Goal: Task Accomplishment & Management: Complete application form

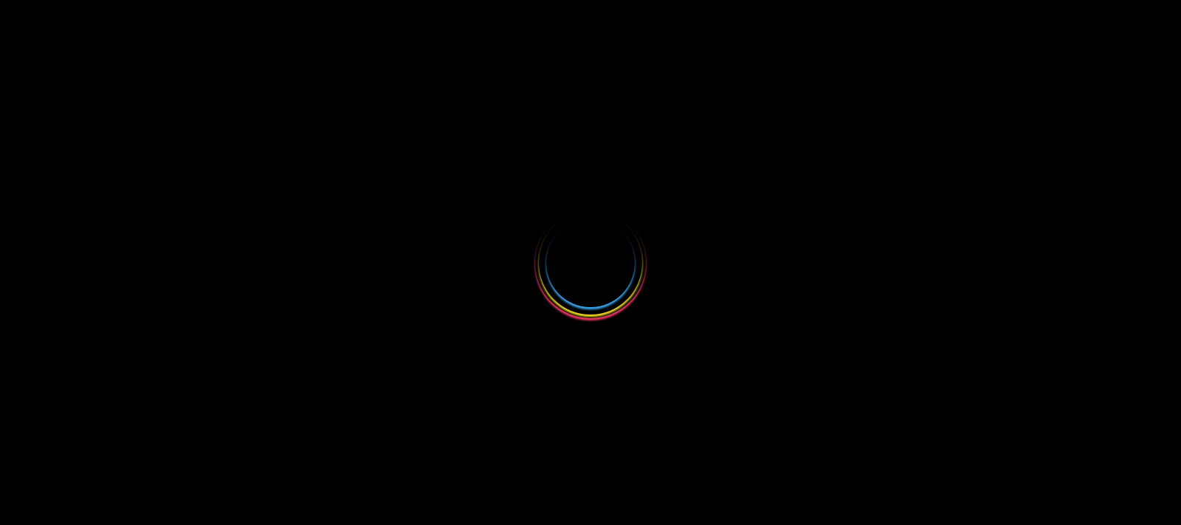
click at [863, 283] on div at bounding box center [590, 262] width 1181 height 525
select select
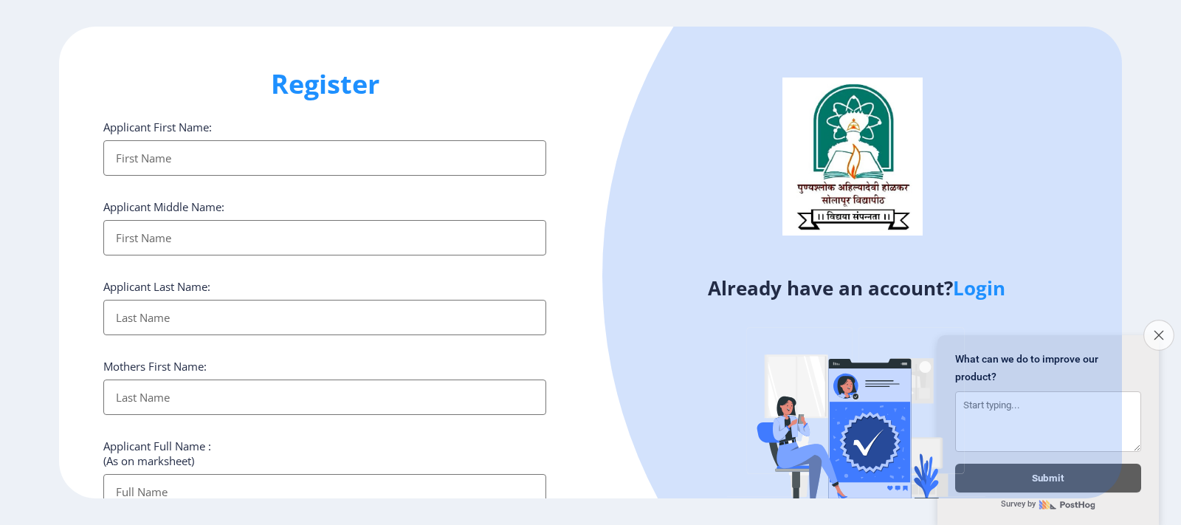
click at [1158, 331] on icon "Close survey" at bounding box center [1158, 335] width 10 height 10
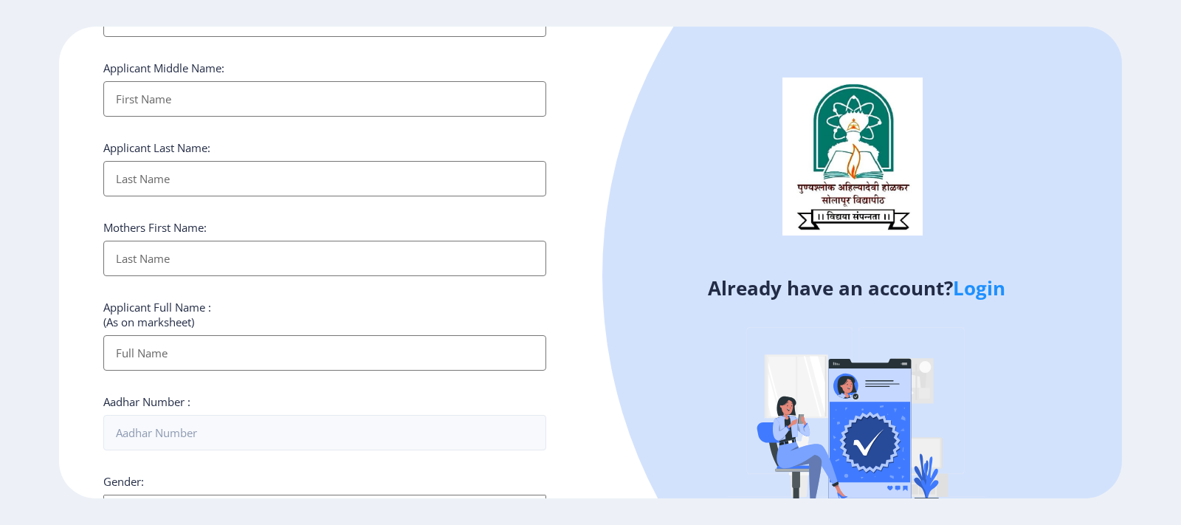
scroll to position [39, 0]
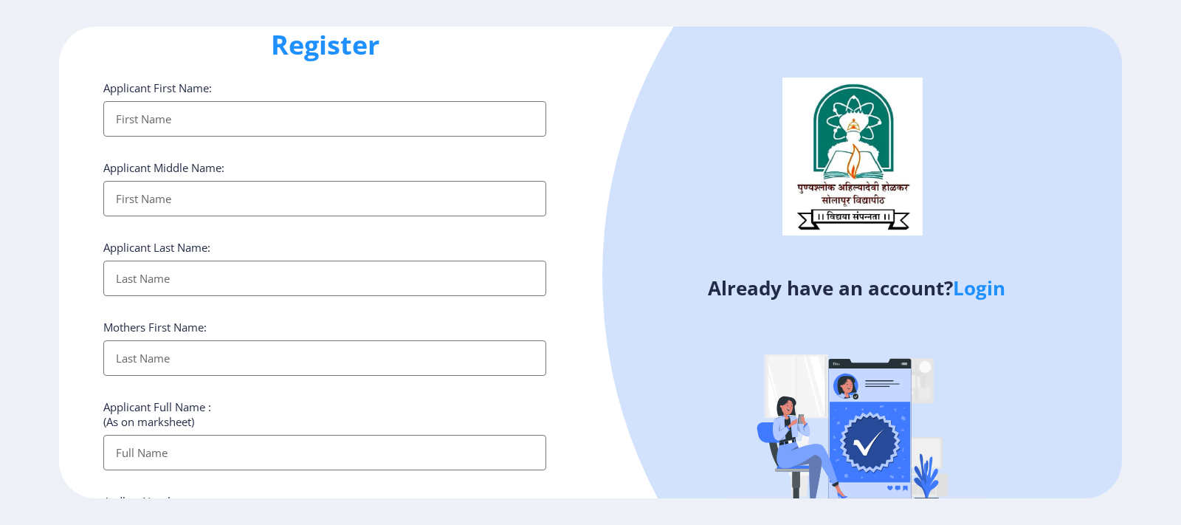
click at [166, 128] on input "Applicant First Name:" at bounding box center [324, 118] width 443 height 35
type input "[PERSON_NAME]"
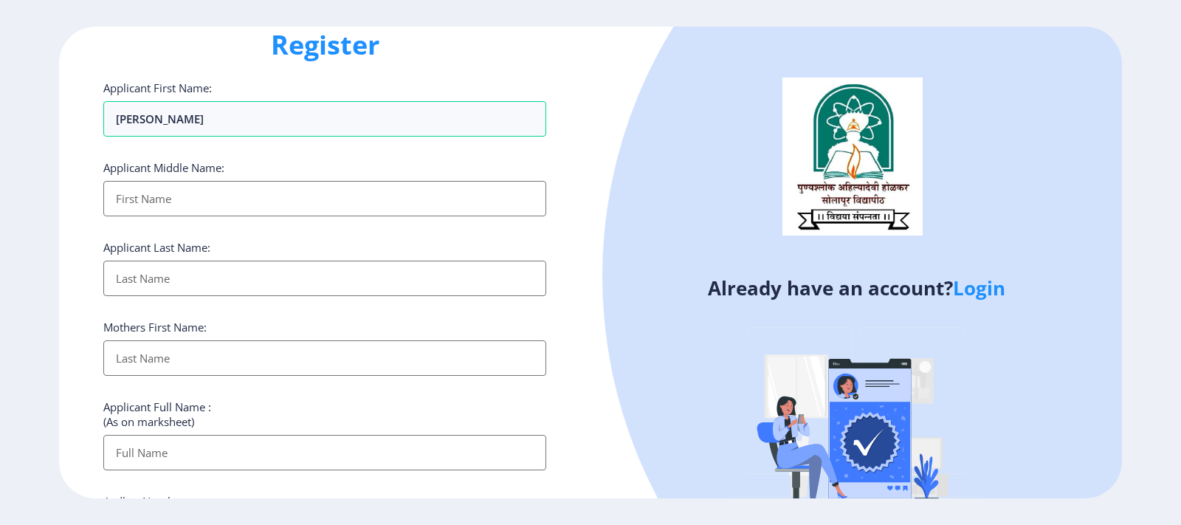
click at [142, 200] on input "Applicant First Name:" at bounding box center [324, 198] width 443 height 35
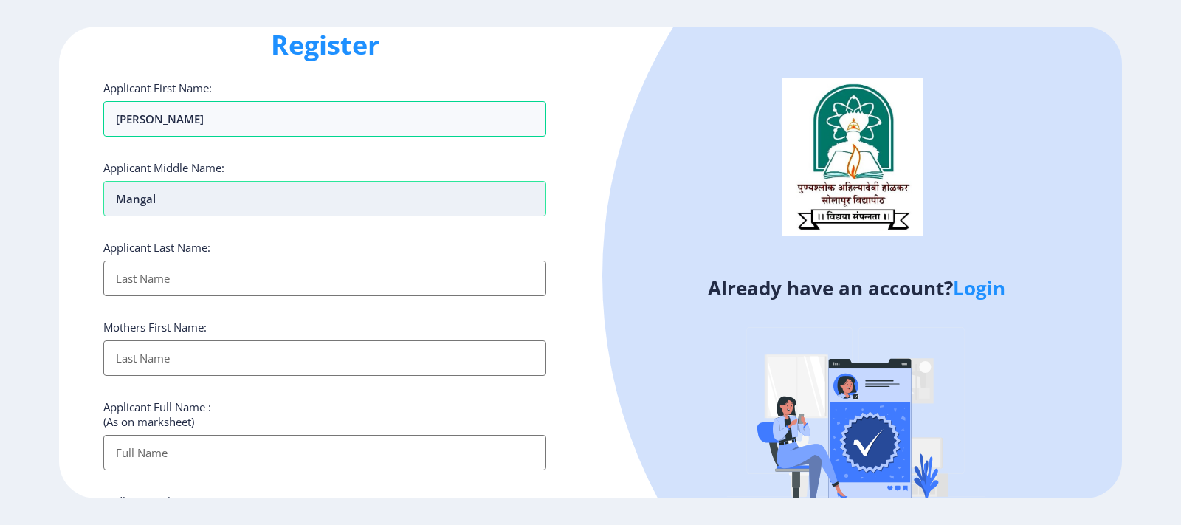
type input "Mangal"
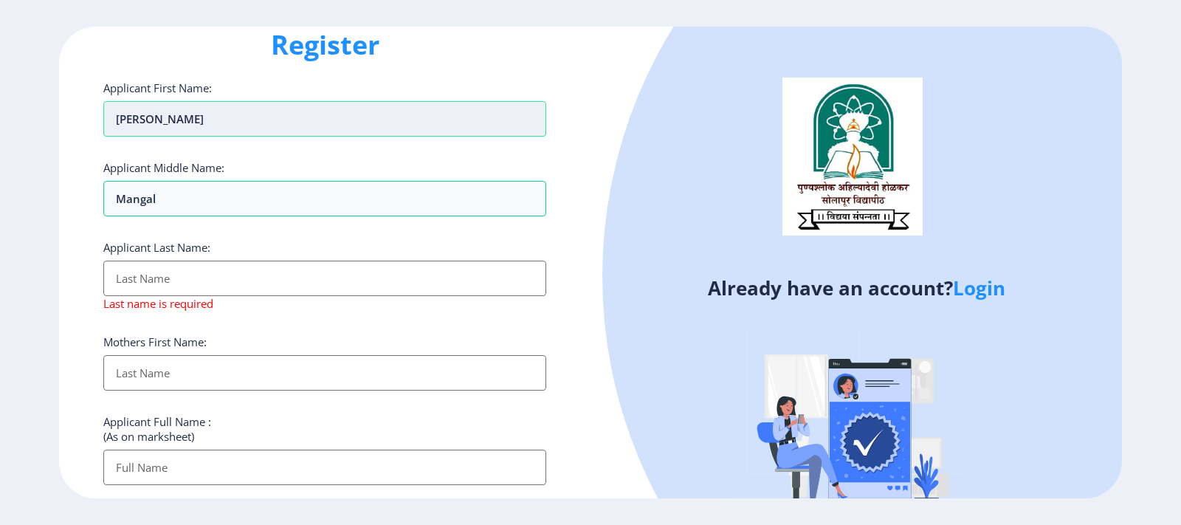
drag, startPoint x: 156, startPoint y: 125, endPoint x: 107, endPoint y: 128, distance: 48.8
click at [107, 128] on input "[PERSON_NAME]" at bounding box center [324, 118] width 443 height 35
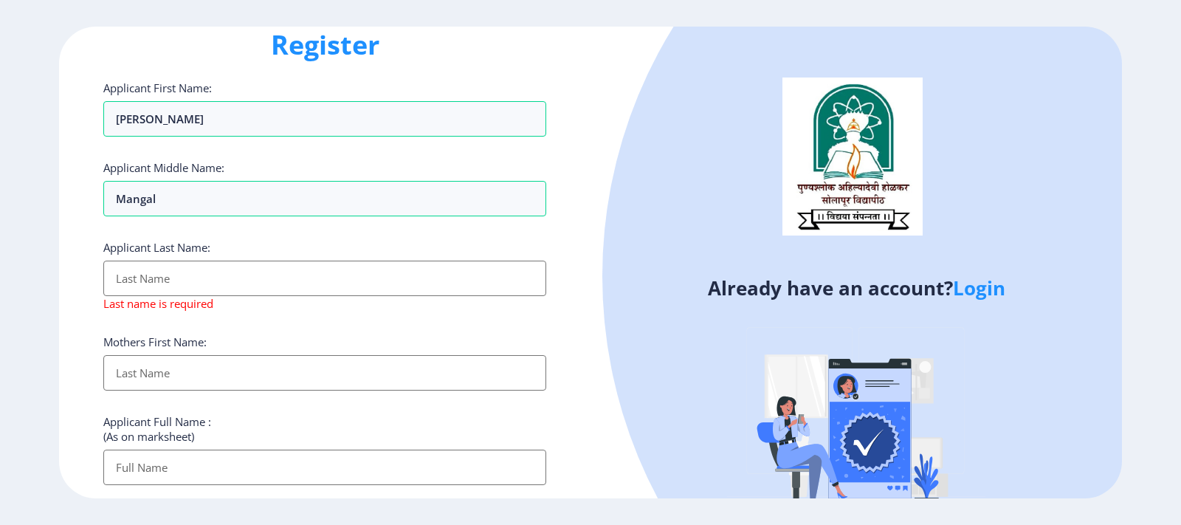
click at [137, 283] on input "Applicant First Name:" at bounding box center [324, 278] width 443 height 35
paste input "[PERSON_NAME]"
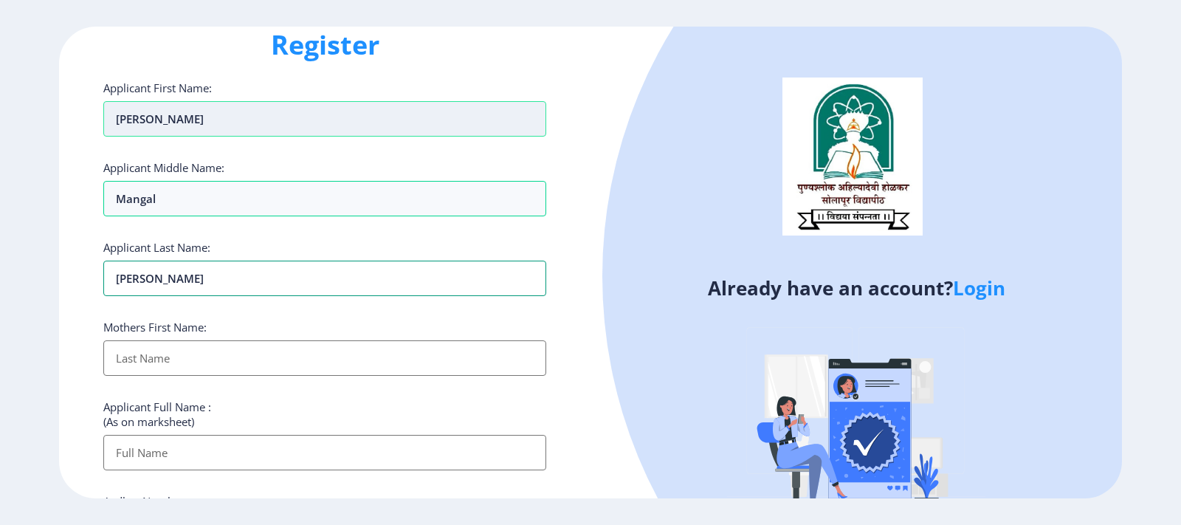
type input "[PERSON_NAME]"
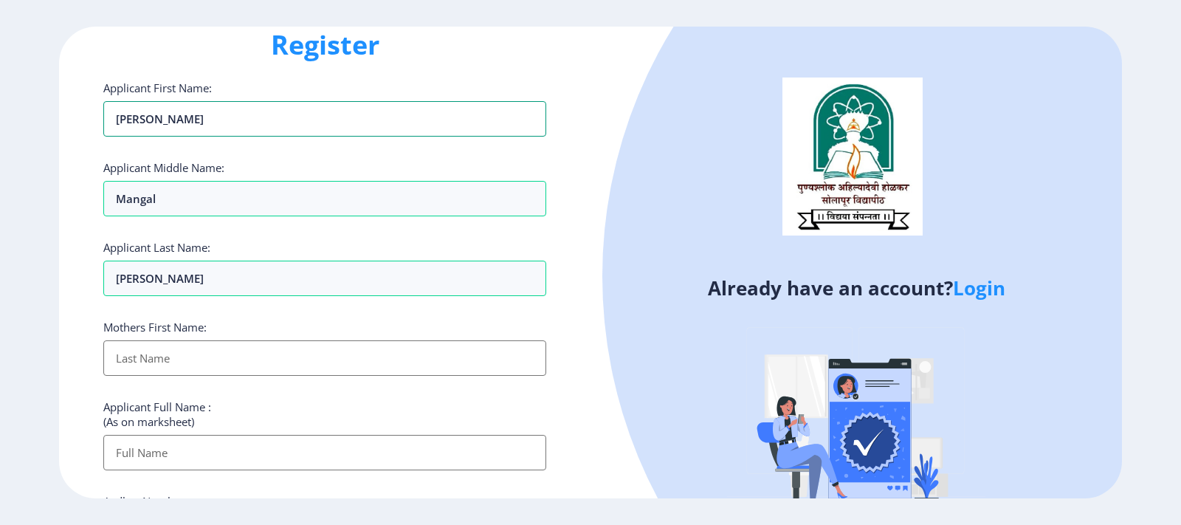
drag, startPoint x: 156, startPoint y: 123, endPoint x: 103, endPoint y: 123, distance: 53.1
click at [103, 123] on div "Register Applicant First Name: [PERSON_NAME] Applicant Middle Name: Mangal Appl…" at bounding box center [324, 263] width 531 height 472
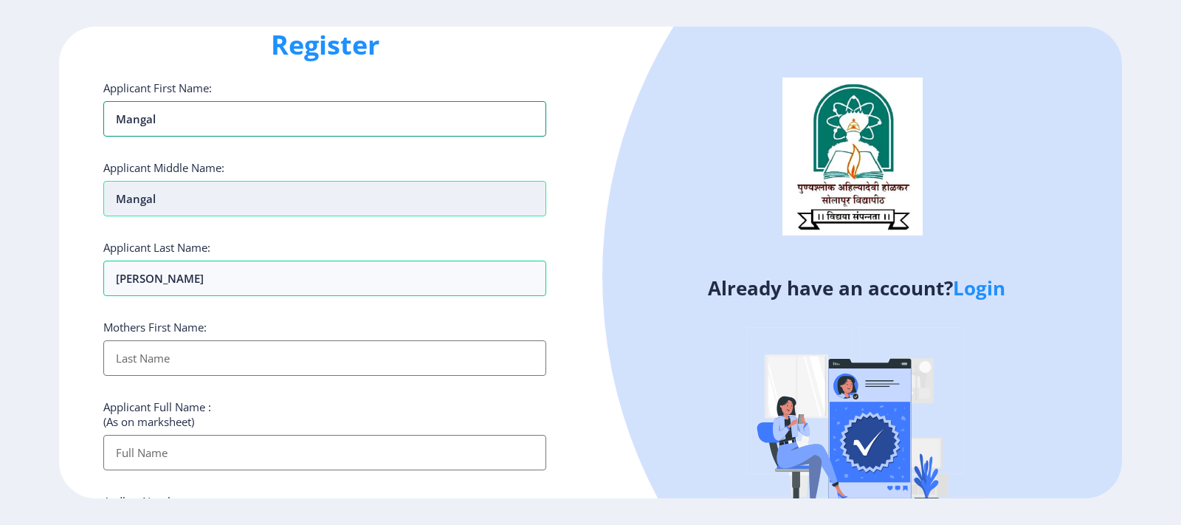
type input "Mangal"
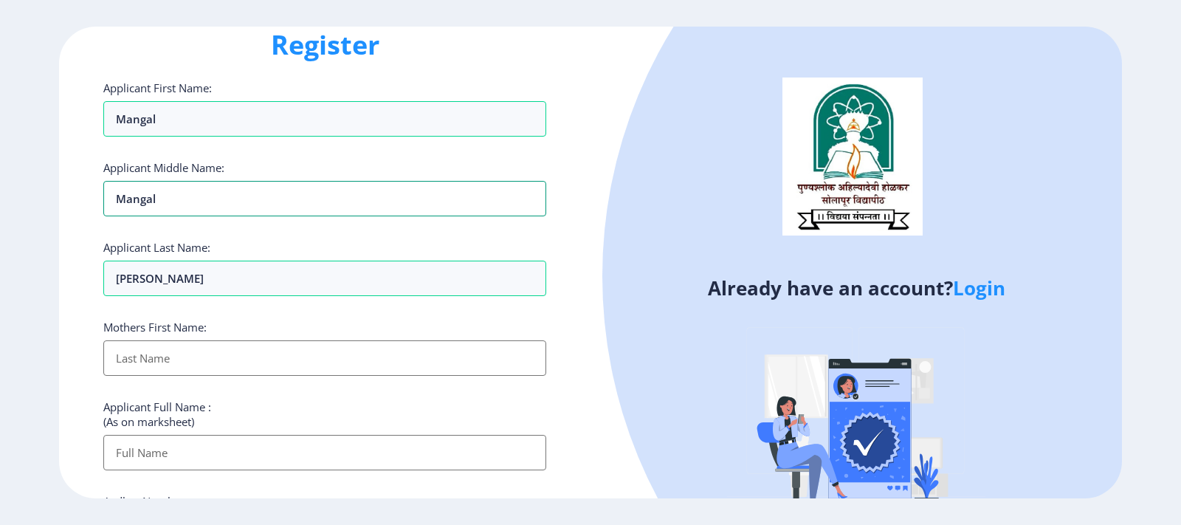
drag, startPoint x: 168, startPoint y: 201, endPoint x: 80, endPoint y: 216, distance: 88.3
click at [80, 216] on div "Register Applicant First Name: Mangal Applicant Middle Name: Mangal Applicant L…" at bounding box center [324, 263] width 531 height 472
type input "Laxman"
click at [137, 357] on input "Applicant First Name:" at bounding box center [324, 357] width 443 height 35
type input "[PERSON_NAME]"
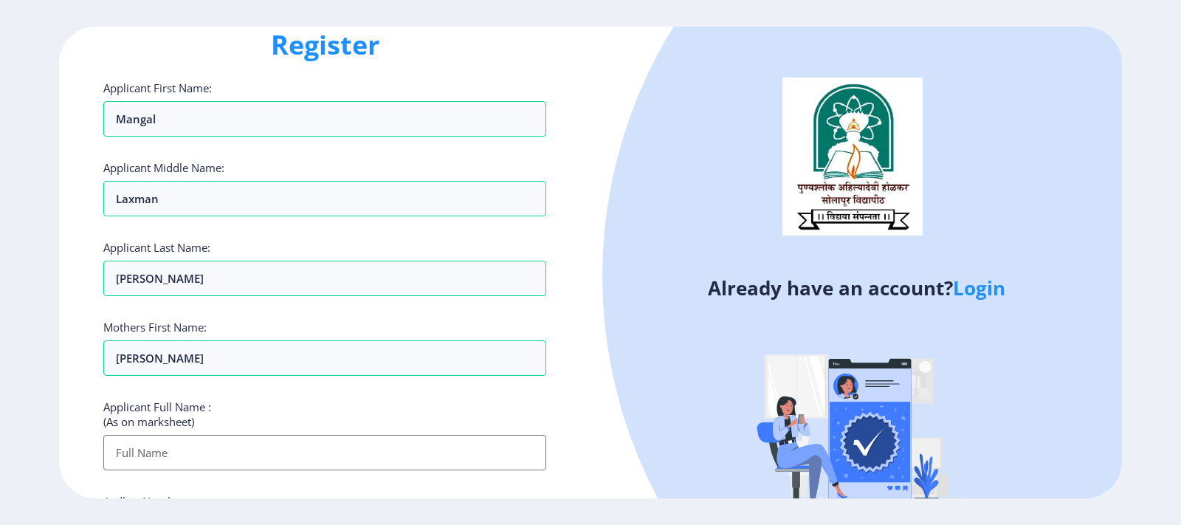
click at [179, 450] on input "Applicant First Name:" at bounding box center [324, 452] width 443 height 35
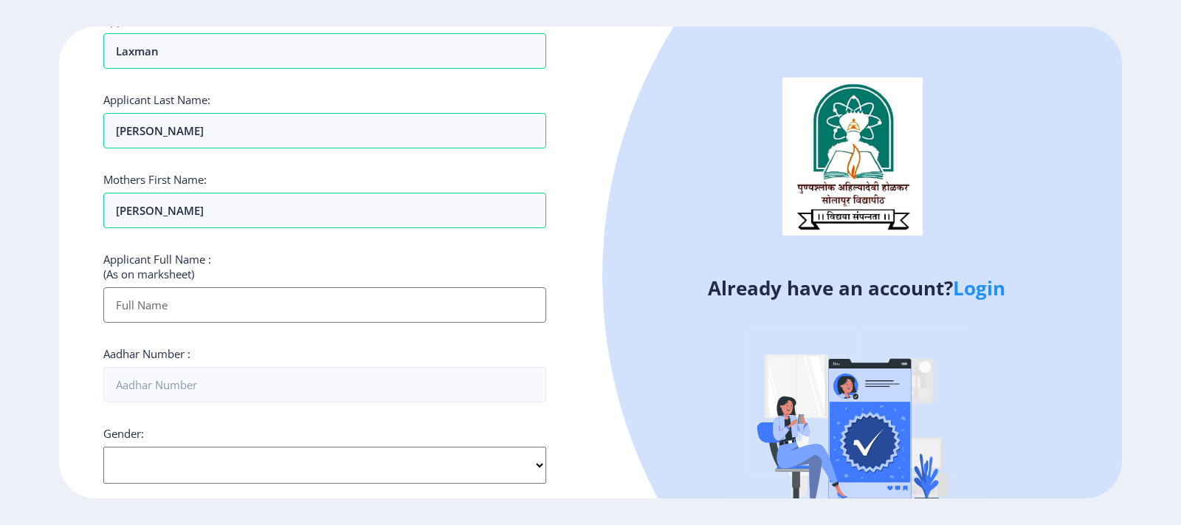
scroll to position [261, 0]
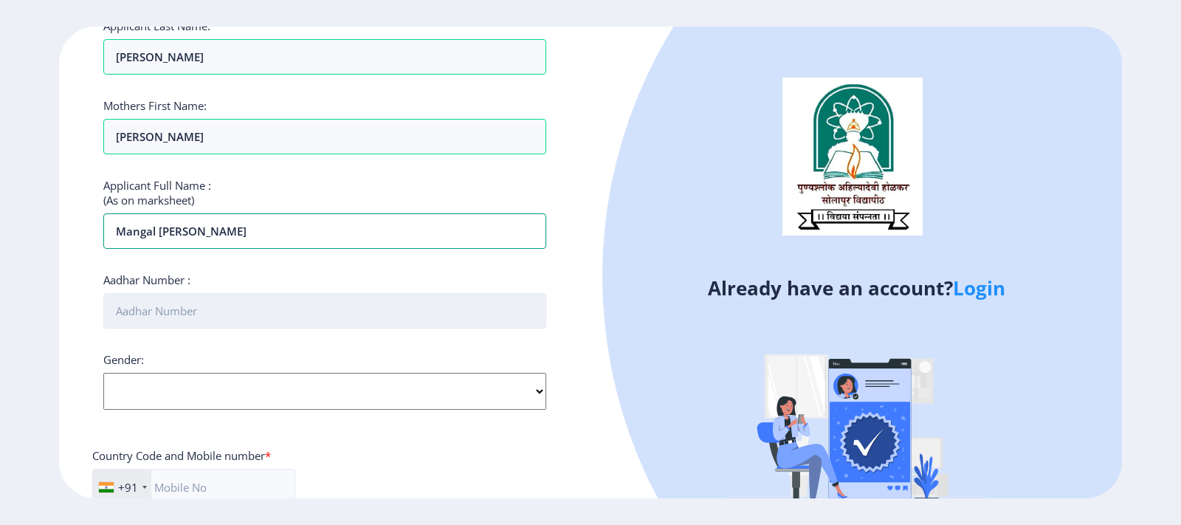
type input "Mangal [PERSON_NAME]"
click at [159, 311] on input "Aadhar Number :" at bounding box center [324, 310] width 443 height 35
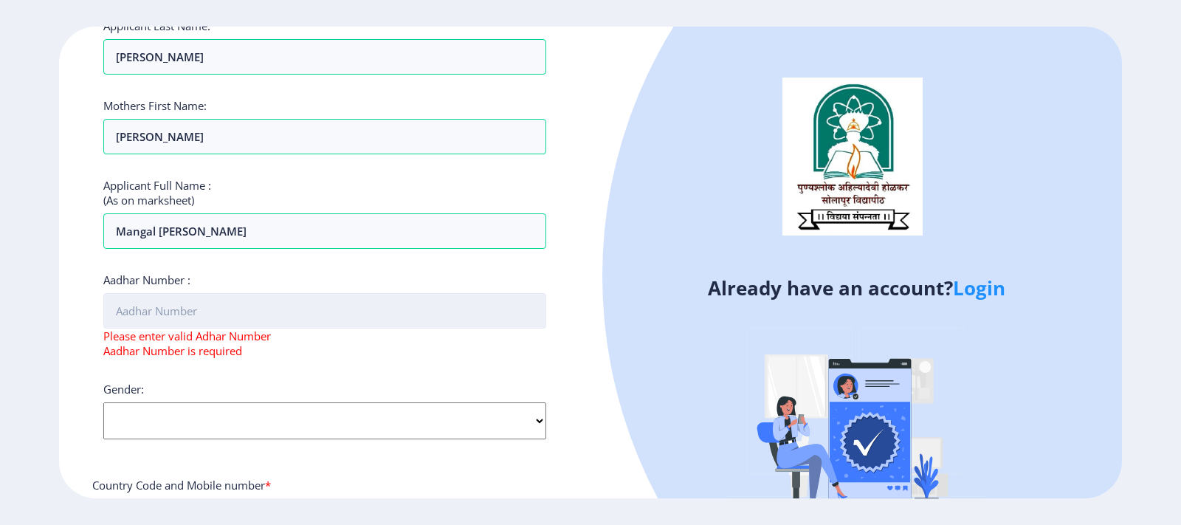
paste input "3042 7018 6085"
click at [147, 314] on input "3042 7018 6085" at bounding box center [324, 310] width 443 height 35
click at [175, 313] on input "30427018 6085" at bounding box center [324, 310] width 443 height 35
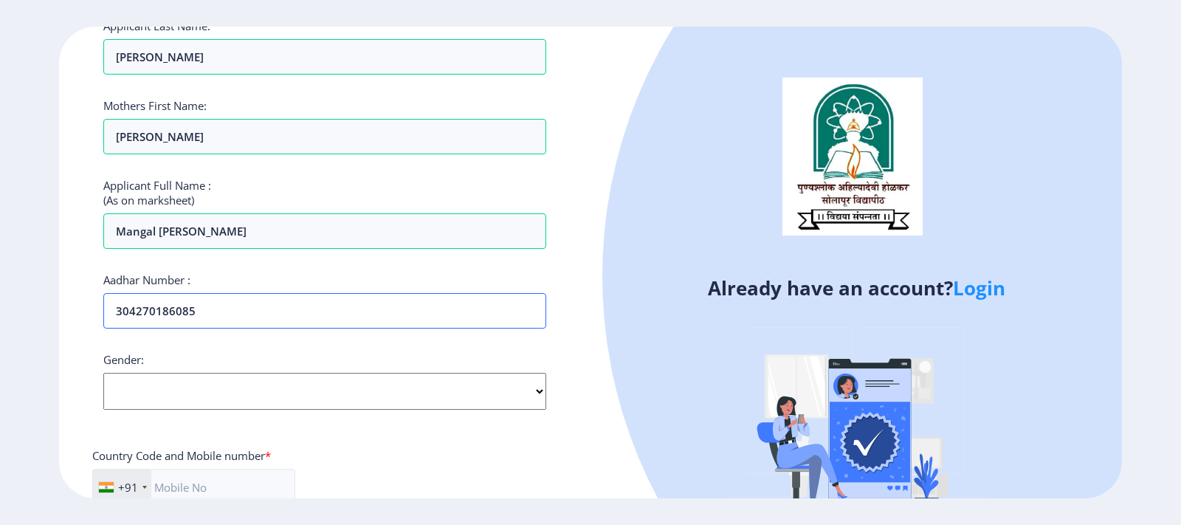
type input "304270186085"
click at [182, 392] on select "Select Gender [DEMOGRAPHIC_DATA] [DEMOGRAPHIC_DATA] Other" at bounding box center [324, 391] width 443 height 37
select select "[DEMOGRAPHIC_DATA]"
click at [103, 373] on select "Select Gender [DEMOGRAPHIC_DATA] [DEMOGRAPHIC_DATA] Other" at bounding box center [324, 391] width 443 height 37
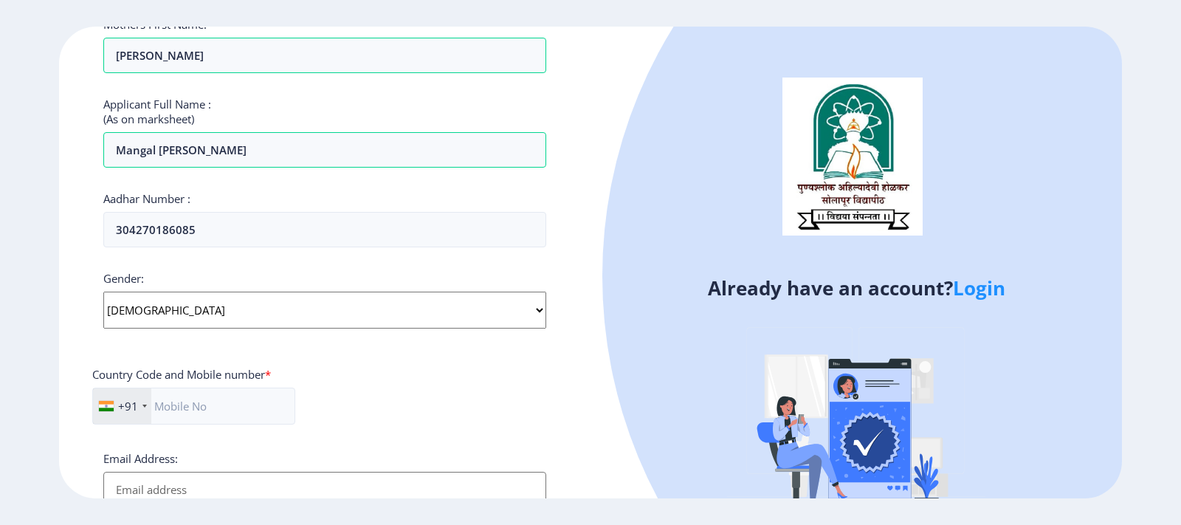
scroll to position [408, 0]
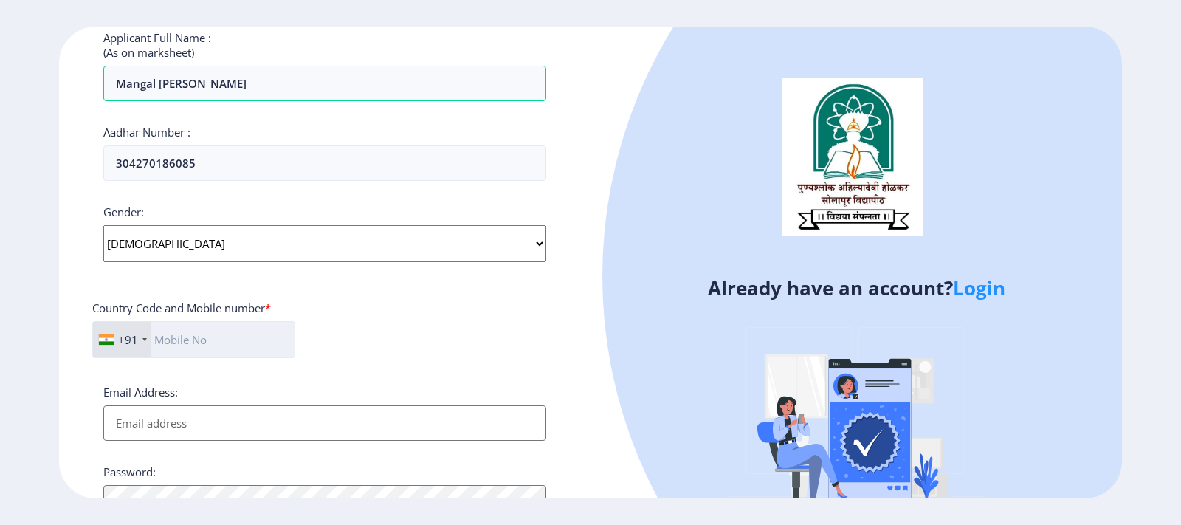
click at [193, 342] on input "text" at bounding box center [193, 339] width 203 height 37
type input "9552523801"
click at [148, 434] on input "Email Address:" at bounding box center [324, 422] width 443 height 35
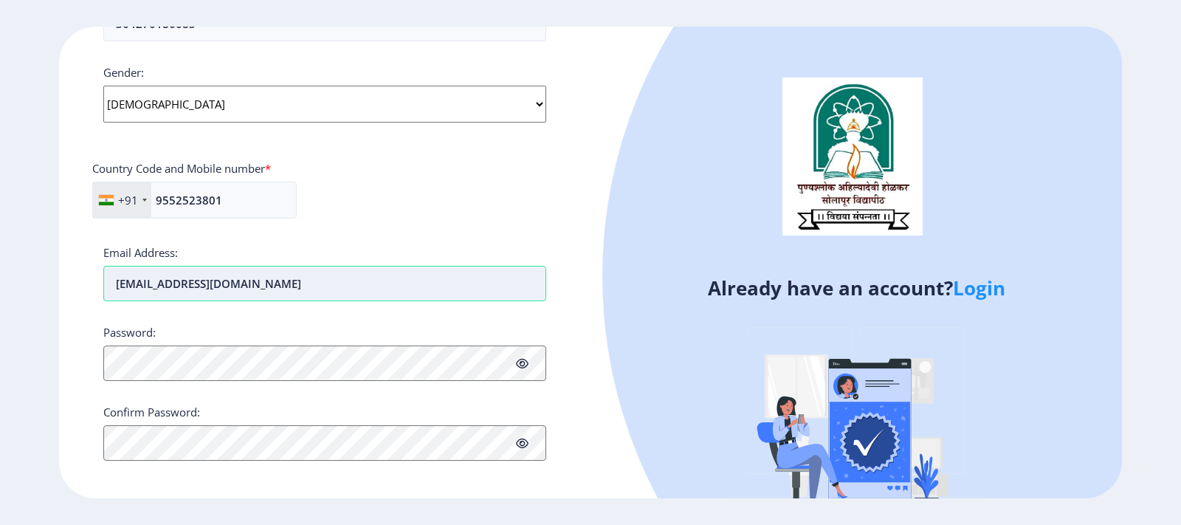
scroll to position [555, 0]
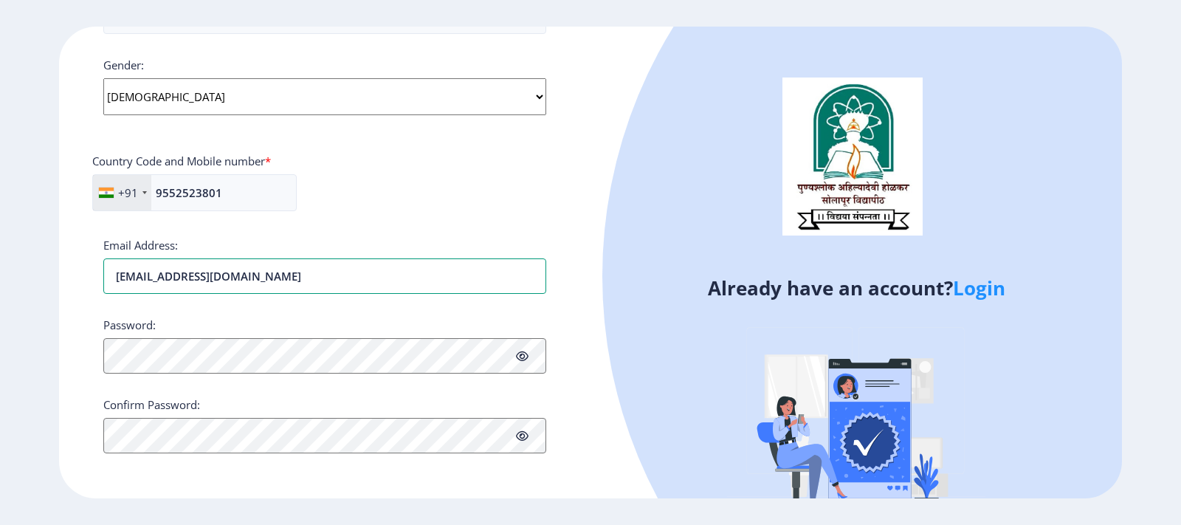
type input "[EMAIL_ADDRESS][DOMAIN_NAME]"
click at [524, 361] on icon at bounding box center [522, 356] width 13 height 11
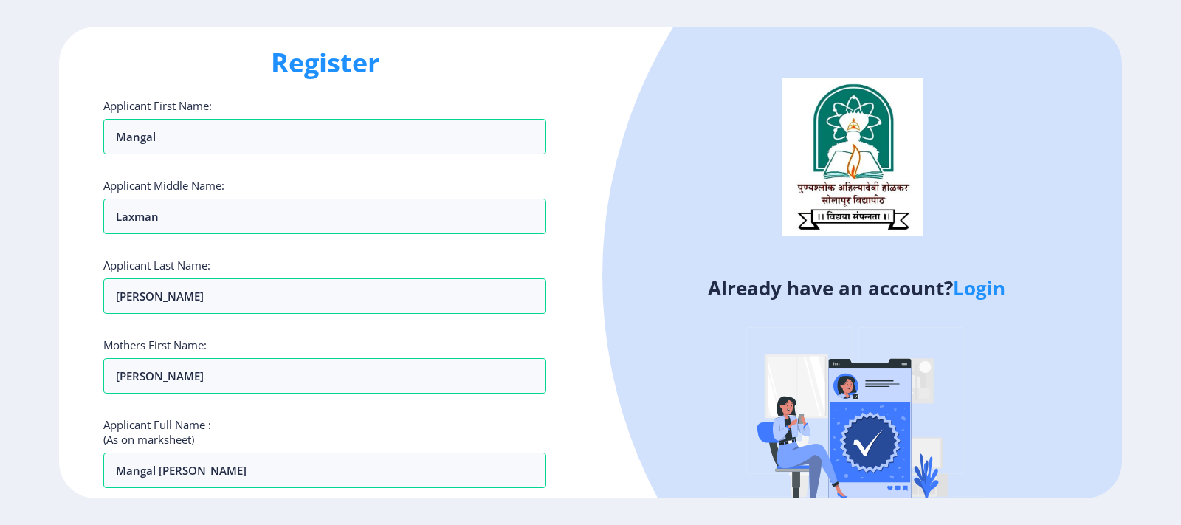
scroll to position [0, 0]
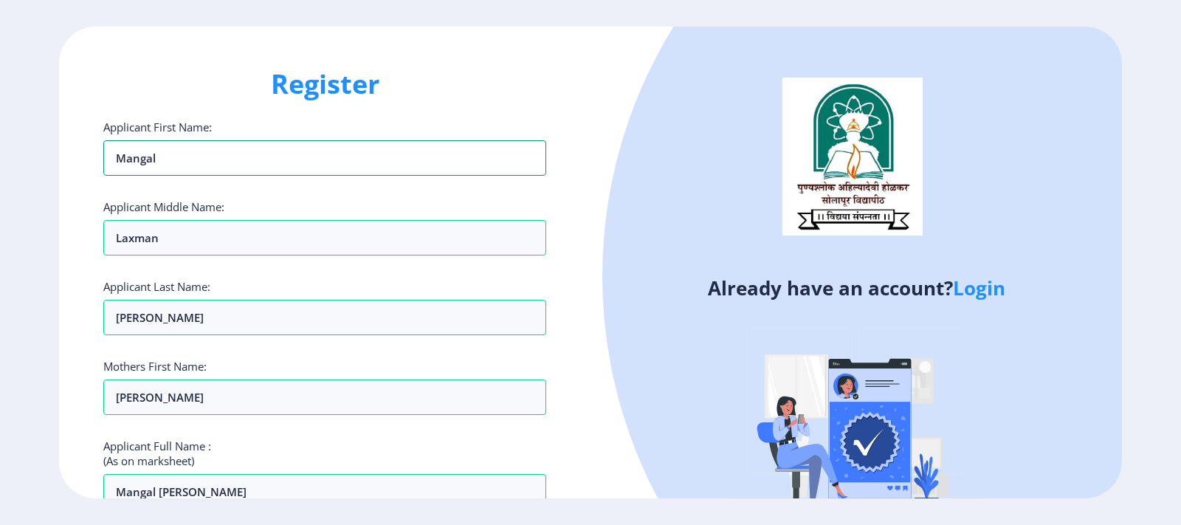
drag, startPoint x: 175, startPoint y: 158, endPoint x: 98, endPoint y: 165, distance: 77.1
click at [98, 165] on div "Register Applicant First Name: Mangal Applicant Middle Name: Laxman Applicant L…" at bounding box center [324, 263] width 531 height 472
type input "MANGAL"
drag, startPoint x: 161, startPoint y: 238, endPoint x: 100, endPoint y: 241, distance: 61.3
click at [100, 241] on div "Register Applicant First Name: MANGAL Applicant Middle Name: Laxman Applicant L…" at bounding box center [324, 263] width 531 height 472
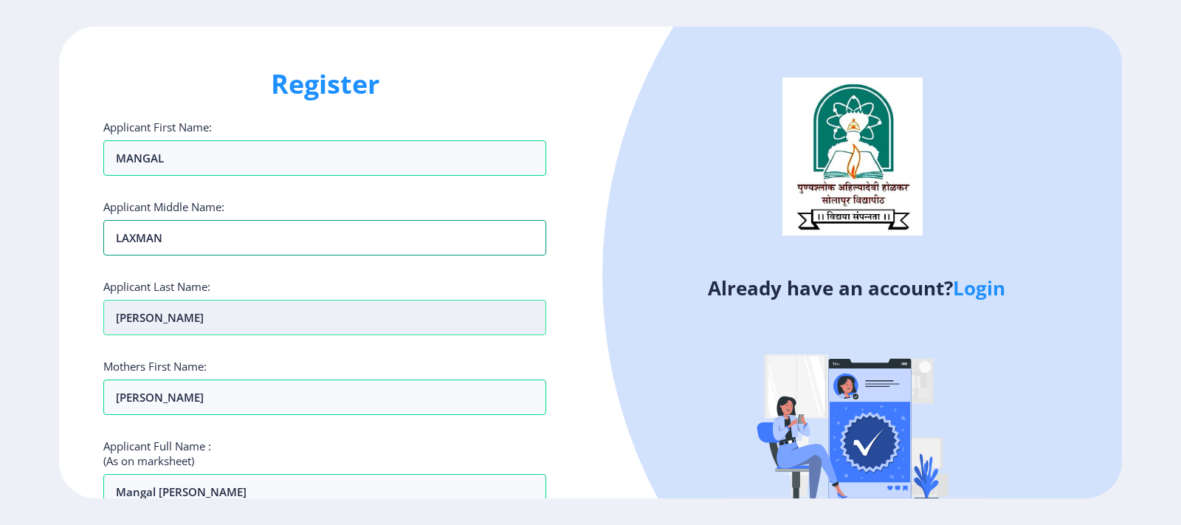
type input "LAXMAN"
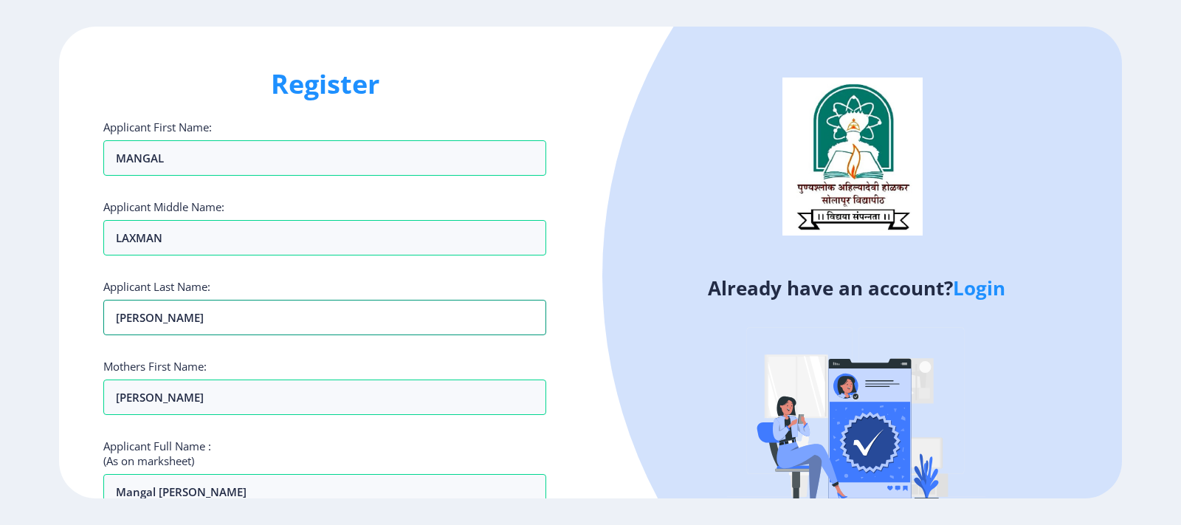
drag, startPoint x: 164, startPoint y: 316, endPoint x: 93, endPoint y: 316, distance: 70.8
click at [93, 316] on div "Register Applicant First Name: MANGAL Applicant Middle Name: LAXMAN Applicant L…" at bounding box center [324, 263] width 531 height 472
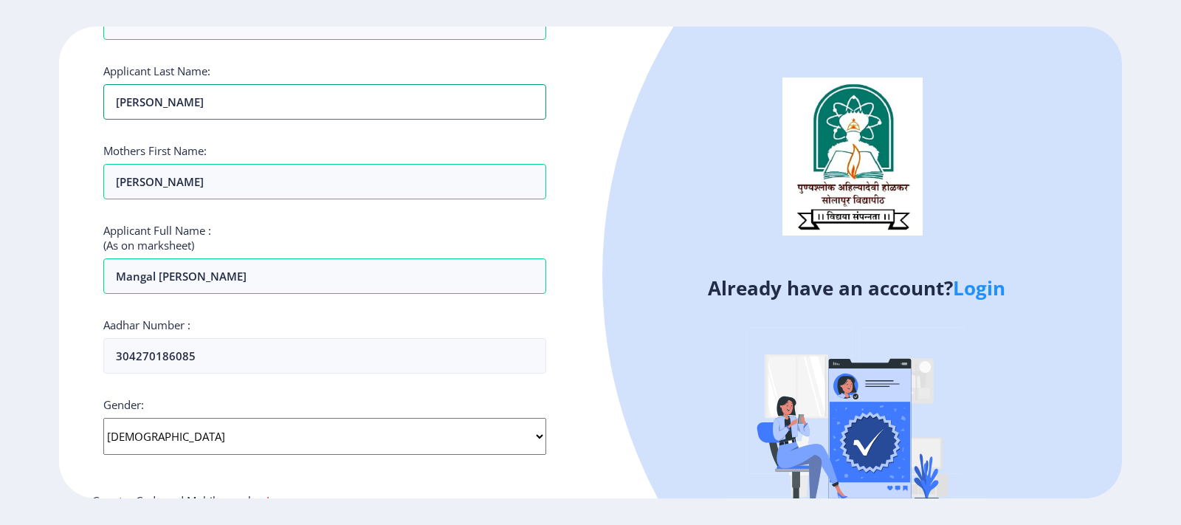
scroll to position [221, 0]
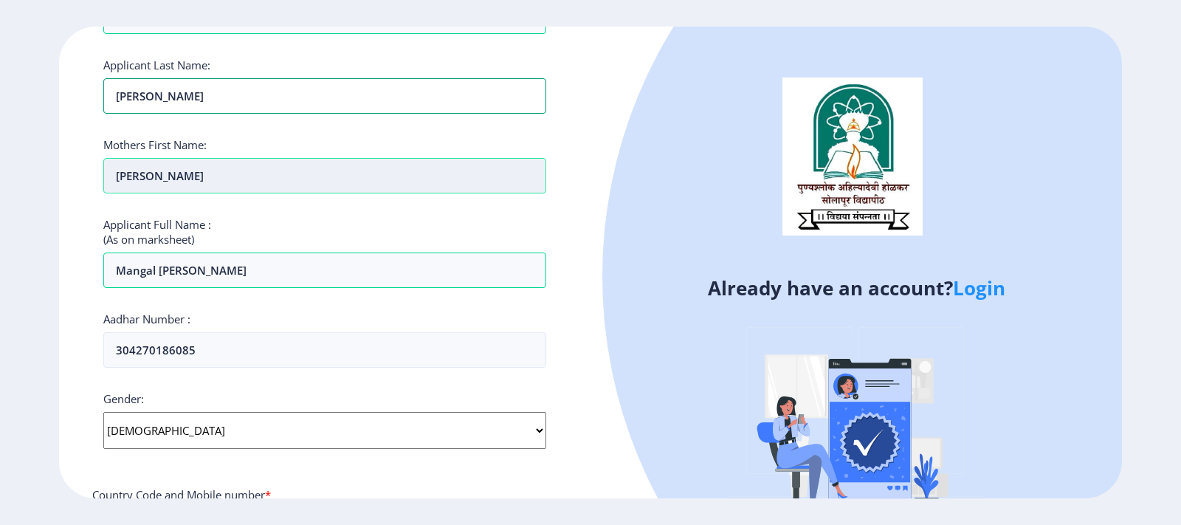
type input "[PERSON_NAME]"
drag, startPoint x: 173, startPoint y: 174, endPoint x: 107, endPoint y: 184, distance: 67.2
click at [107, 184] on input "[PERSON_NAME]" at bounding box center [324, 175] width 443 height 35
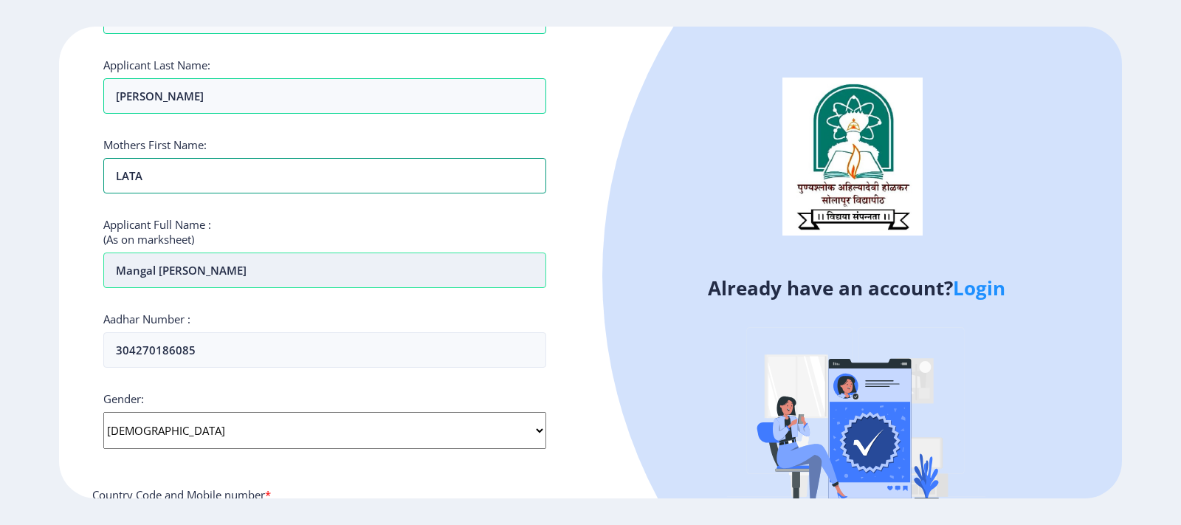
type input "LATA"
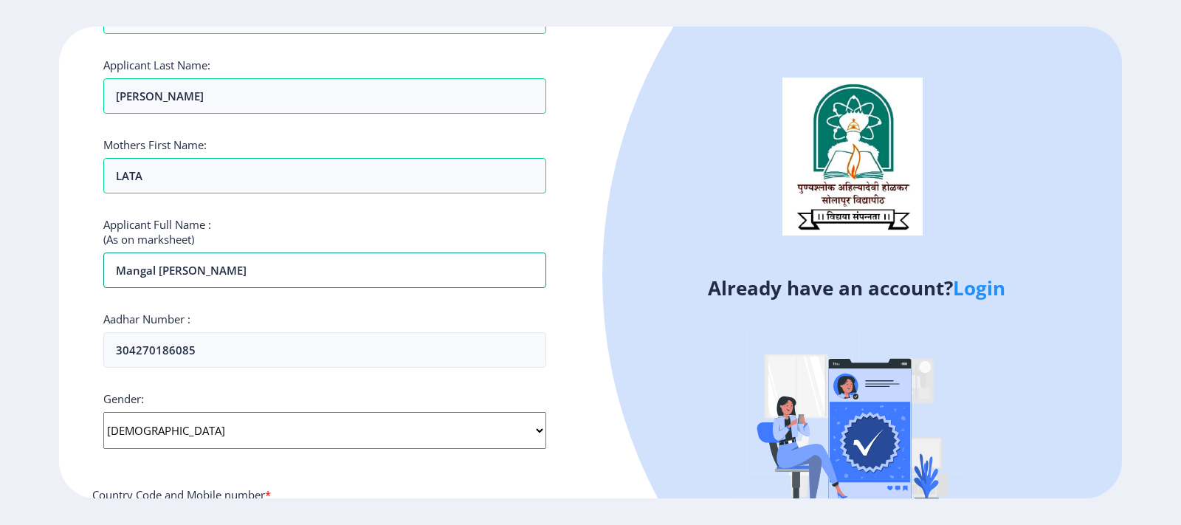
drag, startPoint x: 250, startPoint y: 274, endPoint x: 101, endPoint y: 273, distance: 149.1
click at [101, 273] on div "Register Applicant First Name: MANGAL Applicant Middle Name: LAXMAN Applicant L…" at bounding box center [324, 263] width 531 height 472
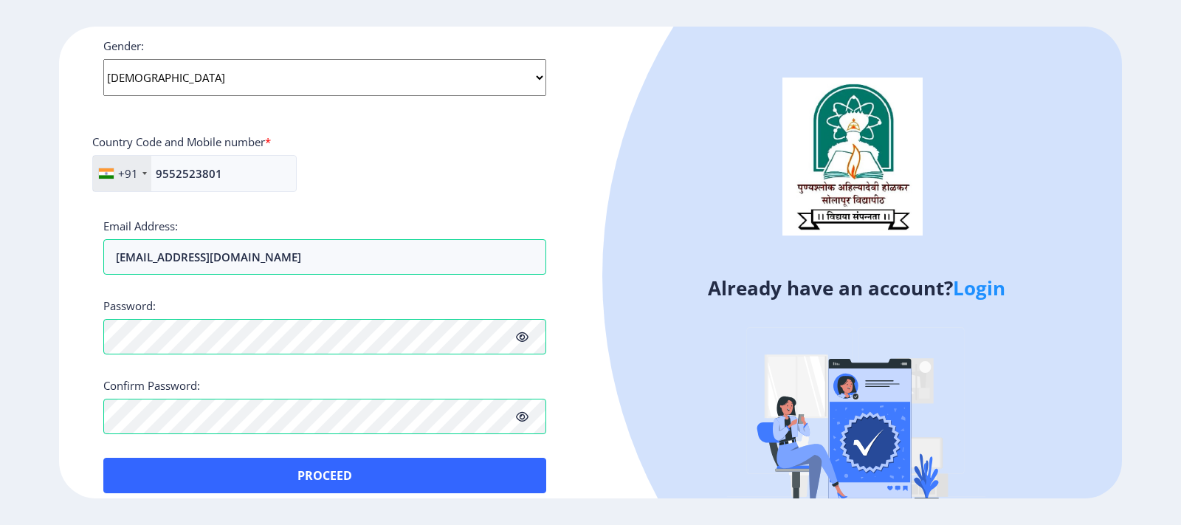
scroll to position [590, 0]
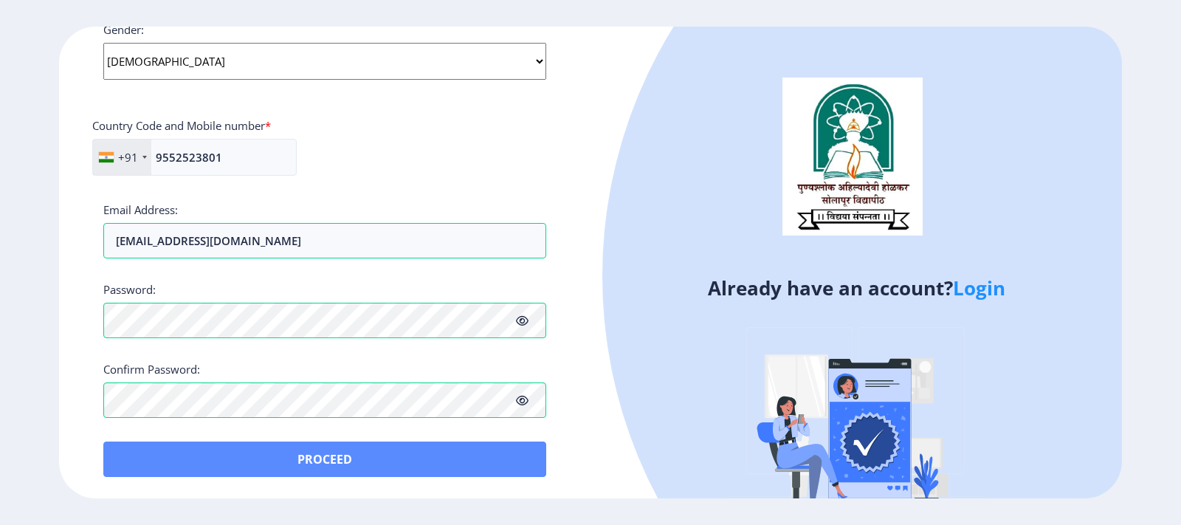
type input "MANGAL [PERSON_NAME]"
click at [336, 465] on button "Proceed" at bounding box center [324, 458] width 443 height 35
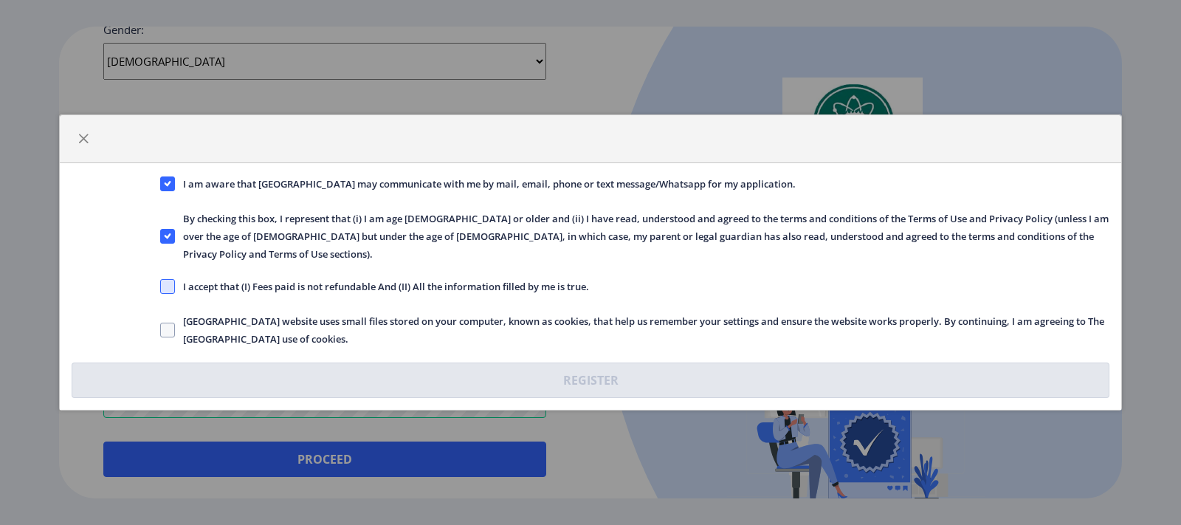
click at [166, 284] on span at bounding box center [167, 286] width 15 height 15
click at [161, 286] on input "I accept that (I) Fees paid is not refundable And (II) All the information fill…" at bounding box center [160, 286] width 1 height 1
checkbox input "true"
click at [168, 323] on span at bounding box center [167, 330] width 15 height 15
click at [161, 330] on input "[GEOGRAPHIC_DATA] website uses small files stored on your computer, known as co…" at bounding box center [160, 330] width 1 height 1
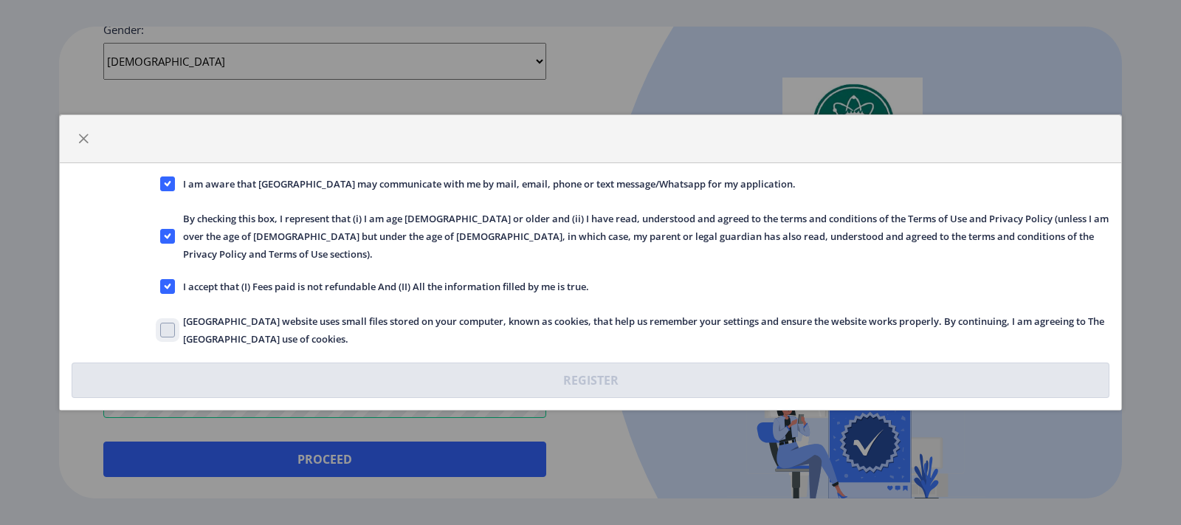
checkbox input "true"
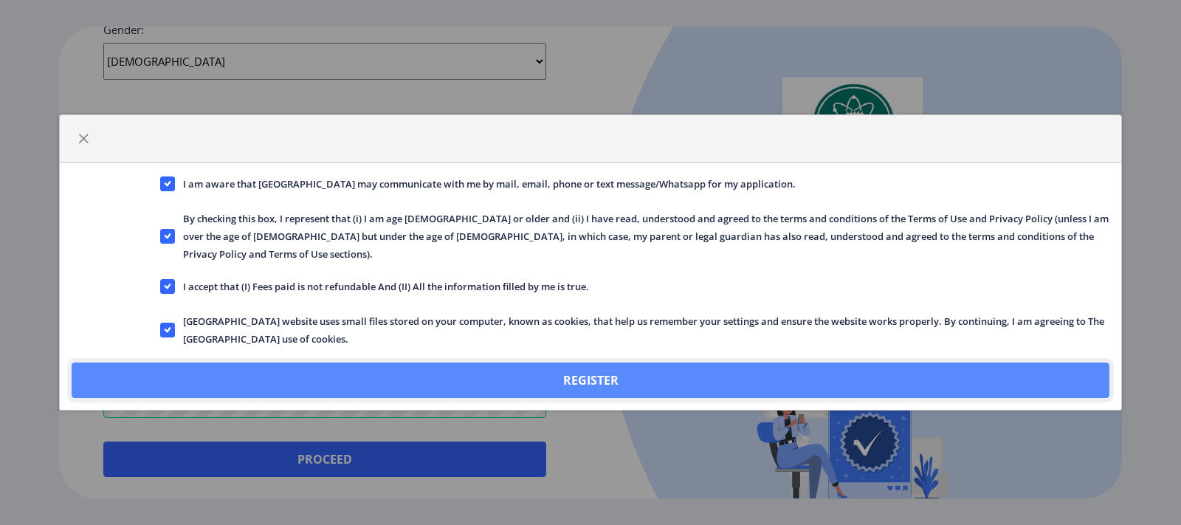
click at [584, 376] on button "Register" at bounding box center [591, 379] width 1038 height 35
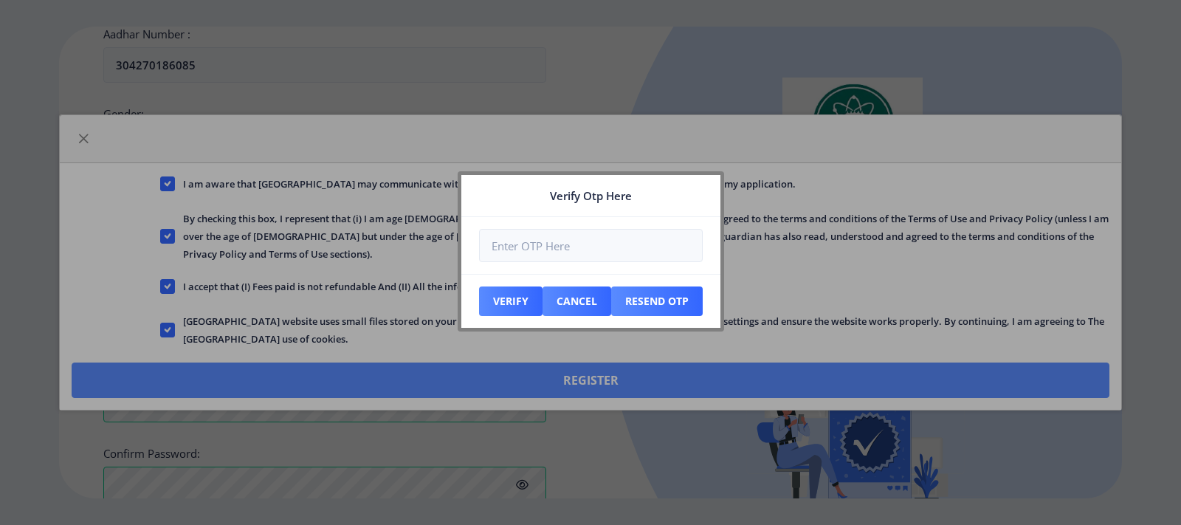
scroll to position [675, 0]
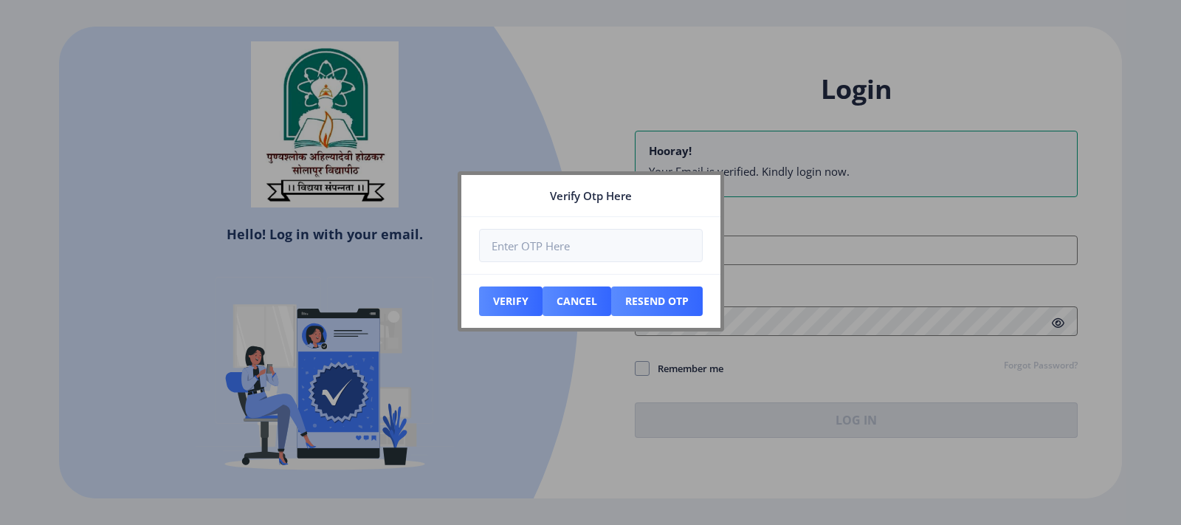
type input "[EMAIL_ADDRESS][DOMAIN_NAME]"
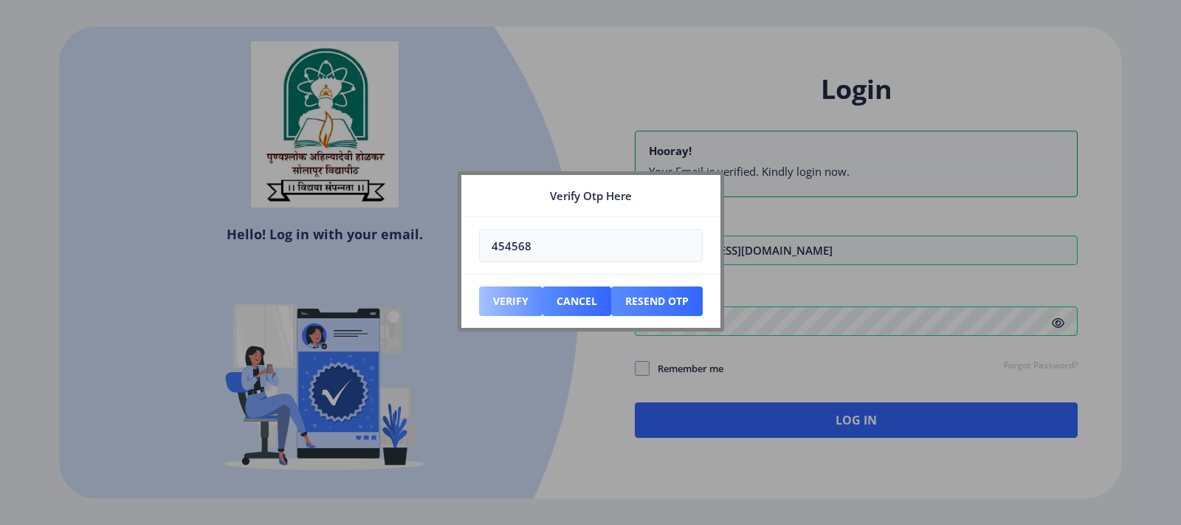
type input "454568"
click at [506, 304] on button "Verify" at bounding box center [510, 301] width 63 height 30
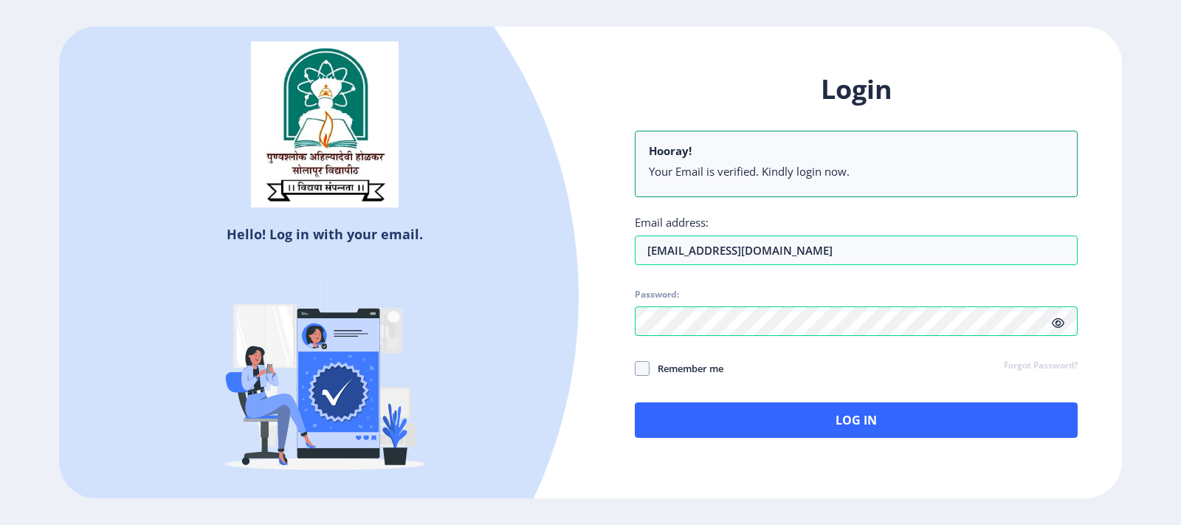
click at [1060, 323] on icon at bounding box center [1058, 322] width 13 height 11
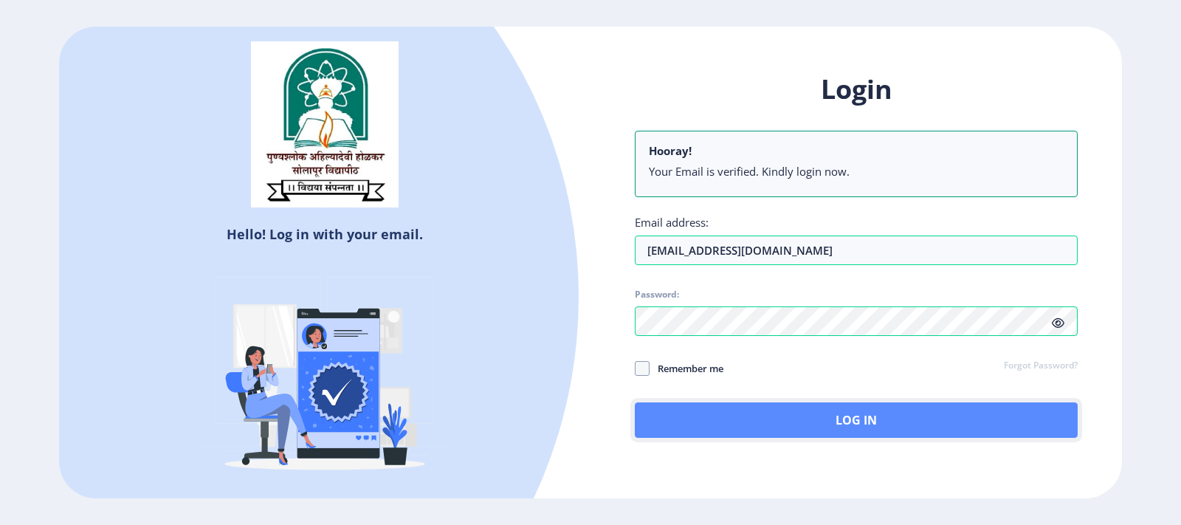
click at [862, 424] on button "Log In" at bounding box center [856, 419] width 443 height 35
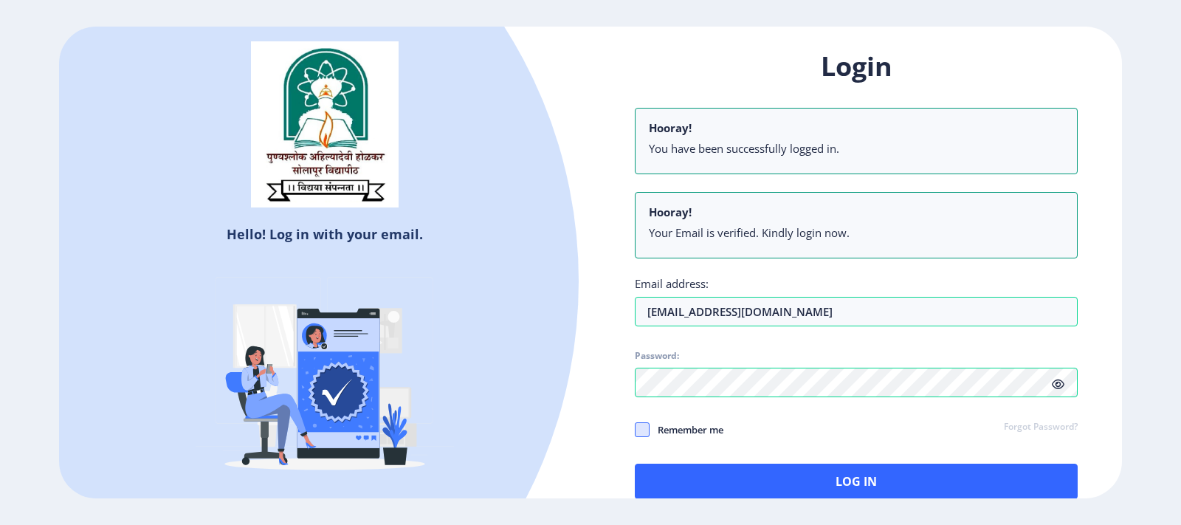
click at [638, 426] on span at bounding box center [642, 429] width 15 height 15
click at [635, 429] on input "Remember me" at bounding box center [635, 429] width 1 height 1
checkbox input "true"
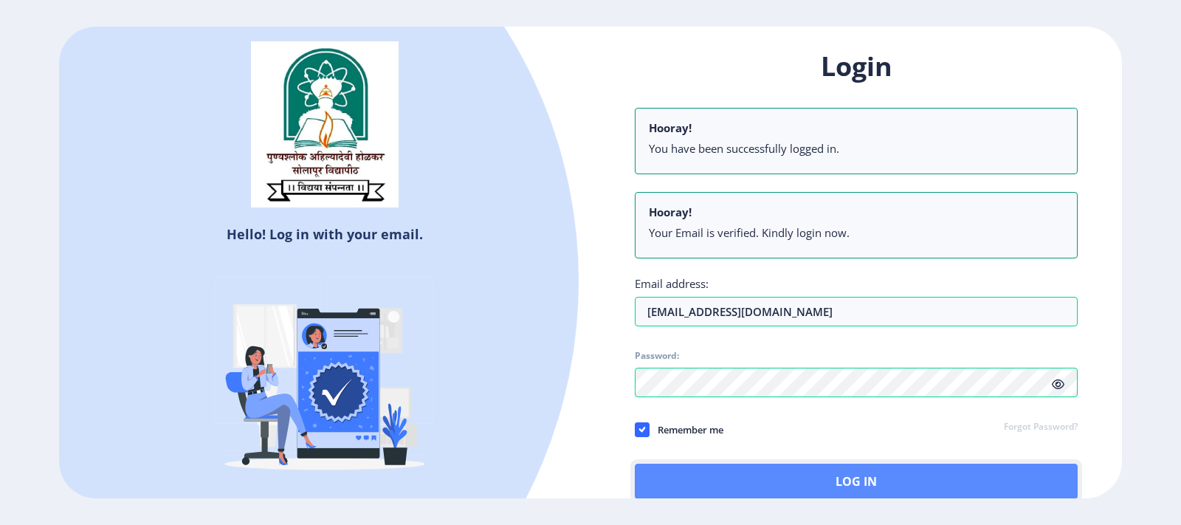
click at [838, 481] on button "Log In" at bounding box center [856, 480] width 443 height 35
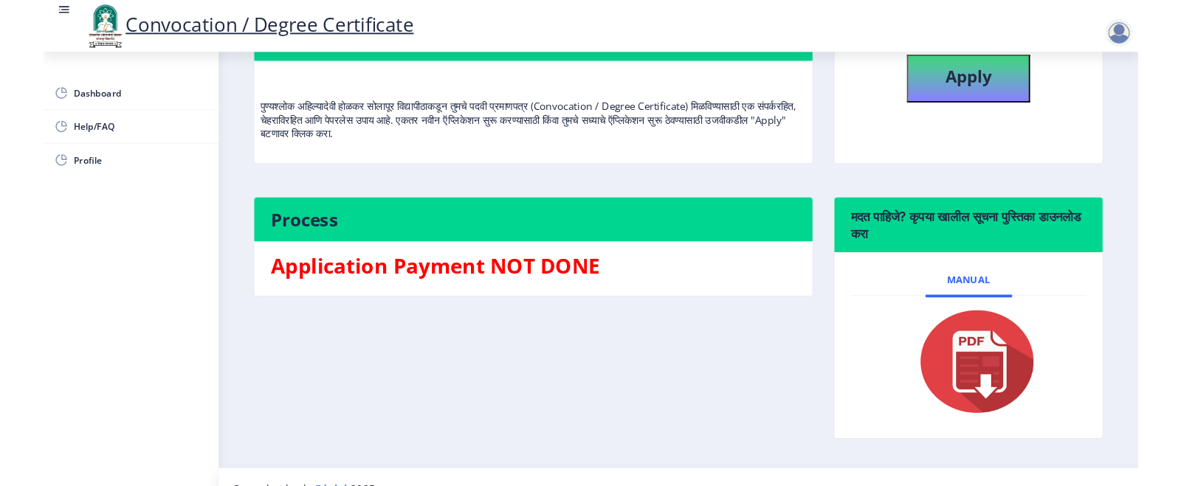
scroll to position [117, 0]
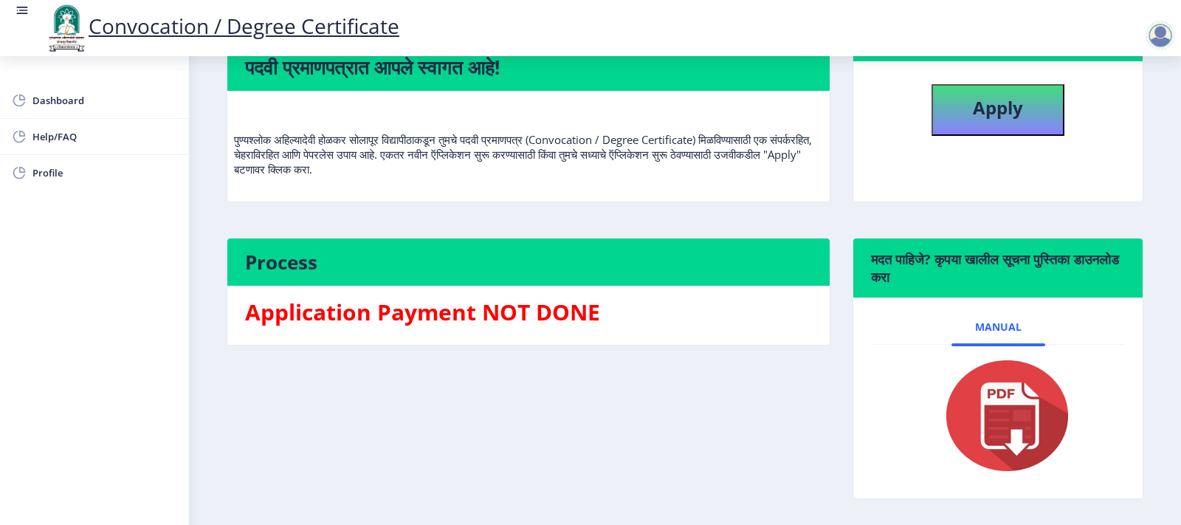
click at [996, 429] on img at bounding box center [998, 415] width 148 height 118
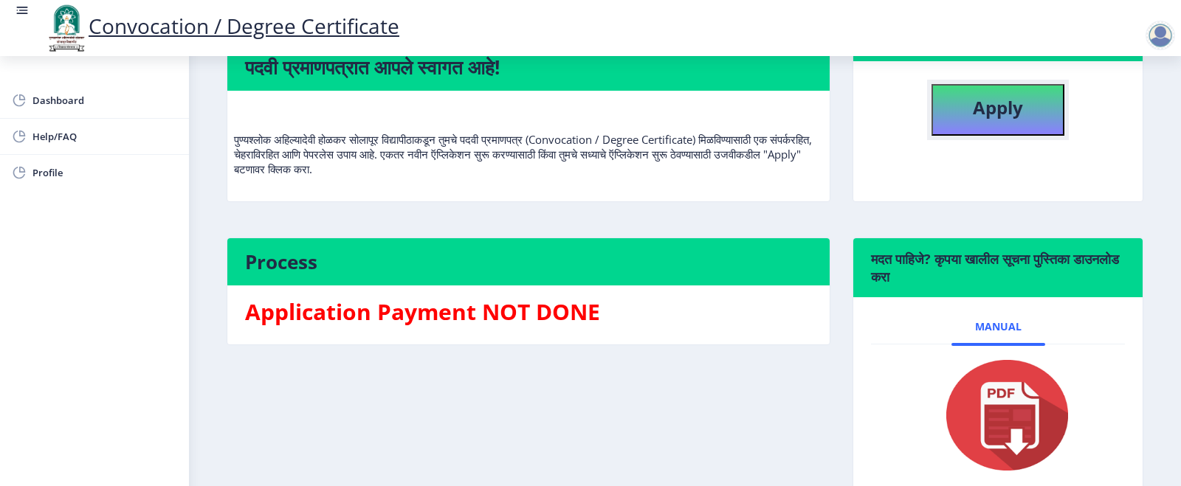
click at [973, 120] on b "Apply" at bounding box center [998, 107] width 50 height 24
select select
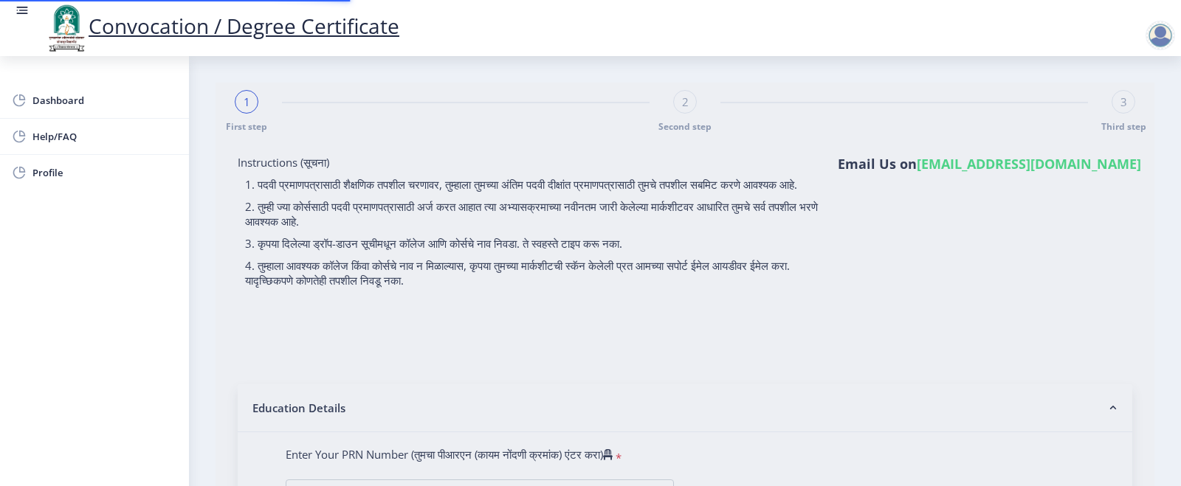
type input "MANGAL [PERSON_NAME]"
type input "LATA"
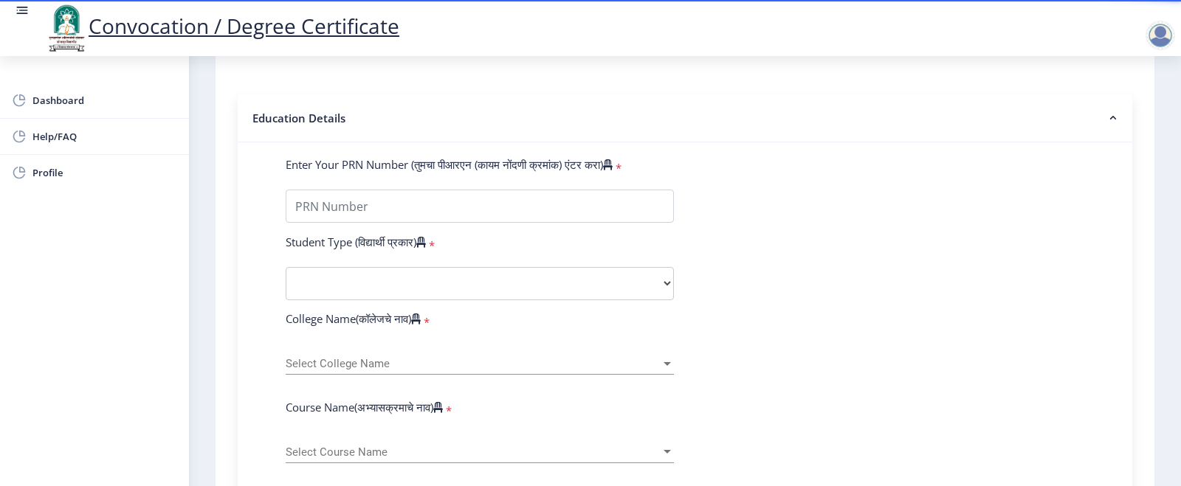
scroll to position [295, 0]
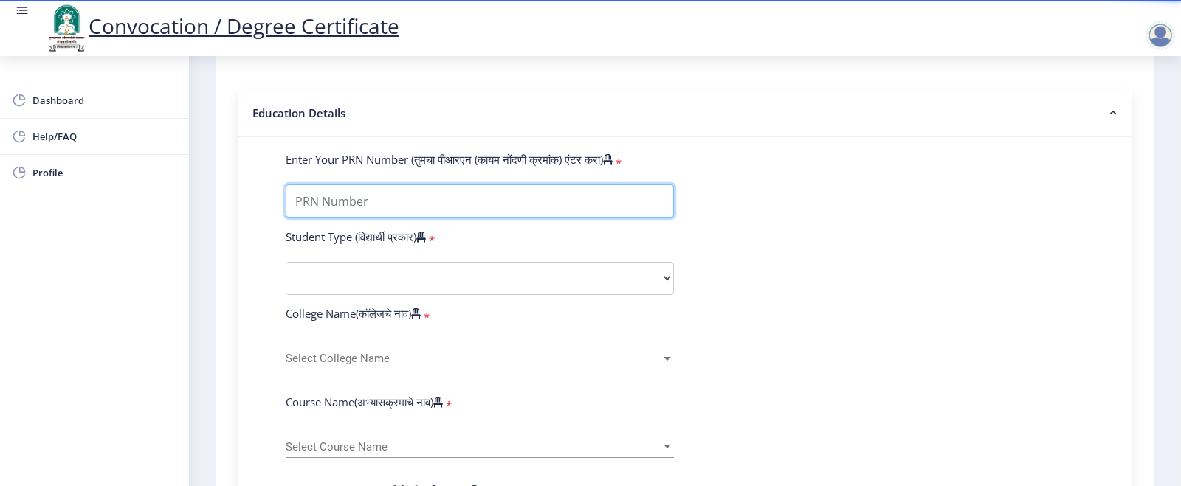
click at [382, 217] on input "Enter Your PRN Number (तुमचा पीआरएन (कायम नोंदणी क्रमांक) एंटर करा)" at bounding box center [480, 200] width 388 height 33
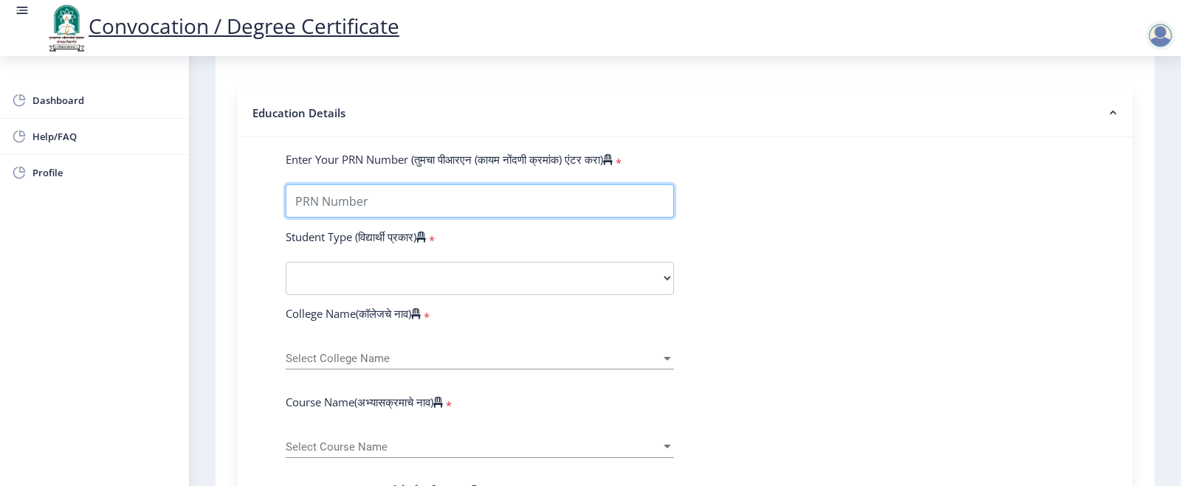
click at [339, 218] on input "Enter Your PRN Number (तुमचा पीआरएन (कायम नोंदणी क्रमांक) एंटर करा)" at bounding box center [480, 200] width 388 height 33
type input "2019032500229162"
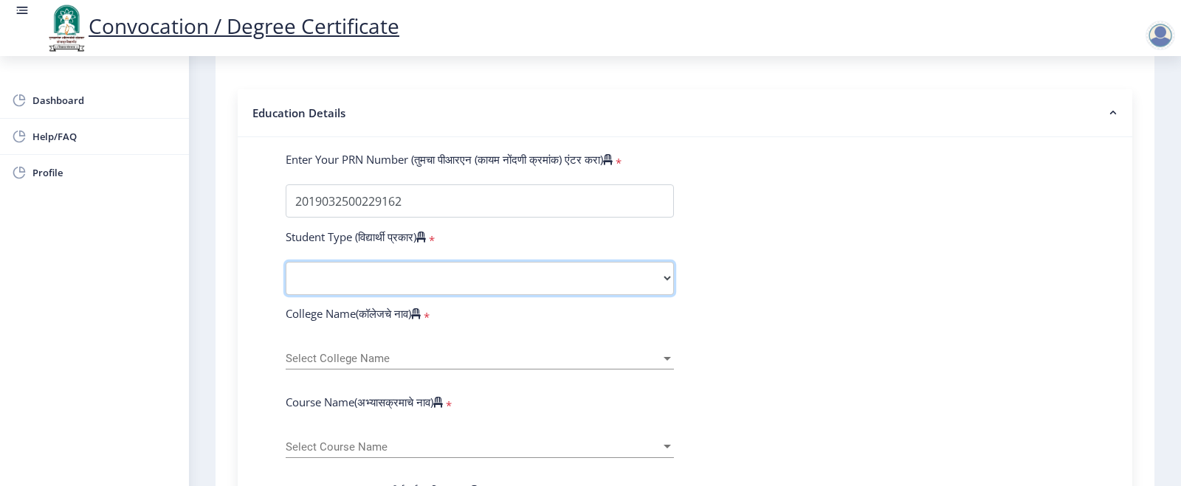
click at [369, 294] on select "Select Student Type Regular External" at bounding box center [480, 278] width 388 height 33
select select "Regular"
click at [286, 276] on select "Select Student Type Regular External" at bounding box center [480, 278] width 388 height 33
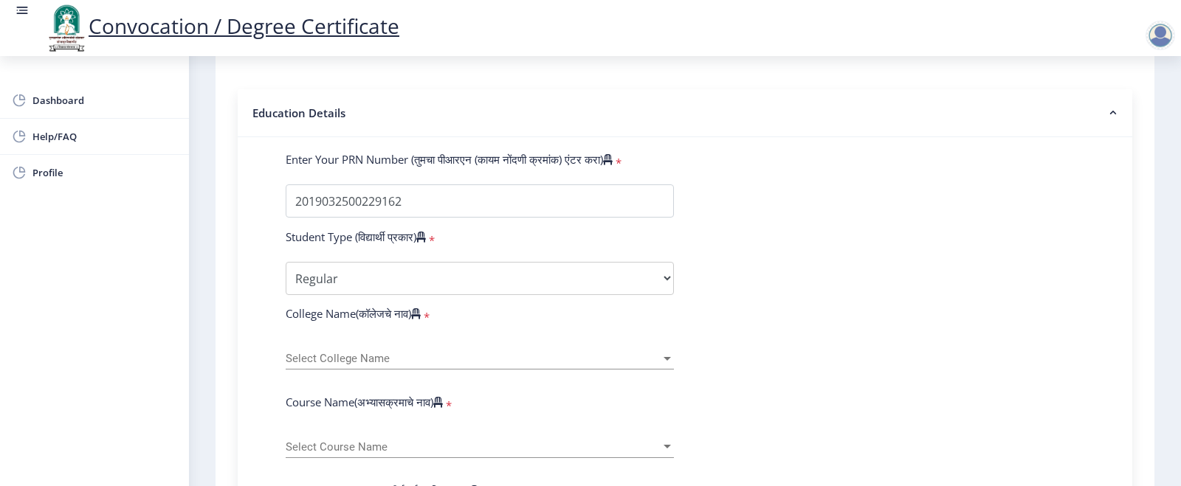
click at [358, 365] on span "Select College Name" at bounding box center [473, 359] width 375 height 13
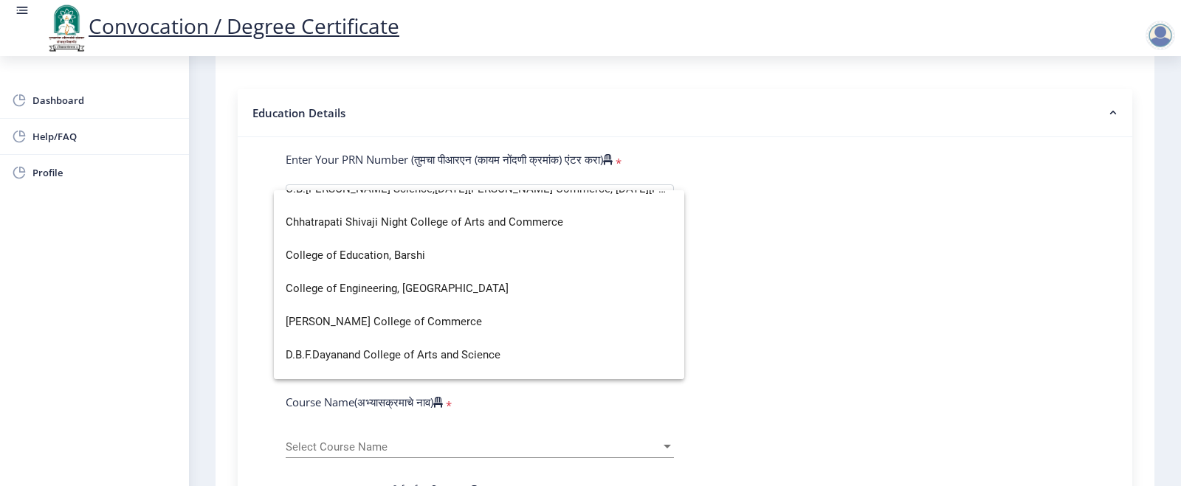
scroll to position [590, 0]
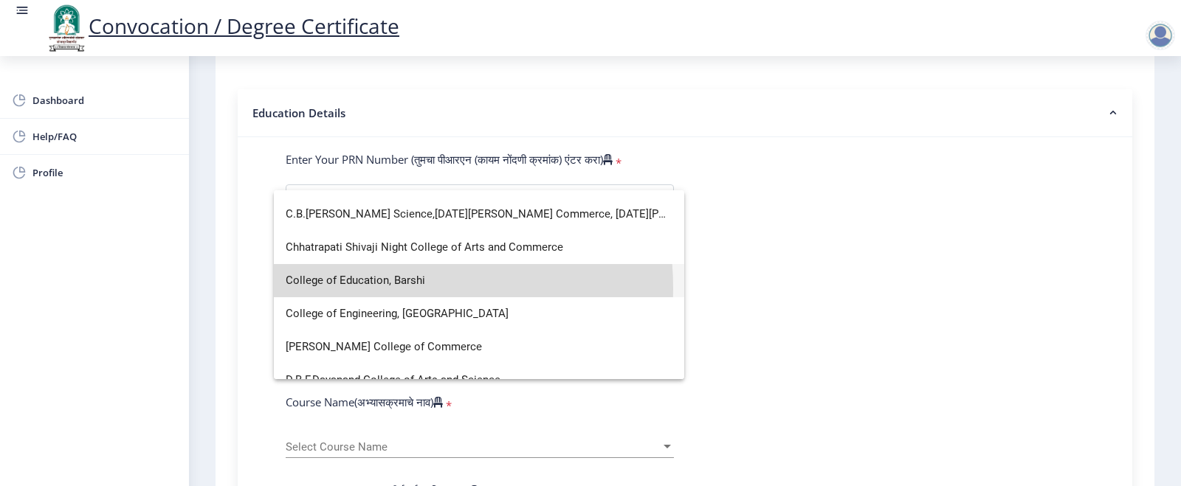
click at [386, 288] on span "College of Education, Barshi" at bounding box center [479, 280] width 387 height 33
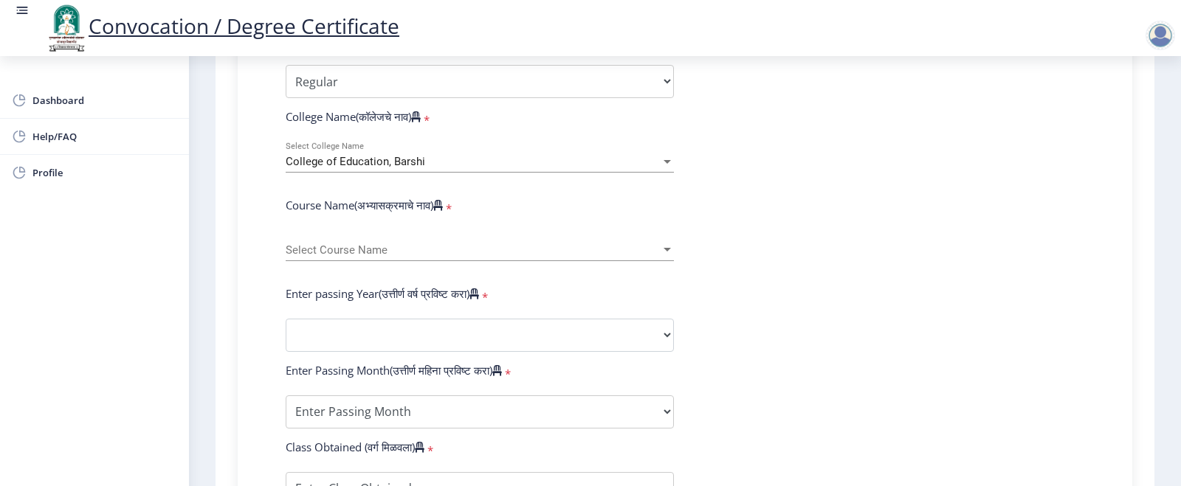
scroll to position [517, 0]
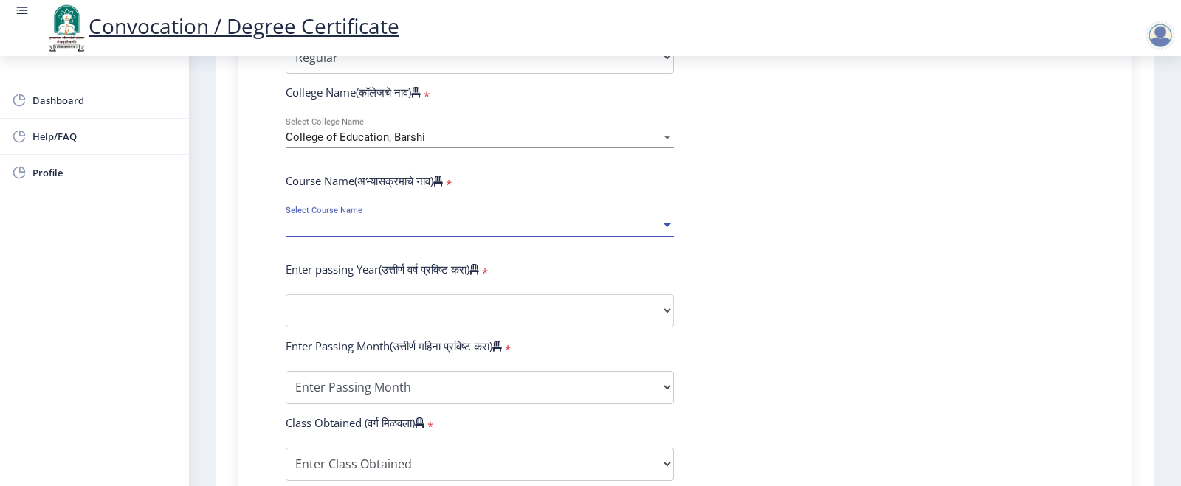
click at [382, 232] on span "Select Course Name" at bounding box center [473, 226] width 375 height 13
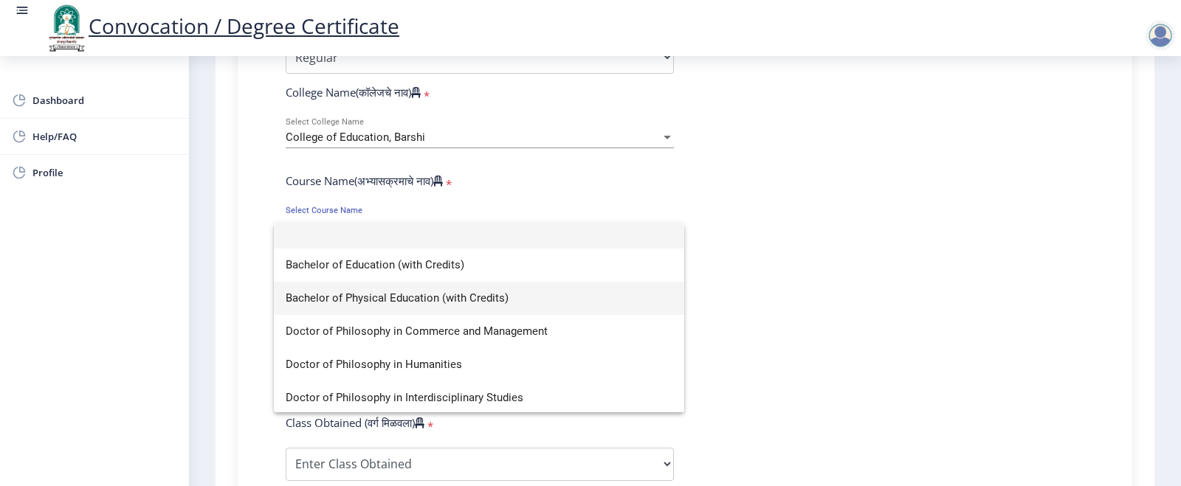
scroll to position [0, 0]
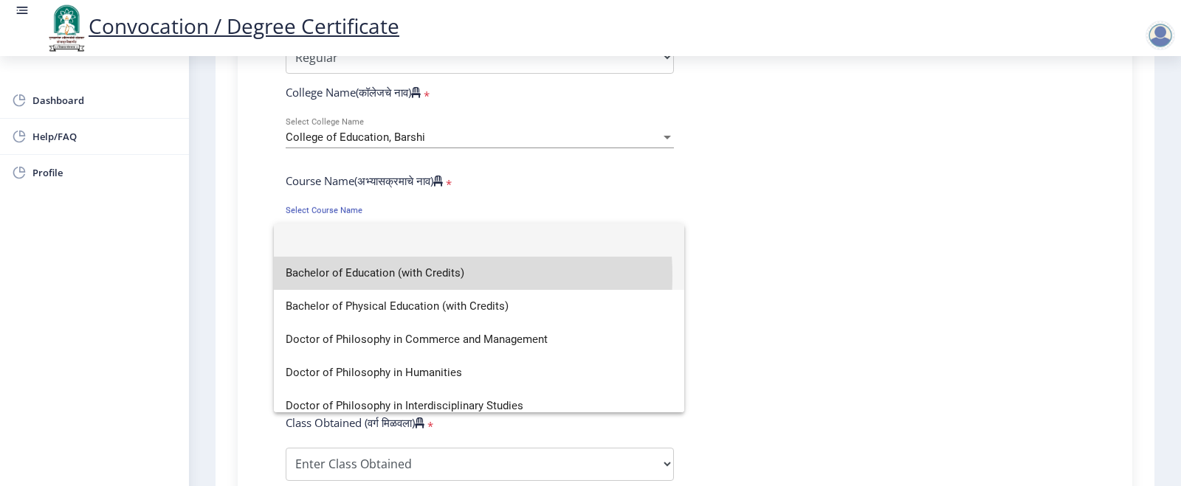
click at [385, 276] on span "Bachelor of Education (with Credits)" at bounding box center [479, 273] width 387 height 33
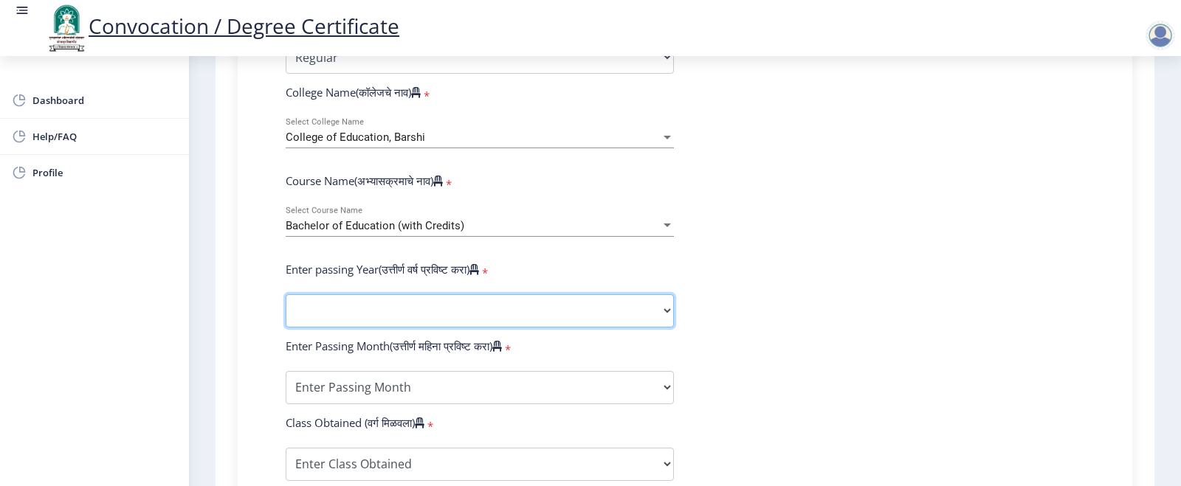
click at [396, 322] on select "2025 2024 2023 2022 2021 2020 2019 2018 2017 2016 2015 2014 2013 2012 2011 2010…" at bounding box center [480, 310] width 388 height 33
select select "2021"
click at [286, 308] on select "2025 2024 2023 2022 2021 2020 2019 2018 2017 2016 2015 2014 2013 2012 2011 2010…" at bounding box center [480, 310] width 388 height 33
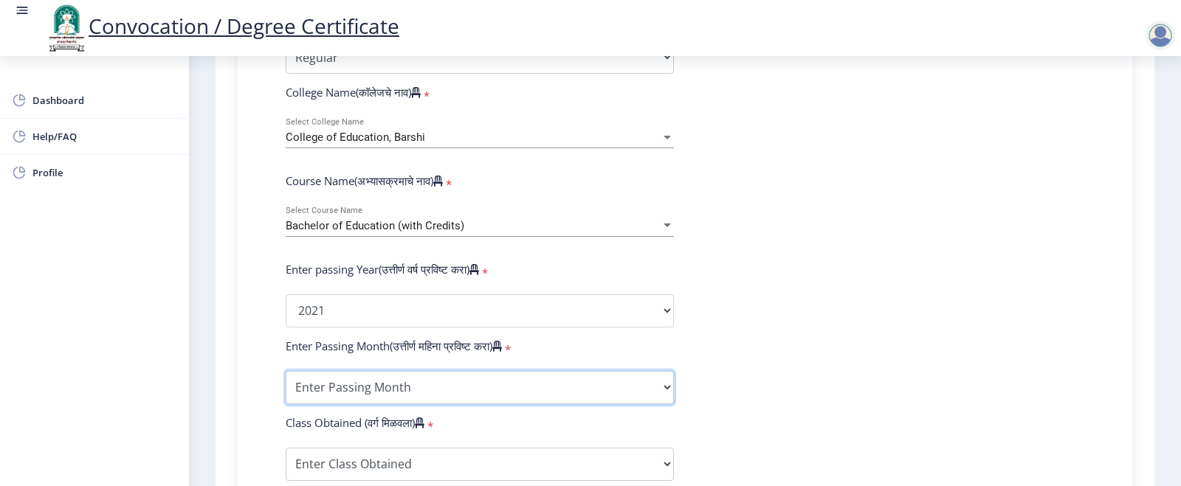
click at [373, 404] on select "Enter Passing Month March April May October November December" at bounding box center [480, 387] width 388 height 33
select select "March"
click at [286, 385] on select "Enter Passing Month March April May October November December" at bounding box center [480, 387] width 388 height 33
click at [394, 404] on select "Enter Passing Month March April May October November December" at bounding box center [480, 387] width 388 height 33
click at [286, 385] on select "Enter Passing Month March April May October November December" at bounding box center [480, 387] width 388 height 33
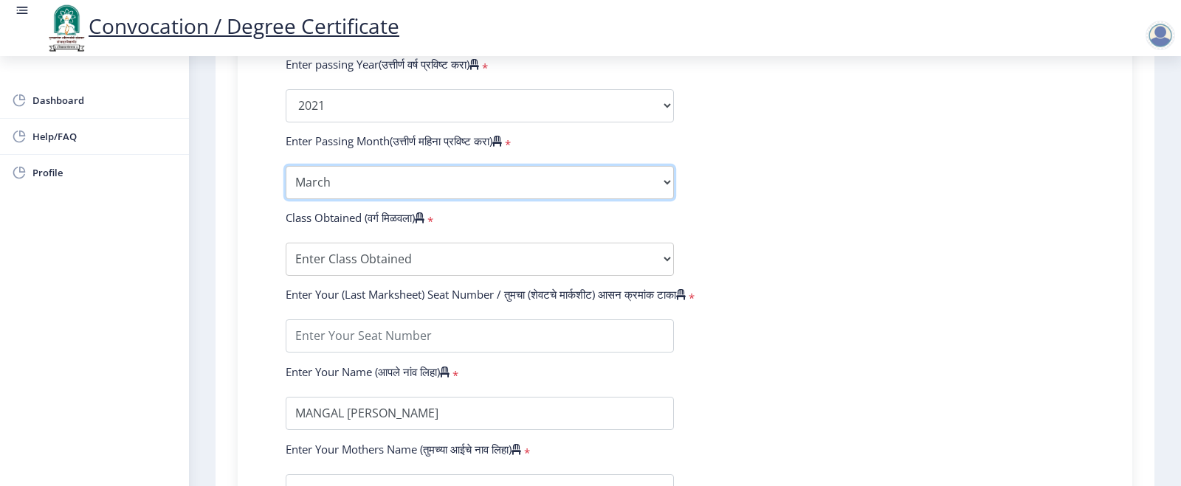
scroll to position [738, 0]
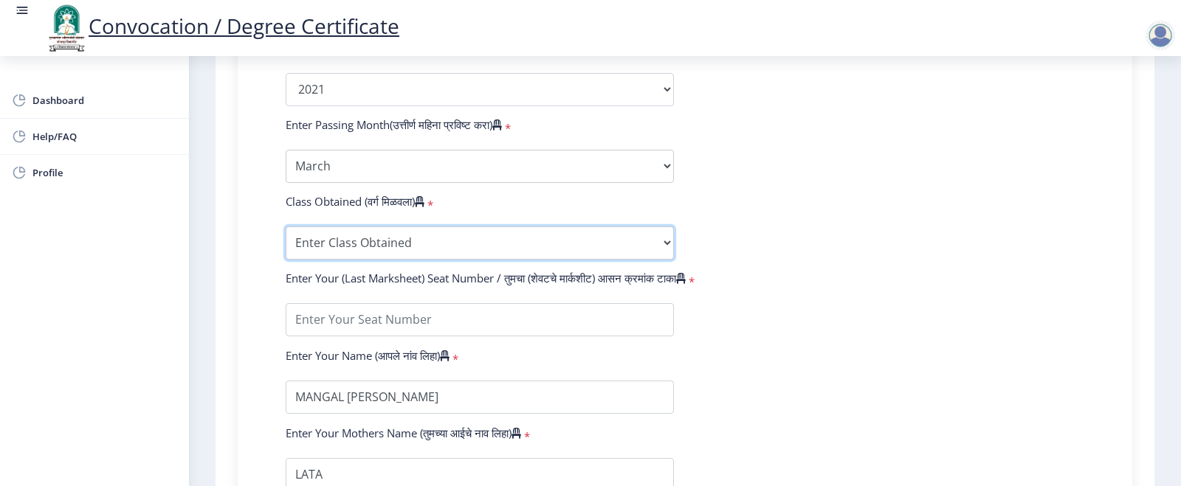
click at [339, 255] on select "Enter Class Obtained FIRST CLASS WITH DISTINCTION FIRST CLASS HIGHER SECOND CLA…" at bounding box center [480, 243] width 388 height 33
select select "Grade A+"
click at [286, 241] on select "Enter Class Obtained FIRST CLASS WITH DISTINCTION FIRST CLASS HIGHER SECOND CLA…" at bounding box center [480, 243] width 388 height 33
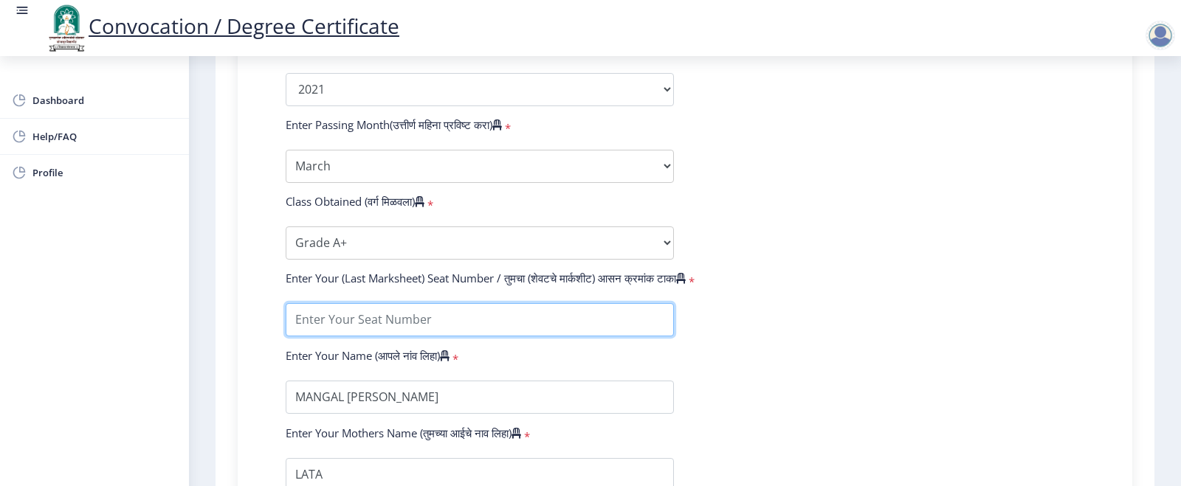
click at [334, 332] on input "textarea" at bounding box center [480, 319] width 388 height 33
type input "1922916"
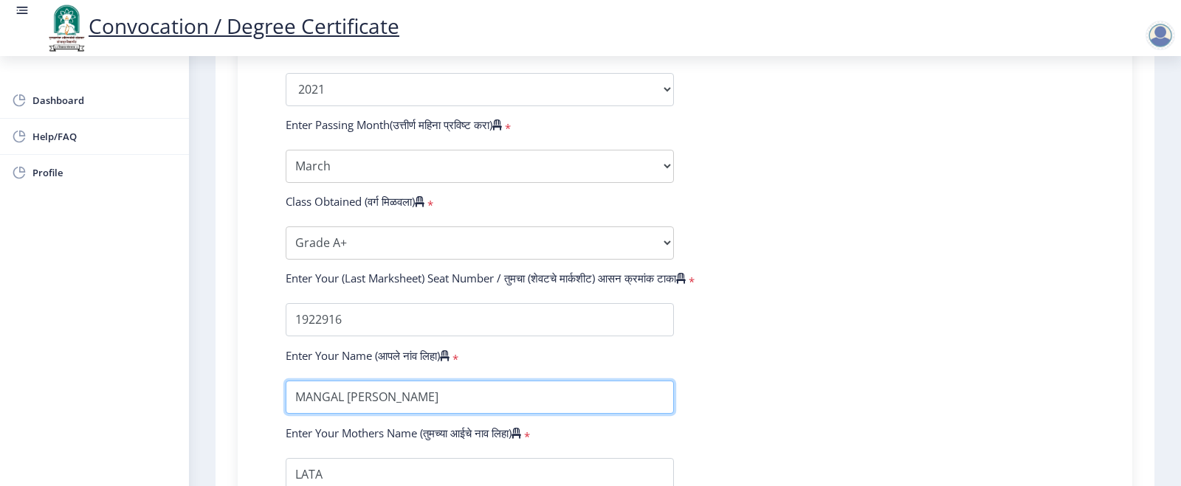
click at [356, 414] on input "textarea" at bounding box center [480, 397] width 388 height 33
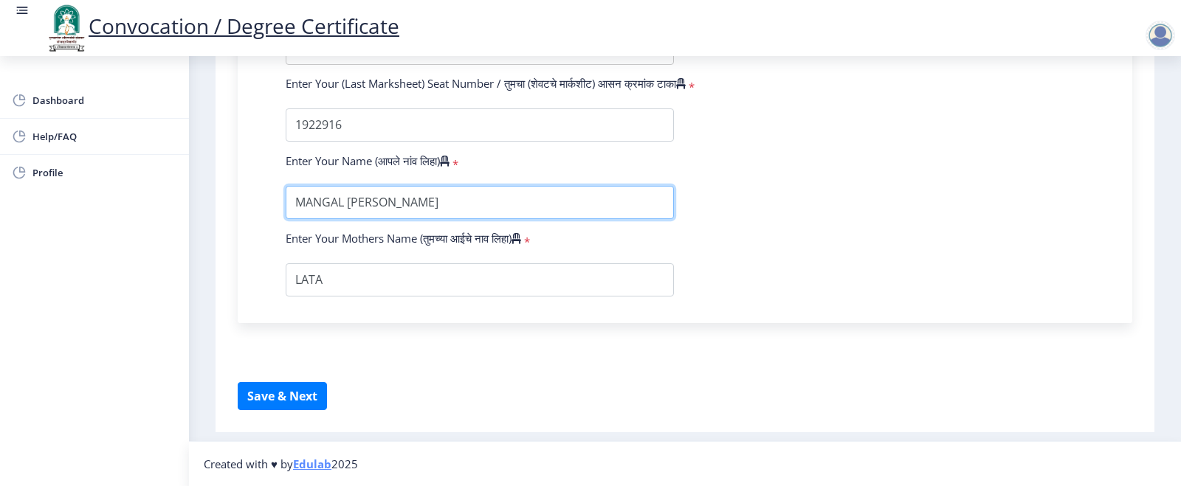
scroll to position [947, 0]
click at [430, 207] on input "textarea" at bounding box center [480, 202] width 388 height 33
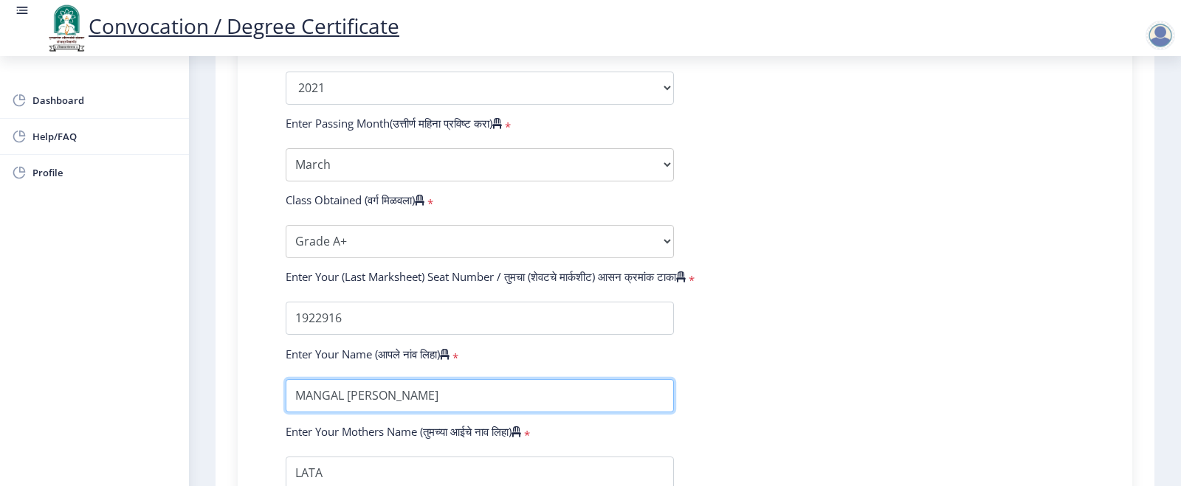
scroll to position [652, 0]
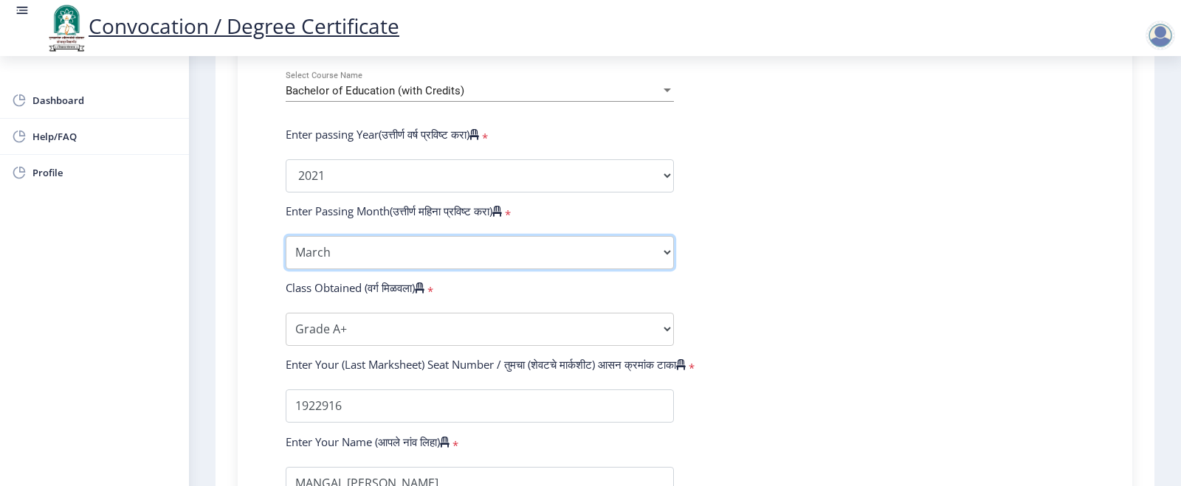
click at [387, 269] on select "Enter Passing Month March April May October November December" at bounding box center [480, 252] width 388 height 33
click at [286, 250] on select "Enter Passing Month March April May October November December" at bounding box center [480, 252] width 388 height 33
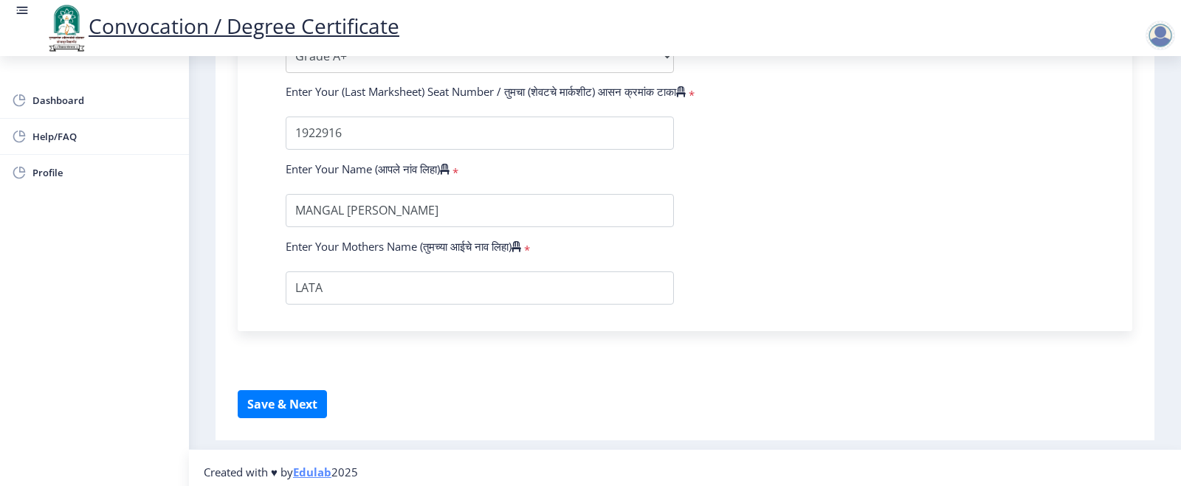
scroll to position [947, 0]
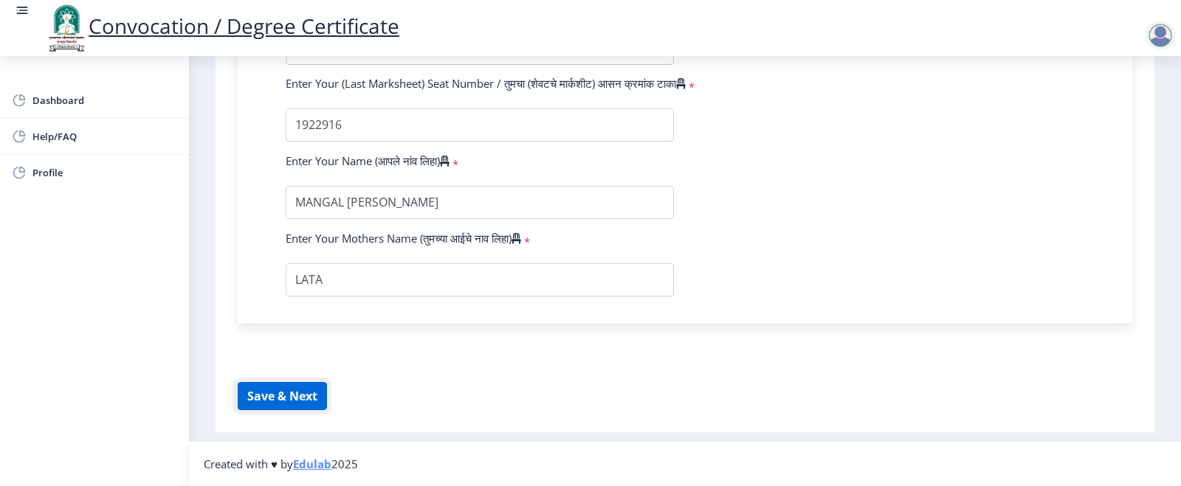
click at [280, 398] on button "Save & Next" at bounding box center [282, 396] width 89 height 28
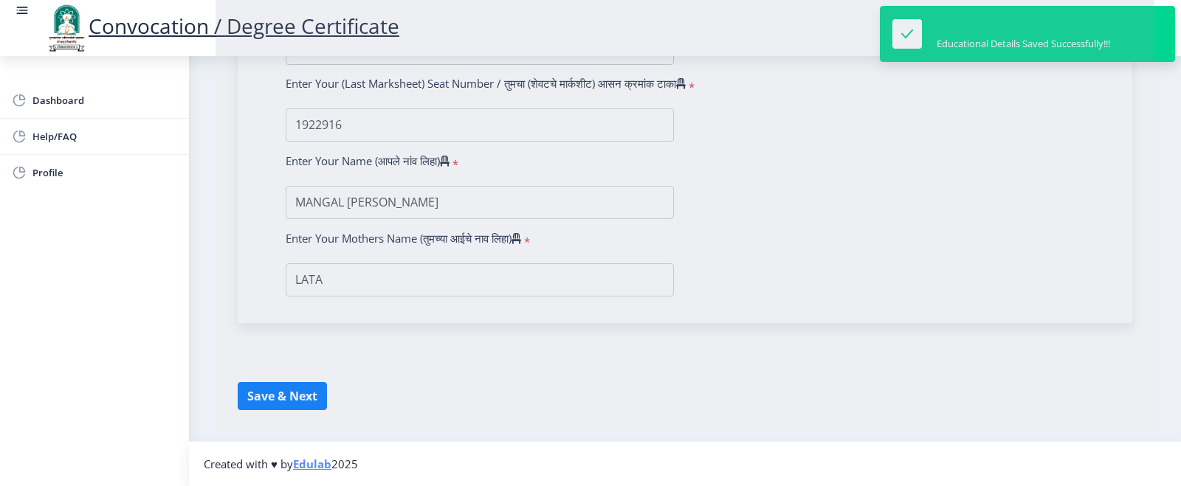
select select
type input "MANGAL [PERSON_NAME]"
type input "LATA"
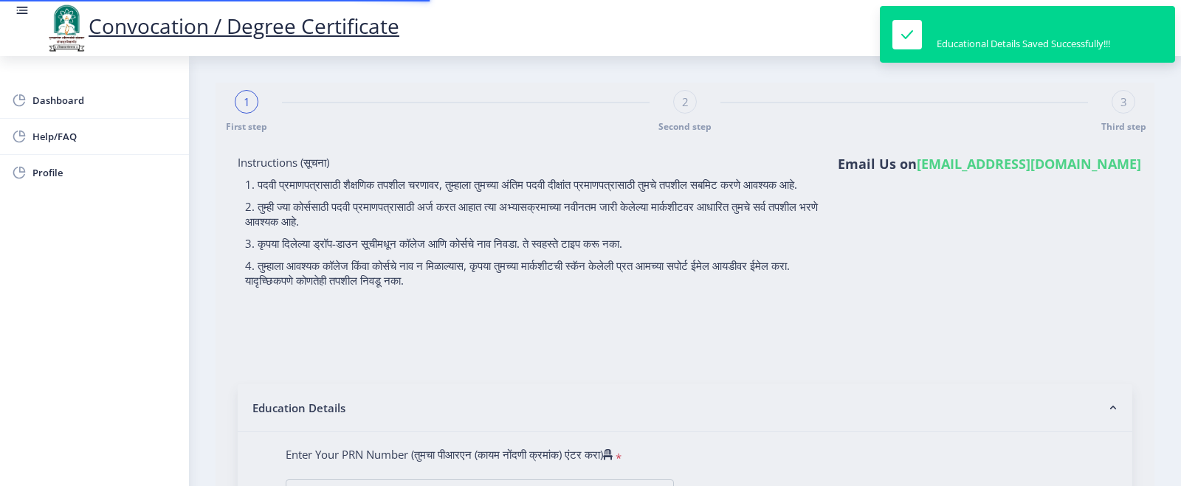
type input "2019032500229162"
select select "Regular"
select select "2021"
select select "March"
select select "Grade A+"
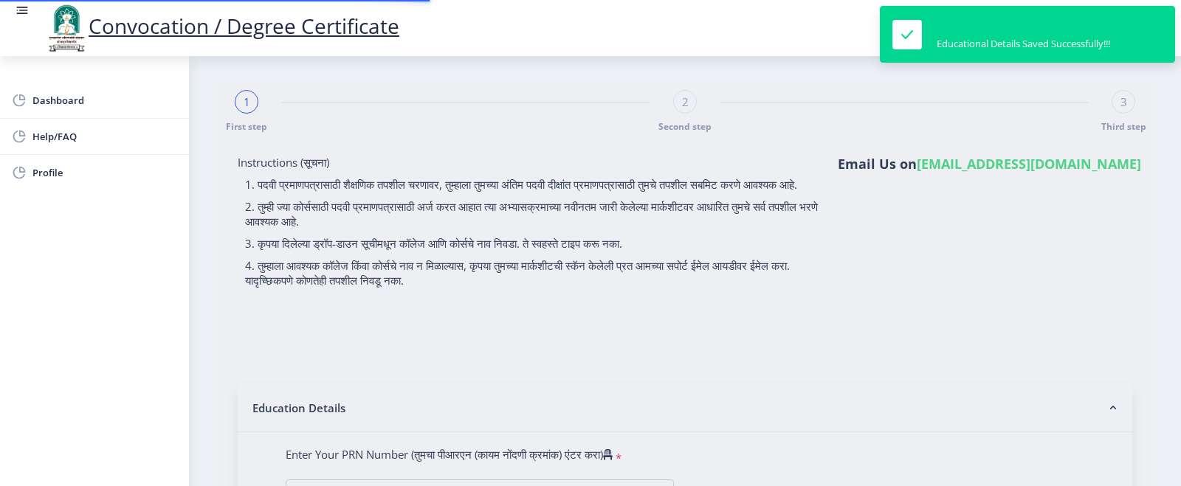
type input "1922916"
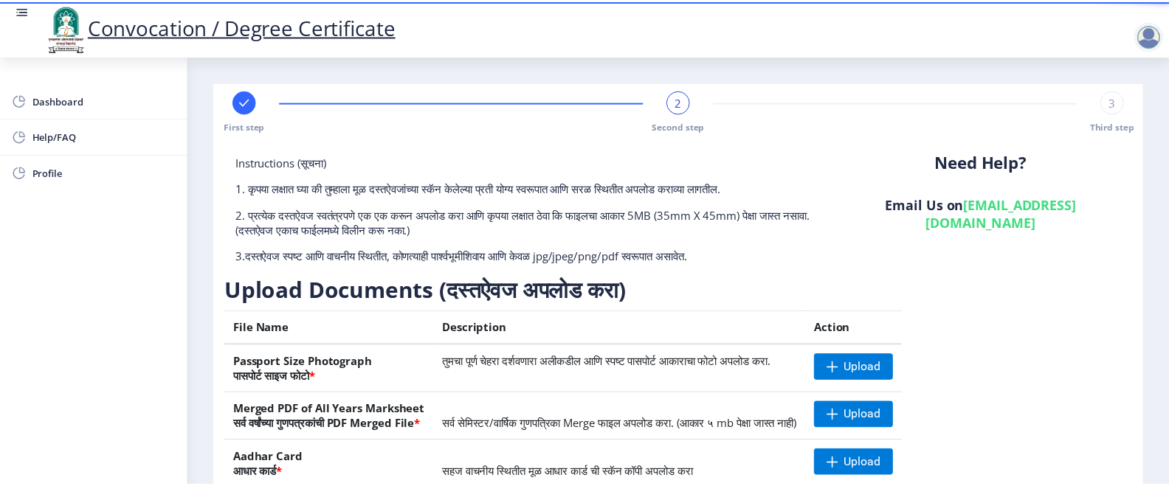
scroll to position [74, 0]
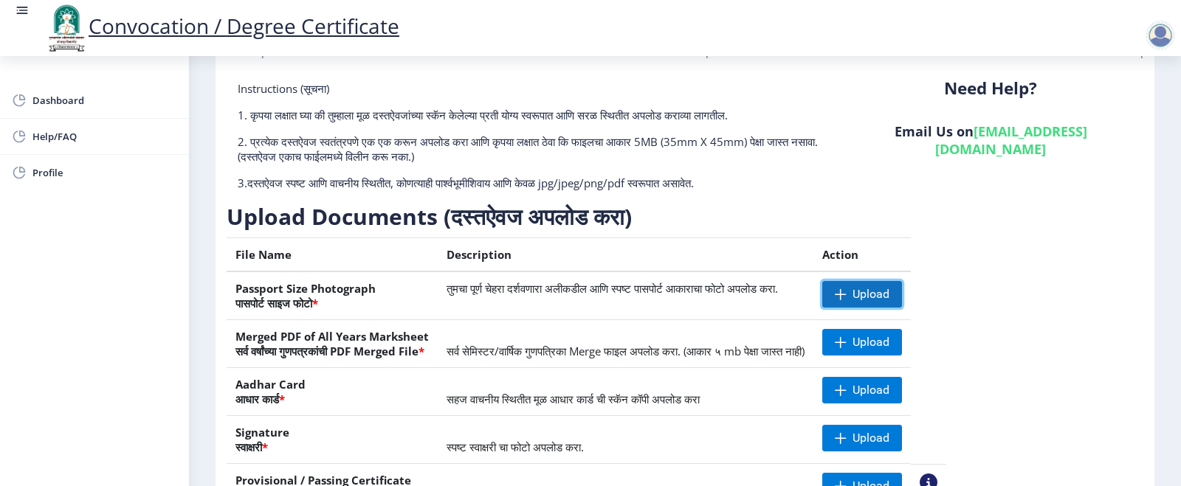
click at [889, 301] on span "Upload" at bounding box center [870, 294] width 37 height 15
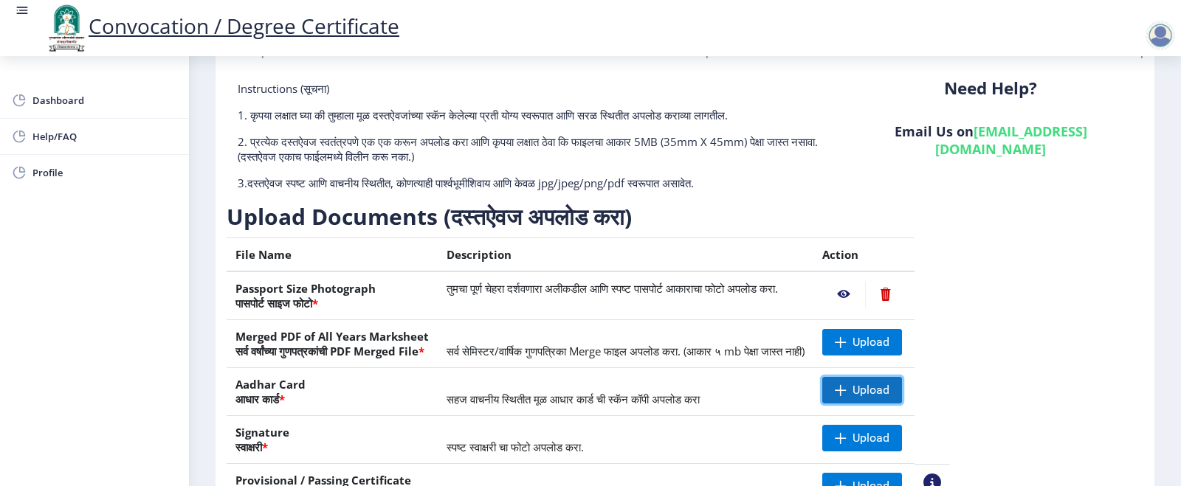
click at [889, 395] on span "Upload" at bounding box center [870, 390] width 37 height 15
click at [865, 387] on nb-action at bounding box center [843, 390] width 43 height 27
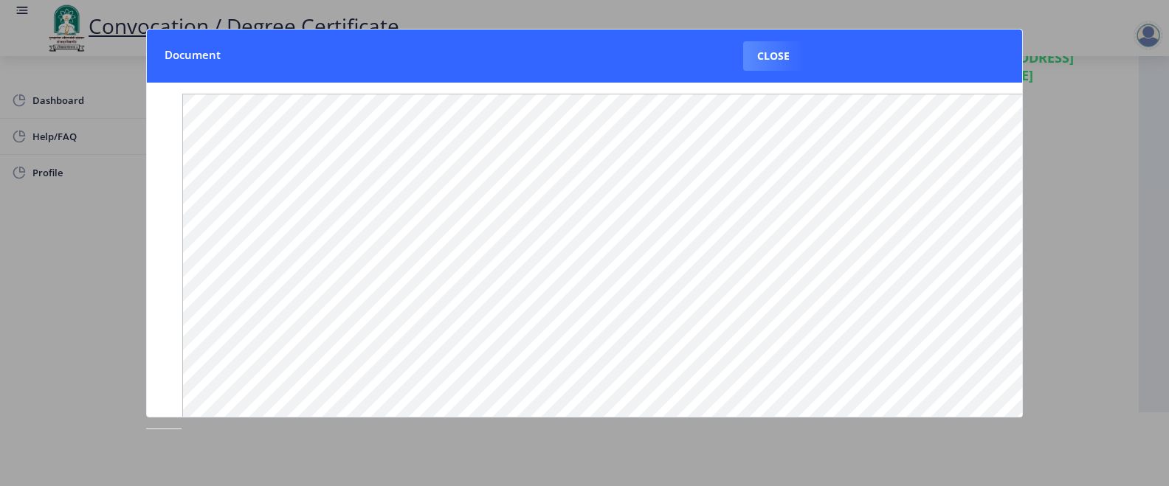
scroll to position [0, 0]
click at [773, 61] on button "Close" at bounding box center [773, 56] width 61 height 30
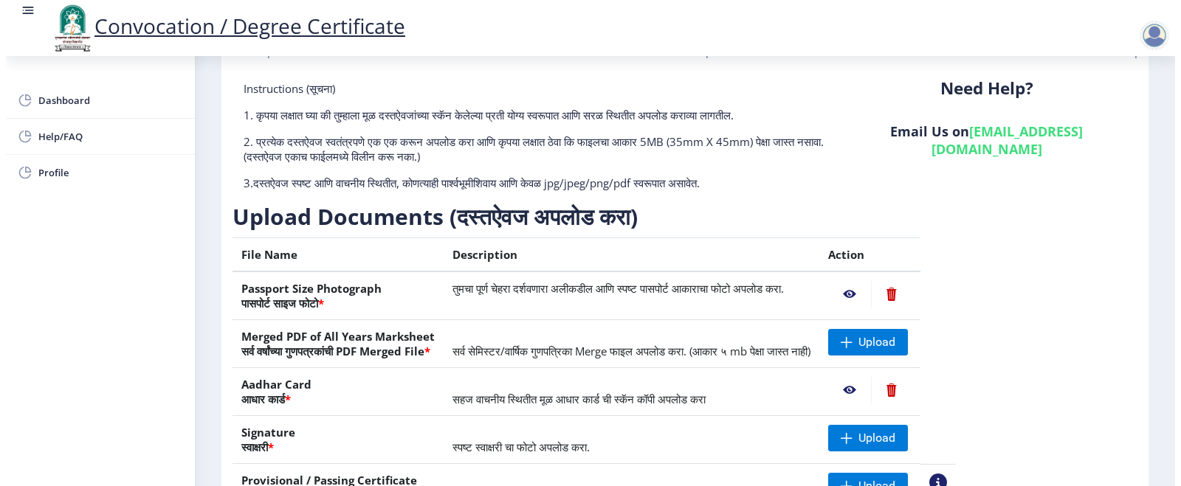
scroll to position [70, 0]
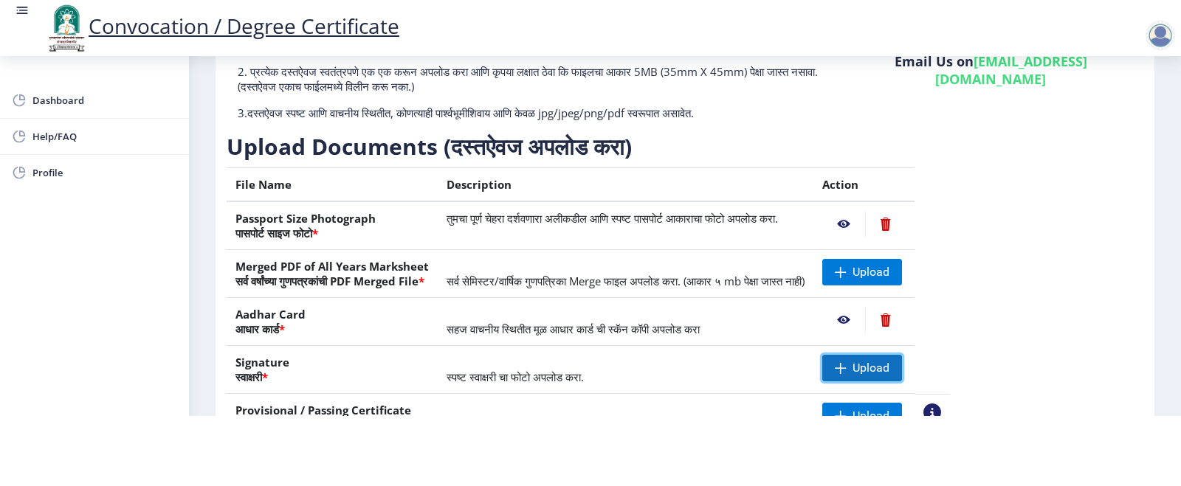
click at [846, 370] on span at bounding box center [841, 368] width 12 height 12
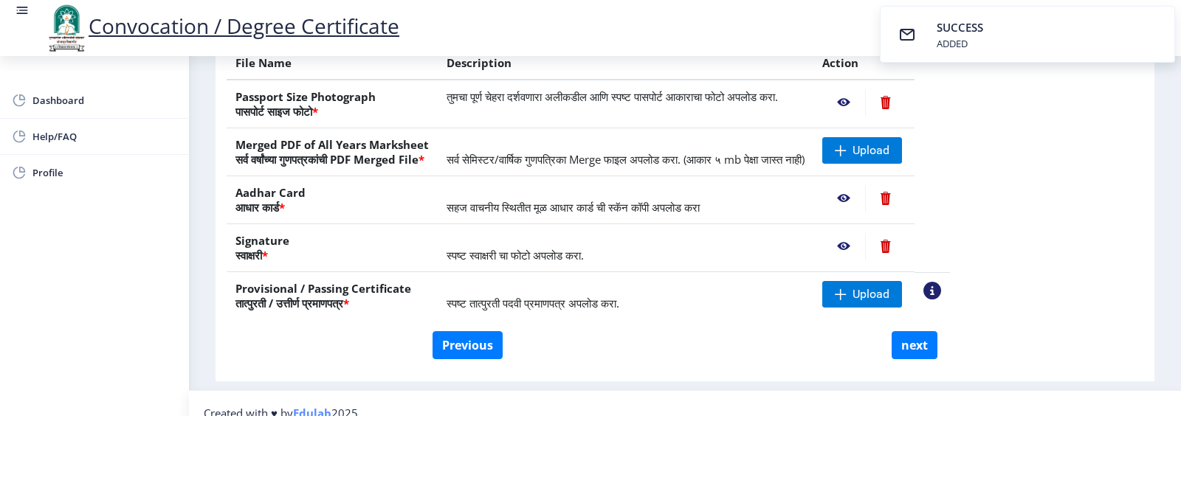
scroll to position [215, 0]
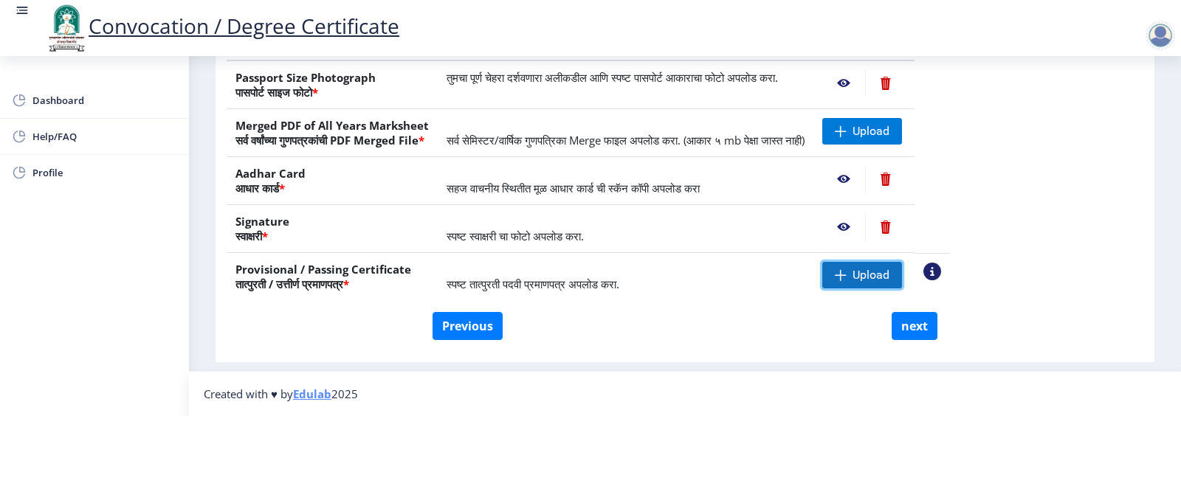
click at [889, 277] on span "Upload" at bounding box center [870, 275] width 37 height 15
click at [906, 178] on nb-action at bounding box center [885, 179] width 41 height 27
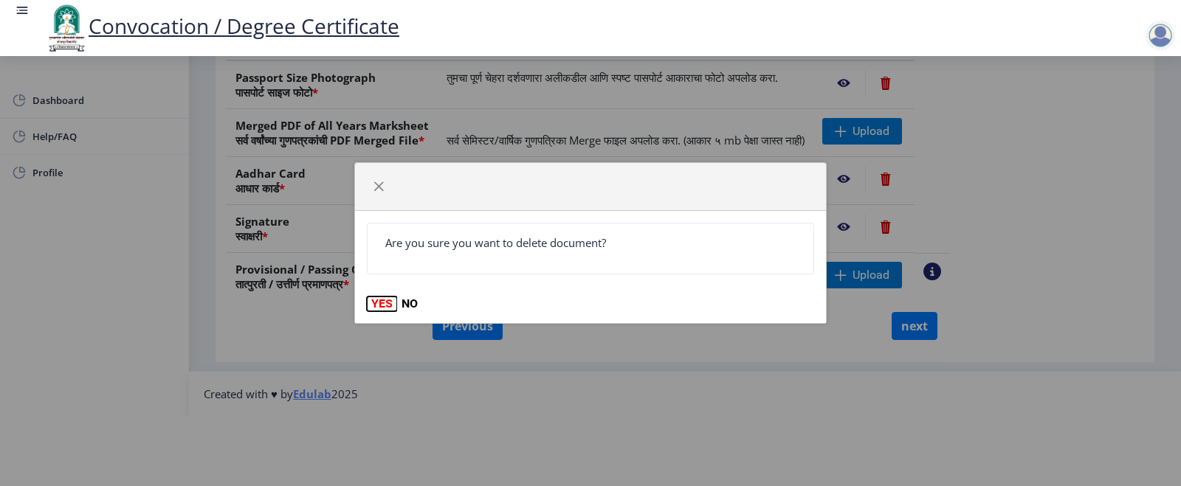
click at [377, 304] on button "YES" at bounding box center [382, 304] width 30 height 15
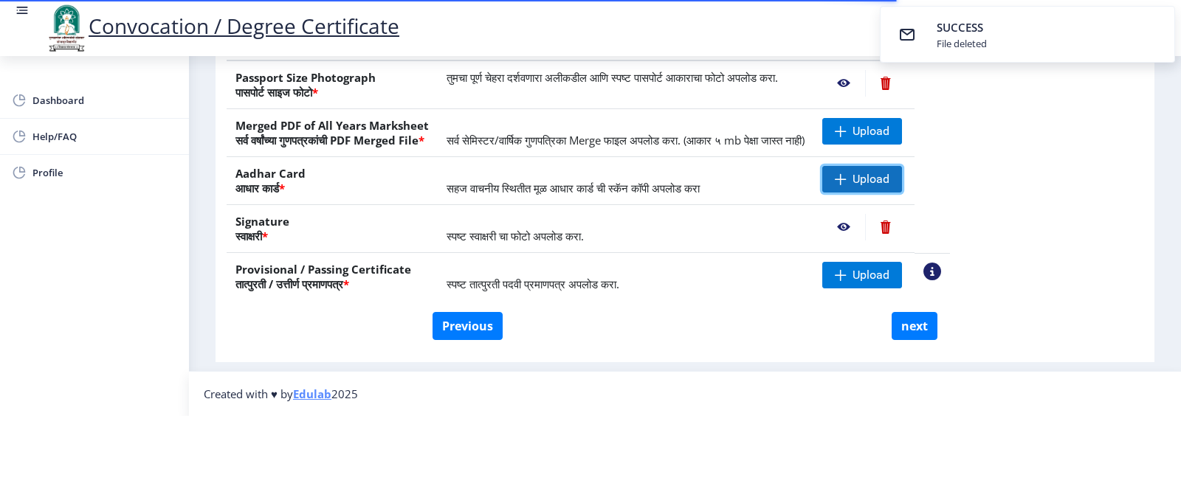
click at [894, 179] on span "Upload" at bounding box center [862, 179] width 80 height 27
click at [865, 182] on nb-action at bounding box center [843, 179] width 43 height 27
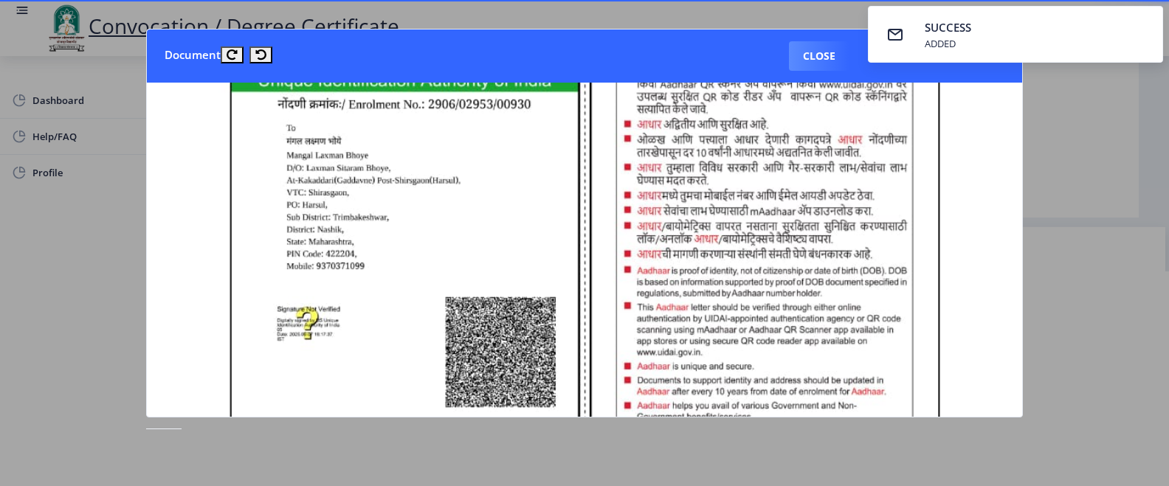
scroll to position [74, 0]
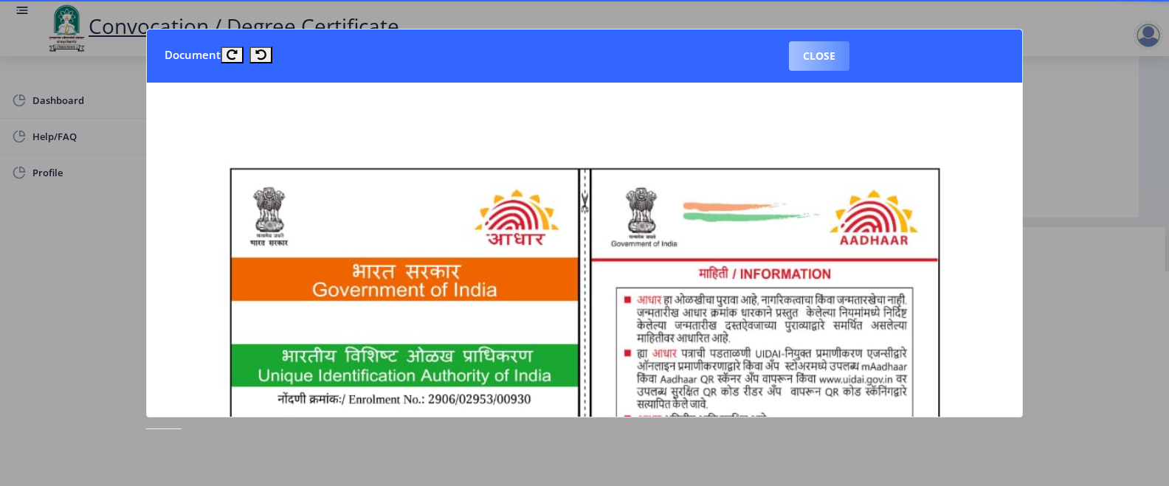
click at [811, 57] on button "Close" at bounding box center [819, 56] width 61 height 30
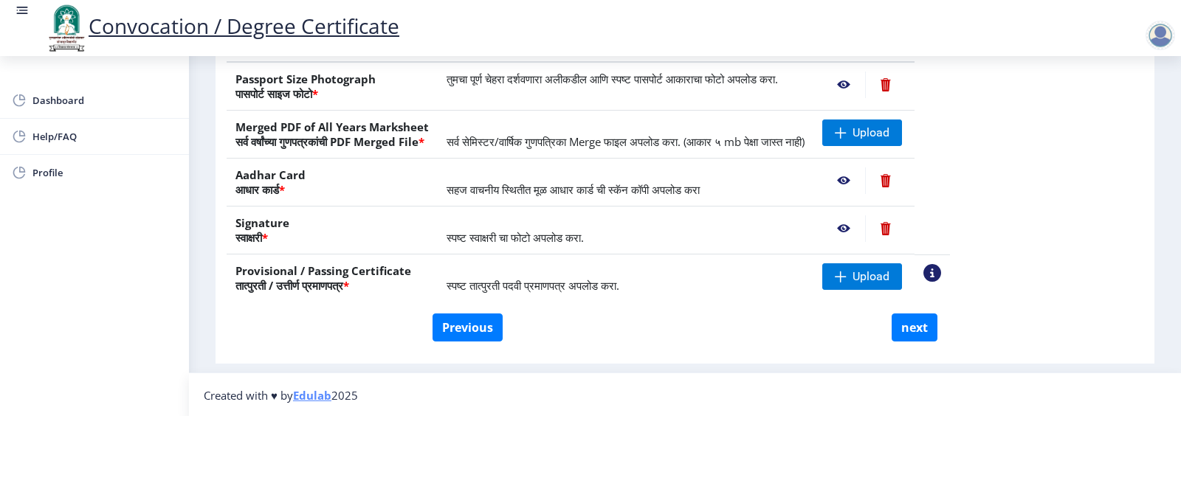
scroll to position [215, 0]
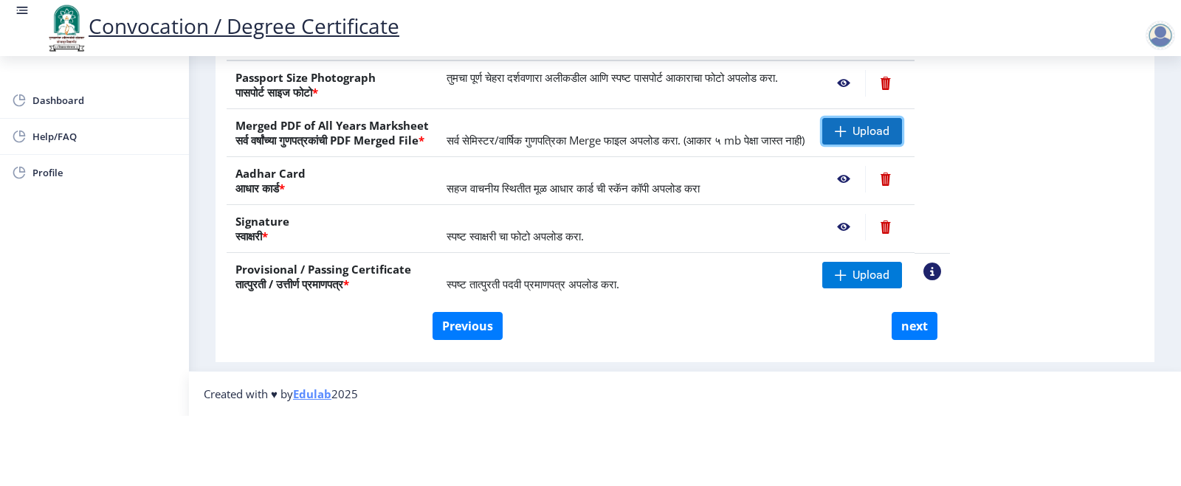
click at [889, 132] on span "Upload" at bounding box center [870, 131] width 37 height 15
click at [846, 137] on span at bounding box center [841, 131] width 12 height 12
click at [865, 134] on nb-action at bounding box center [843, 131] width 43 height 27
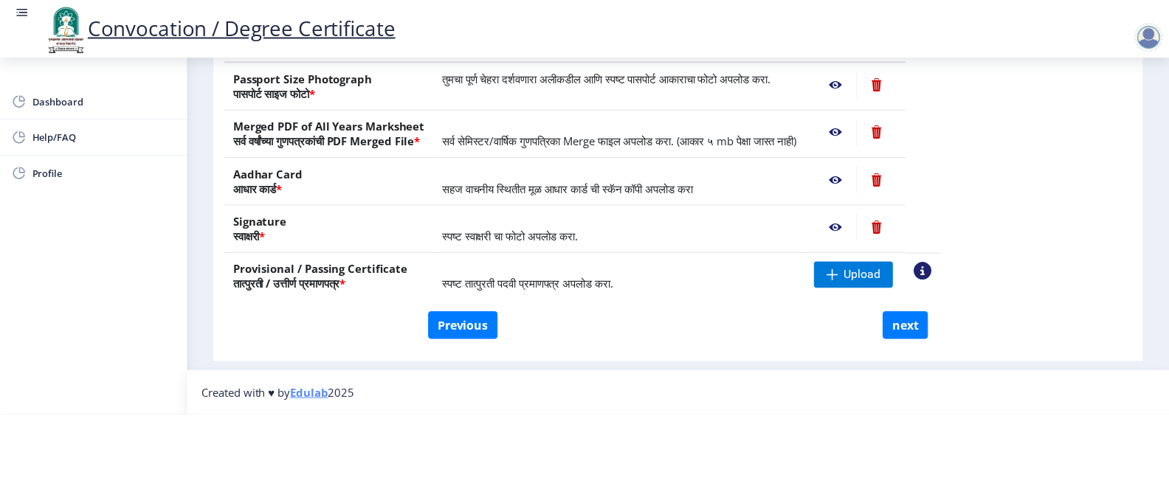
scroll to position [0, 0]
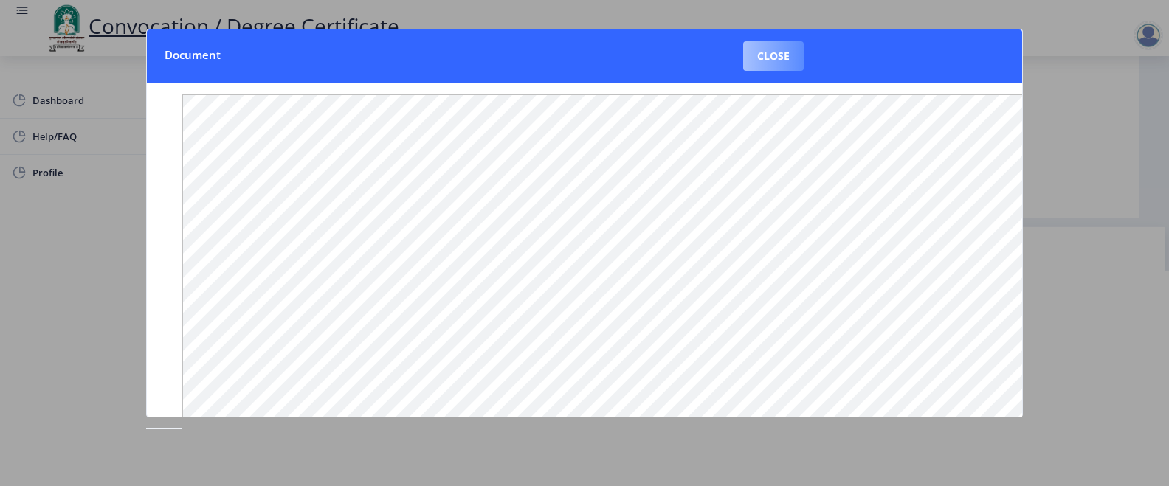
click at [756, 54] on button "Close" at bounding box center [773, 56] width 61 height 30
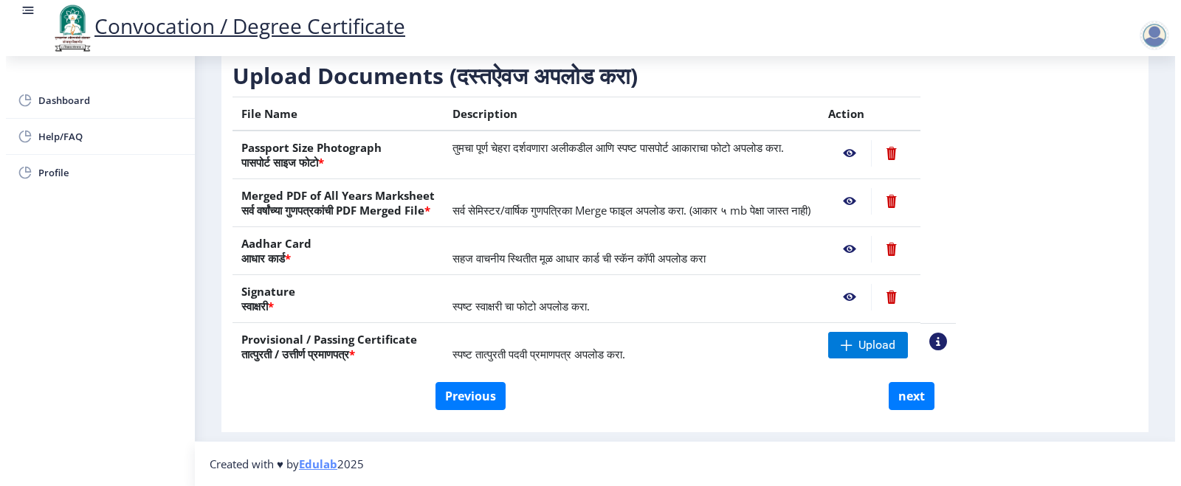
scroll to position [70, 0]
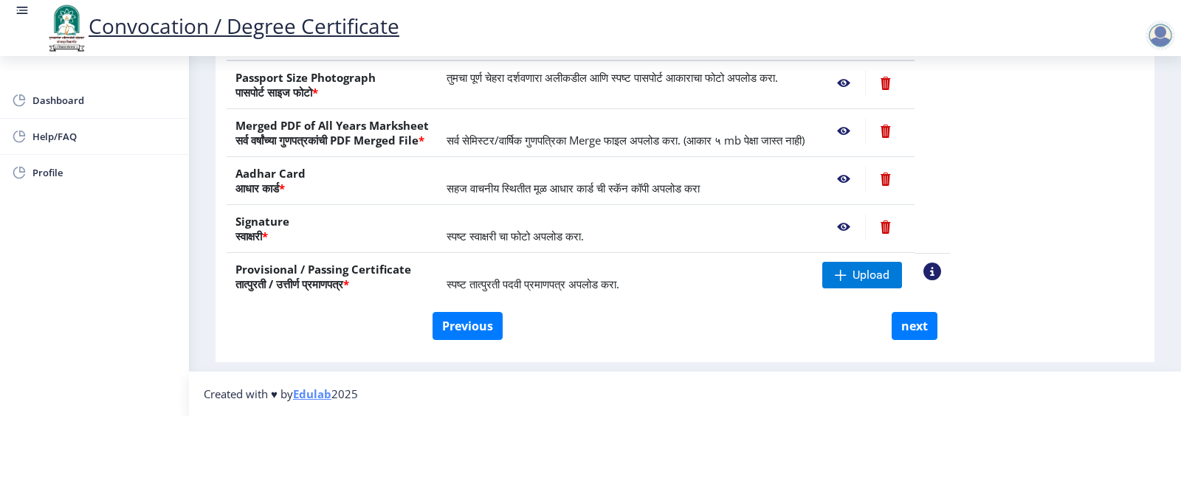
click at [906, 130] on nb-action at bounding box center [885, 131] width 41 height 27
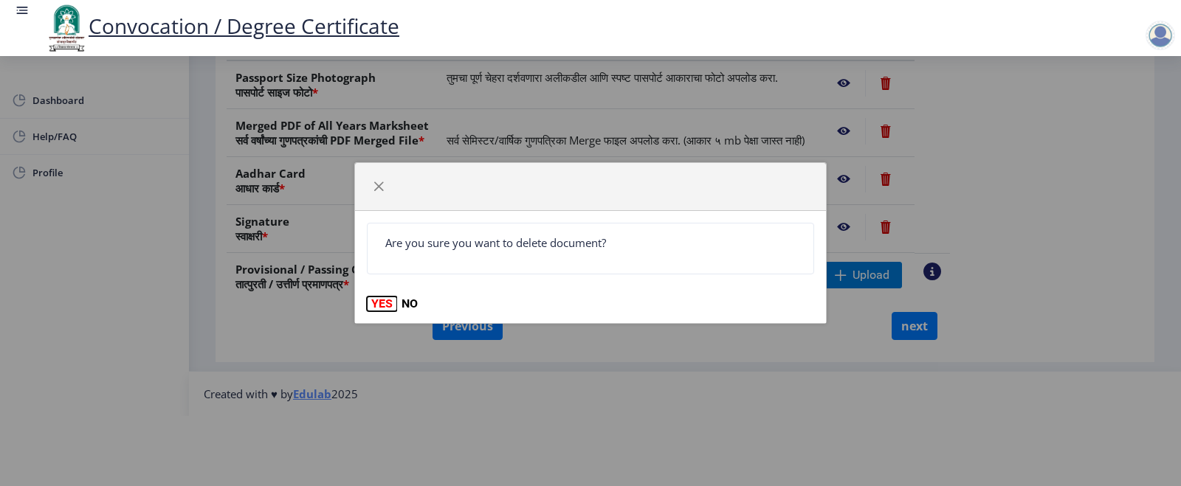
click at [373, 307] on button "YES" at bounding box center [382, 304] width 30 height 15
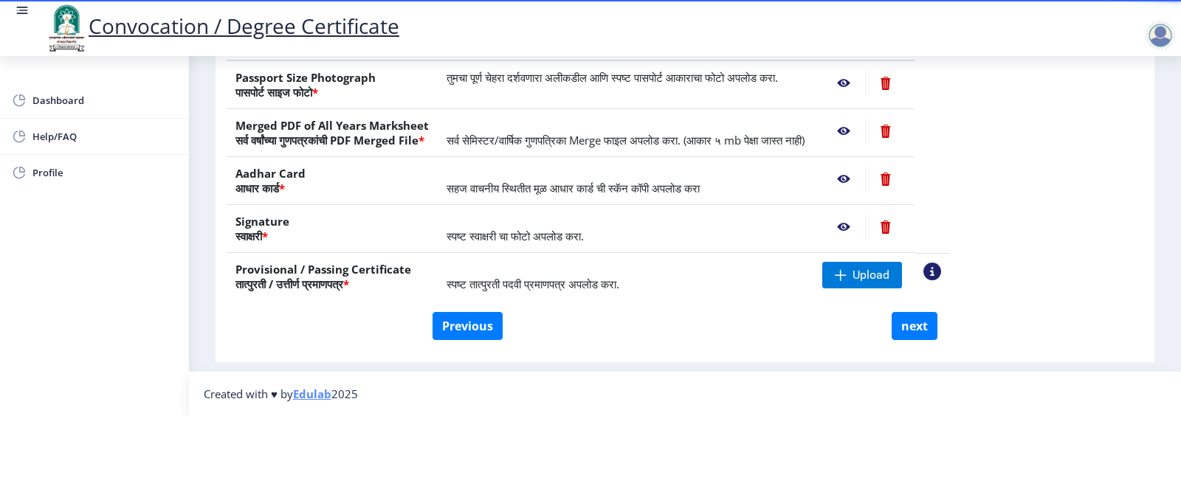
click at [906, 131] on nb-action at bounding box center [885, 131] width 41 height 27
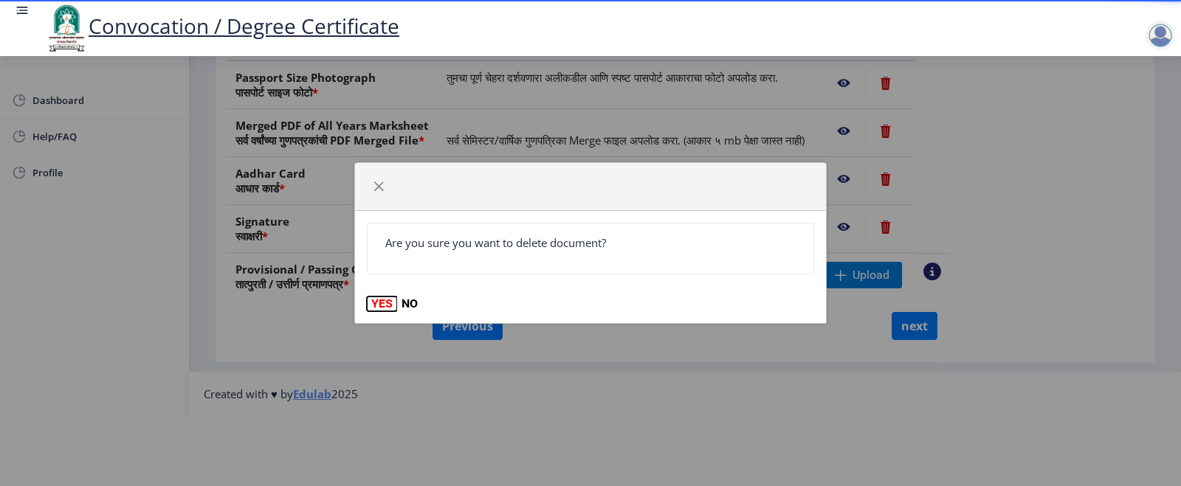
click at [374, 306] on button "YES" at bounding box center [382, 304] width 30 height 15
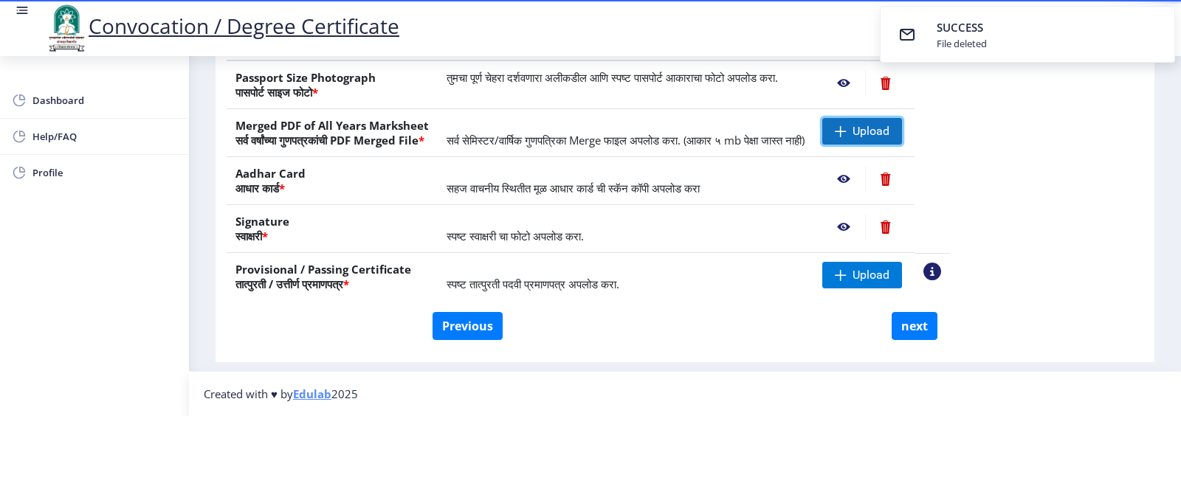
click at [846, 131] on span at bounding box center [841, 131] width 12 height 12
click at [865, 126] on nb-action at bounding box center [843, 131] width 43 height 27
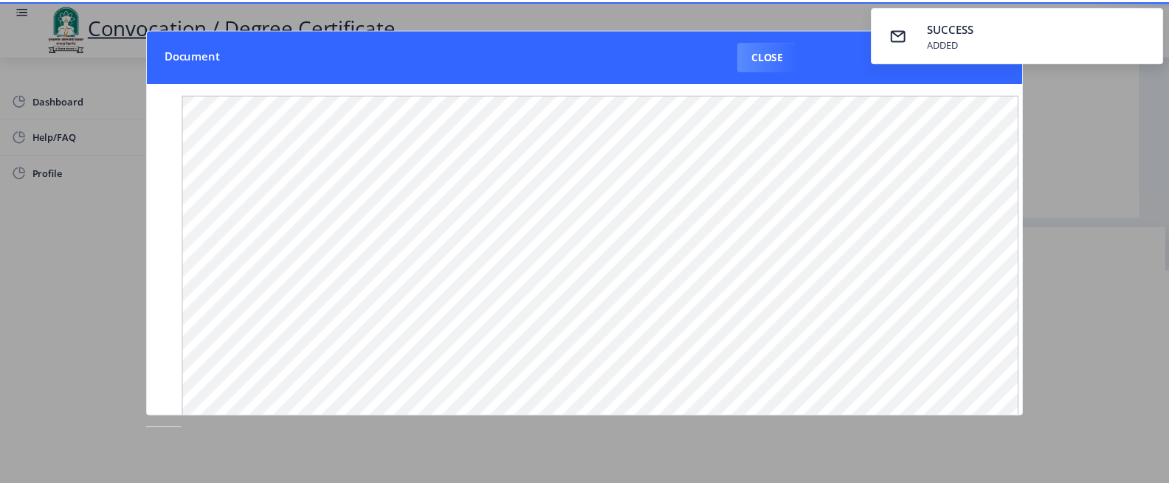
scroll to position [0, 0]
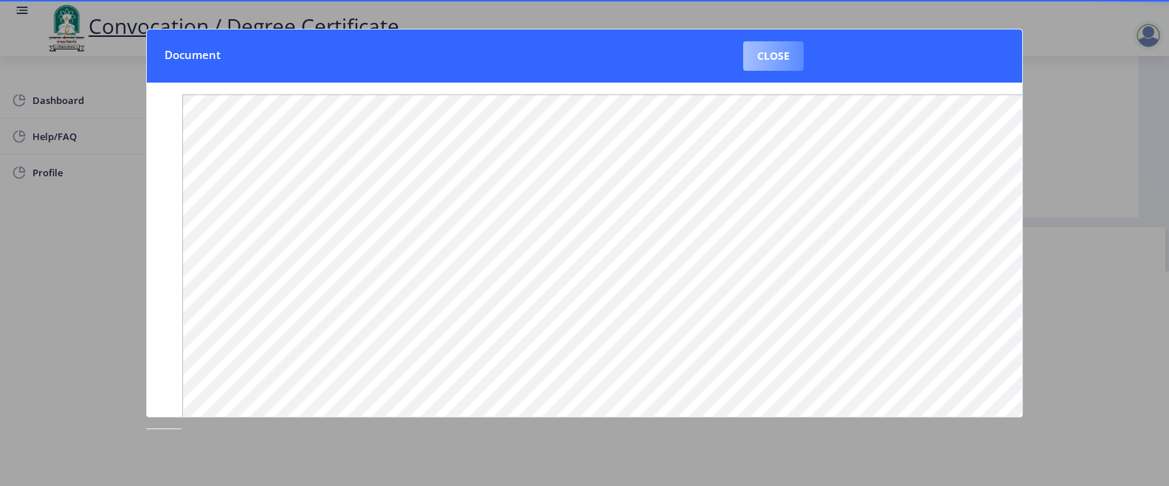
click at [776, 59] on button "Close" at bounding box center [773, 56] width 61 height 30
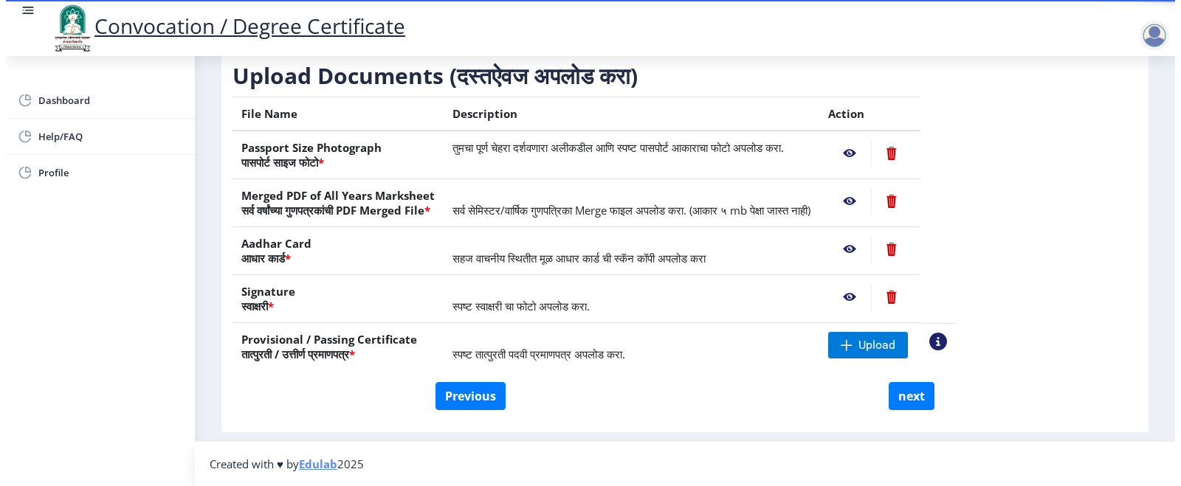
scroll to position [70, 0]
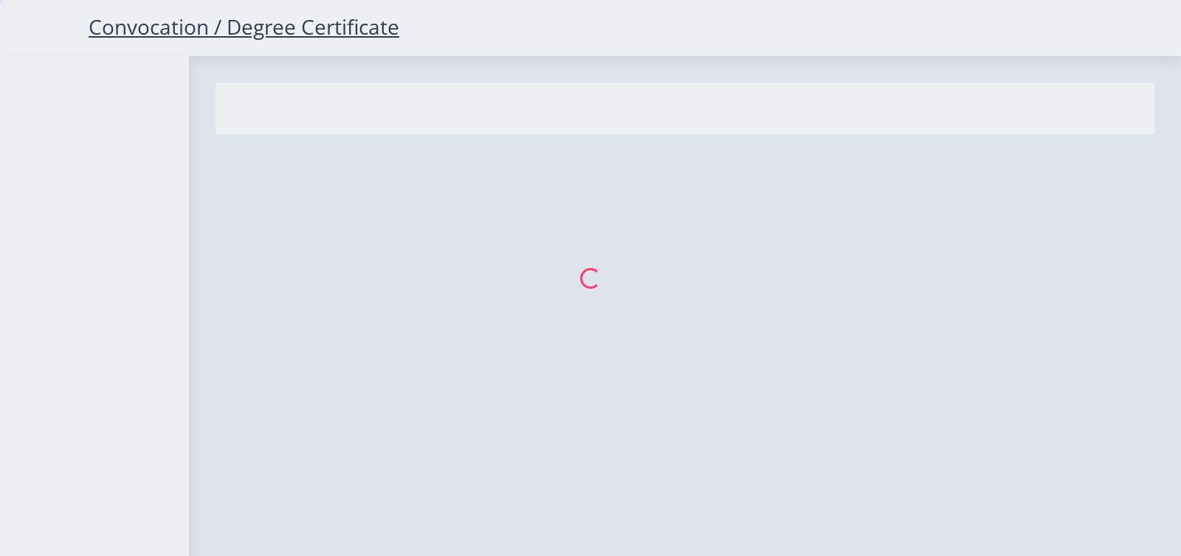
select select
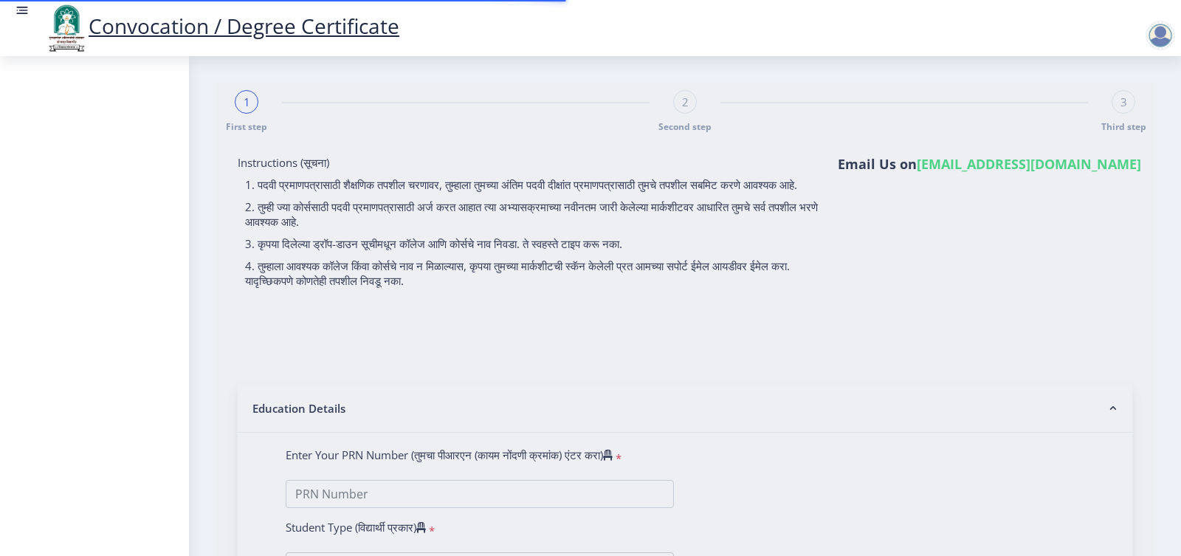
type input "MANGAL [PERSON_NAME]"
type input "LATA"
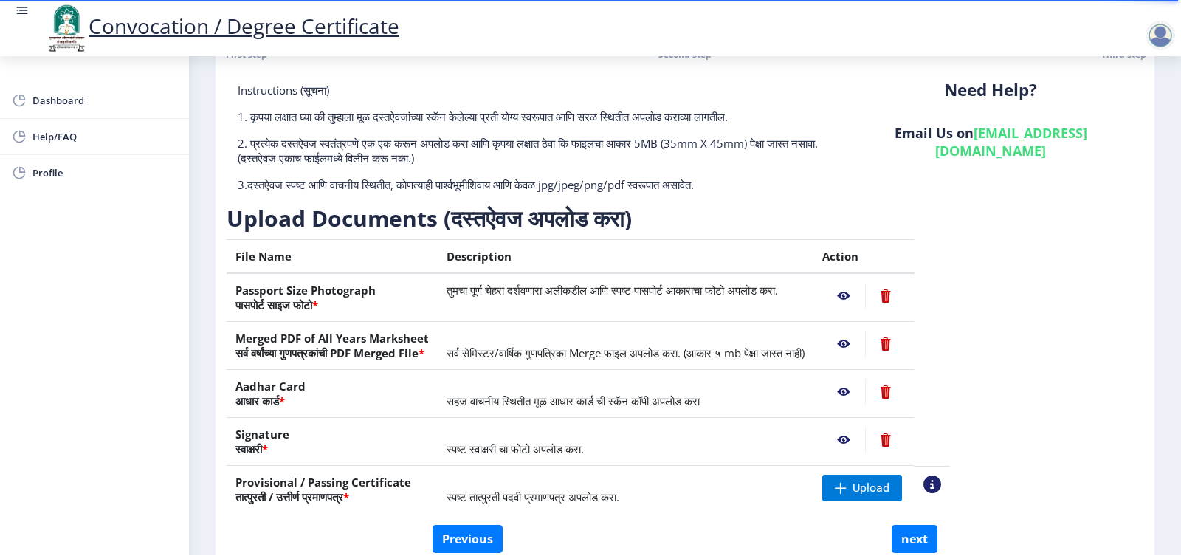
scroll to position [145, 0]
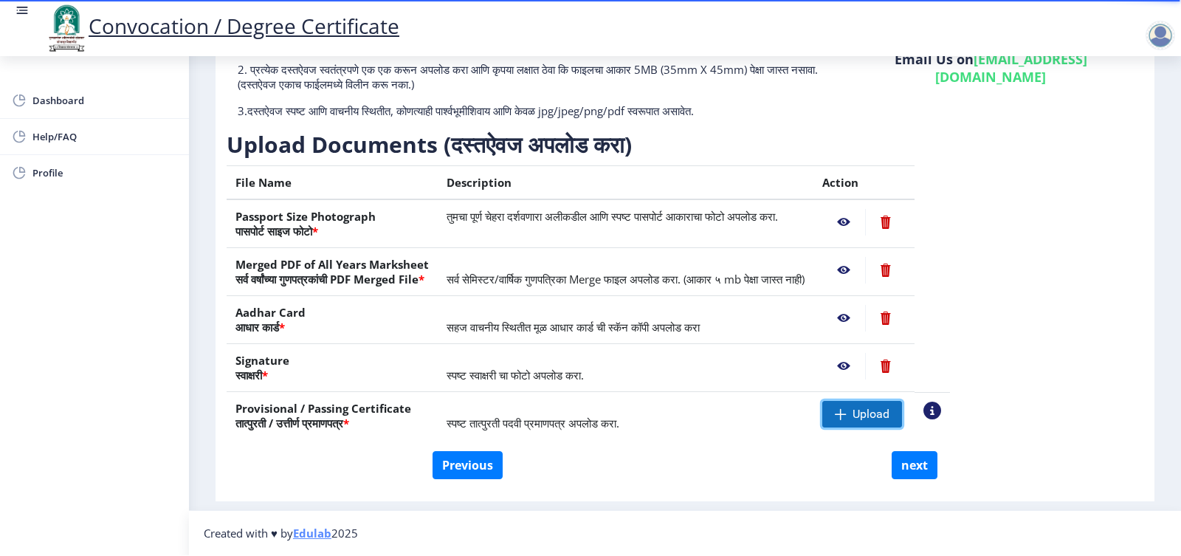
click at [889, 418] on span "Upload" at bounding box center [870, 414] width 37 height 15
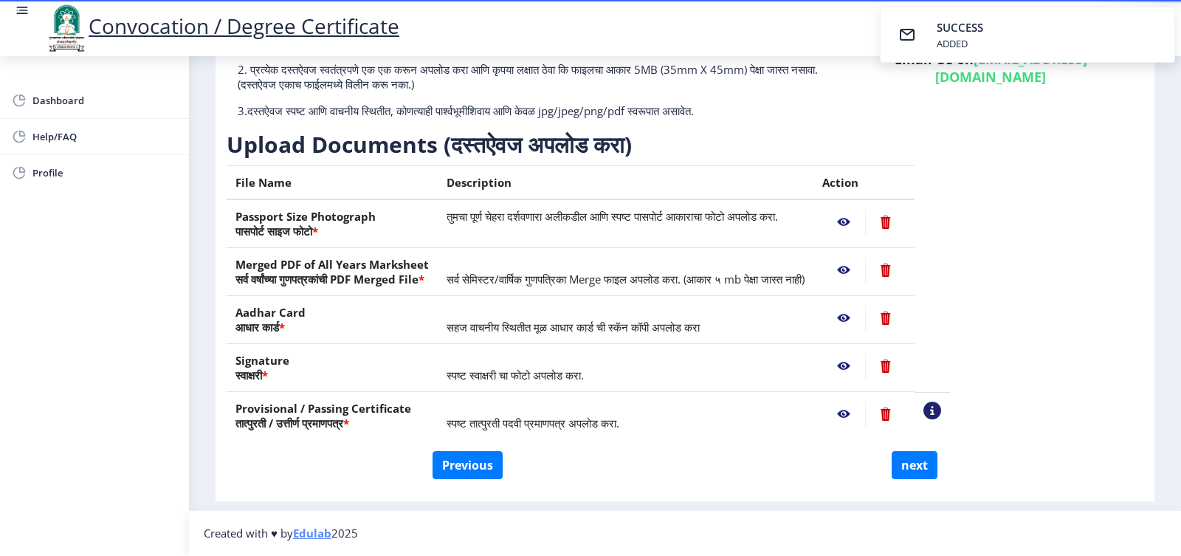
click at [865, 219] on nb-action at bounding box center [843, 222] width 43 height 27
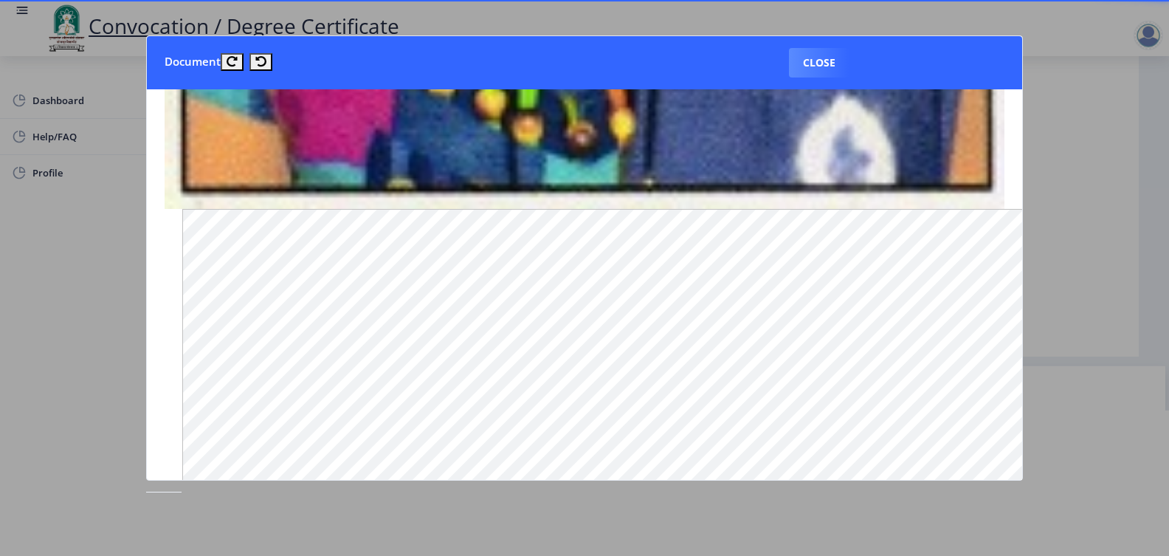
scroll to position [664, 0]
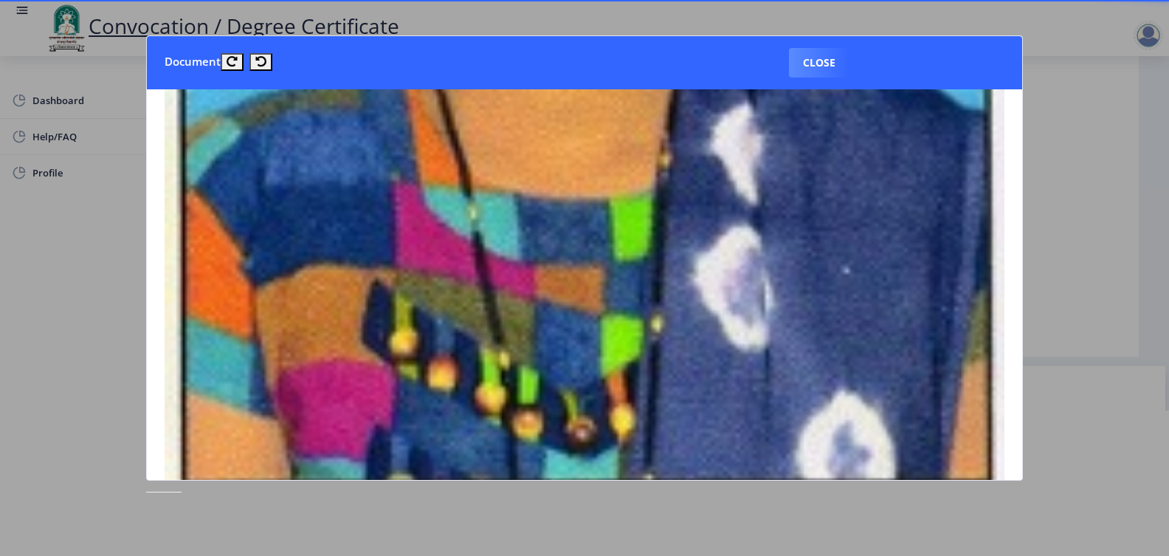
click at [818, 56] on button "Close" at bounding box center [819, 63] width 61 height 30
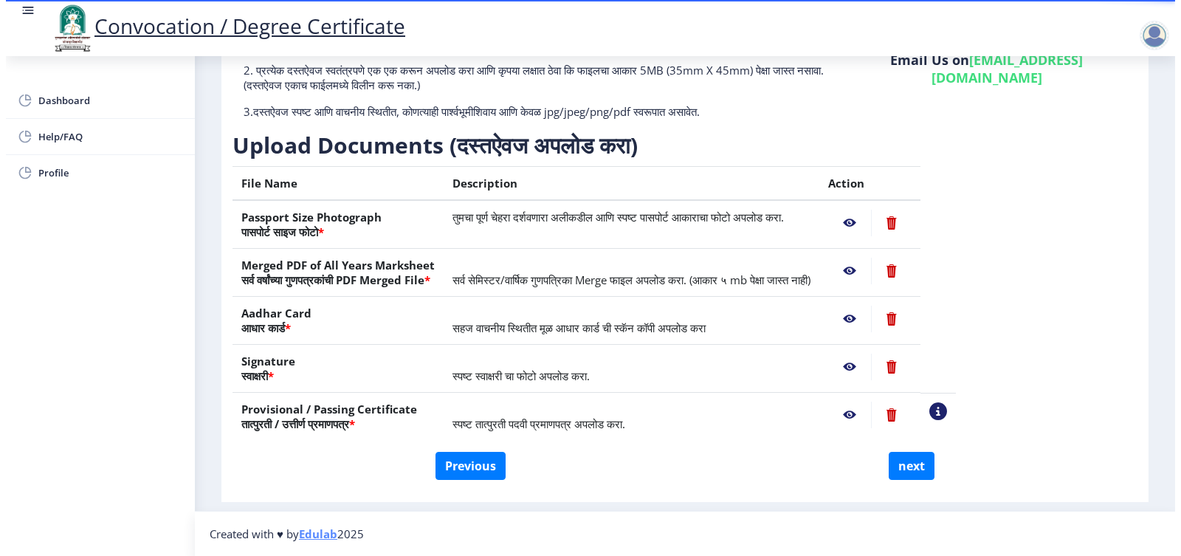
scroll to position [1, 0]
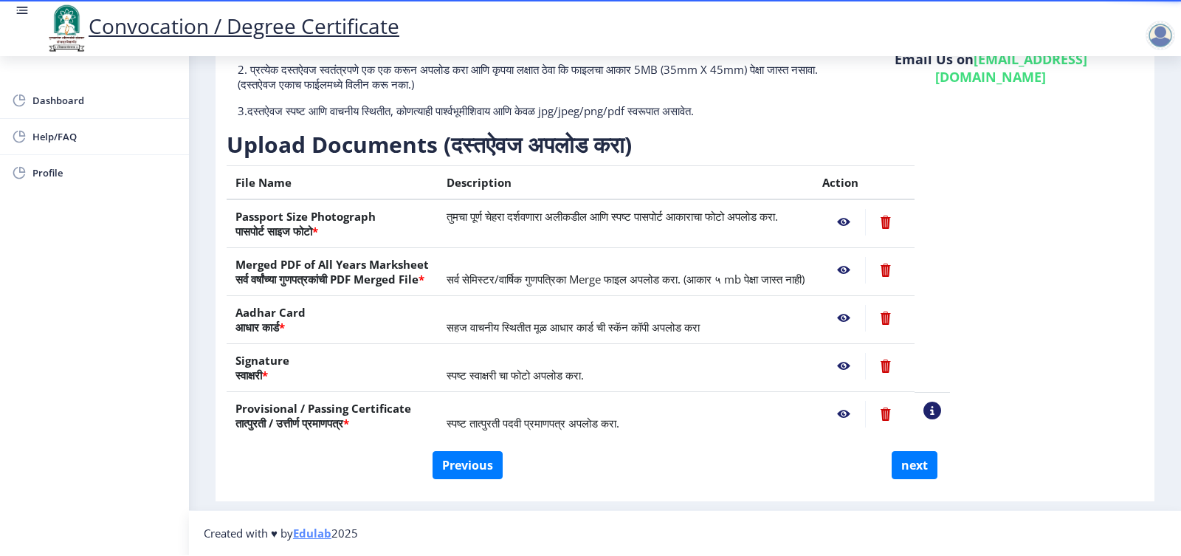
click at [865, 263] on nb-action at bounding box center [843, 270] width 43 height 27
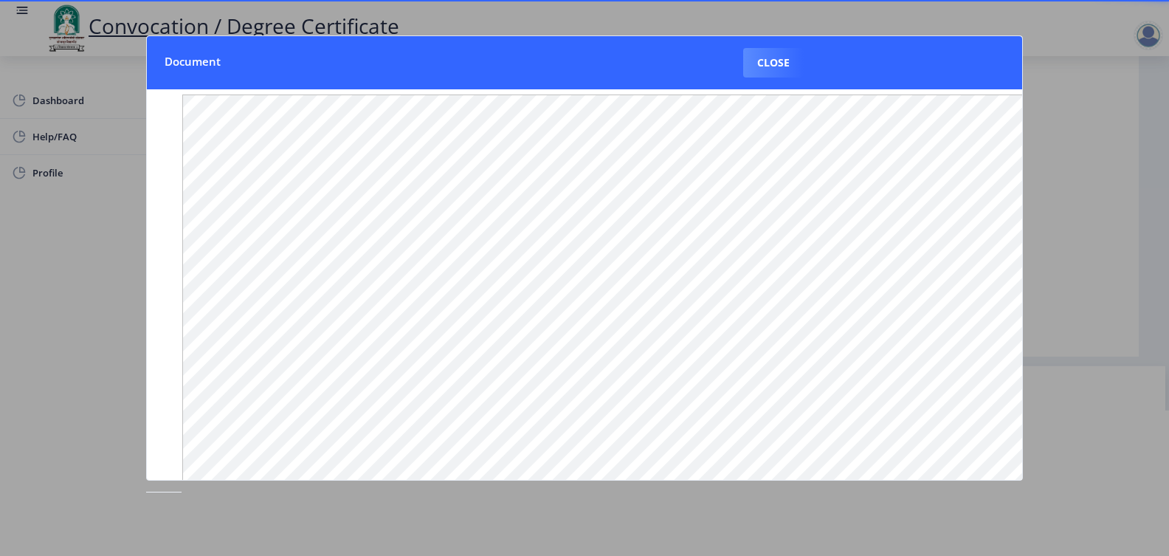
scroll to position [0, 0]
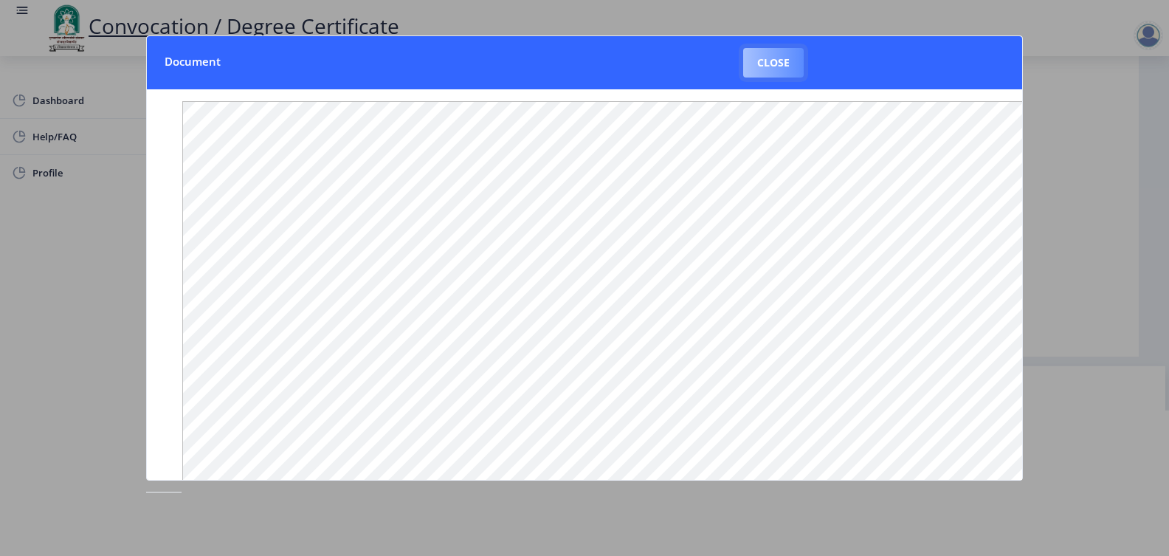
click at [770, 61] on button "Close" at bounding box center [773, 63] width 61 height 30
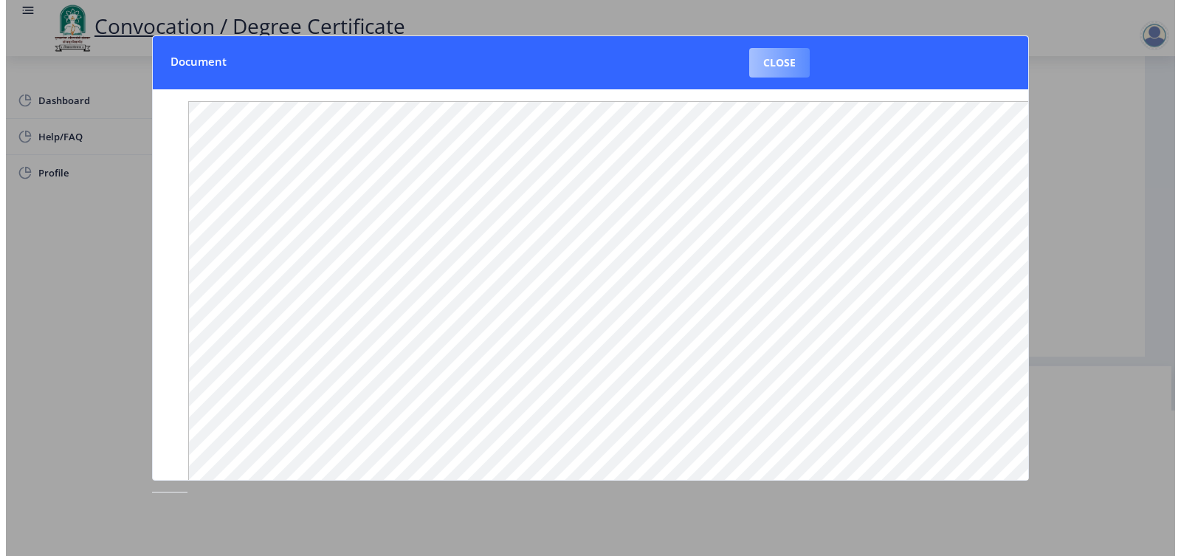
scroll to position [1, 0]
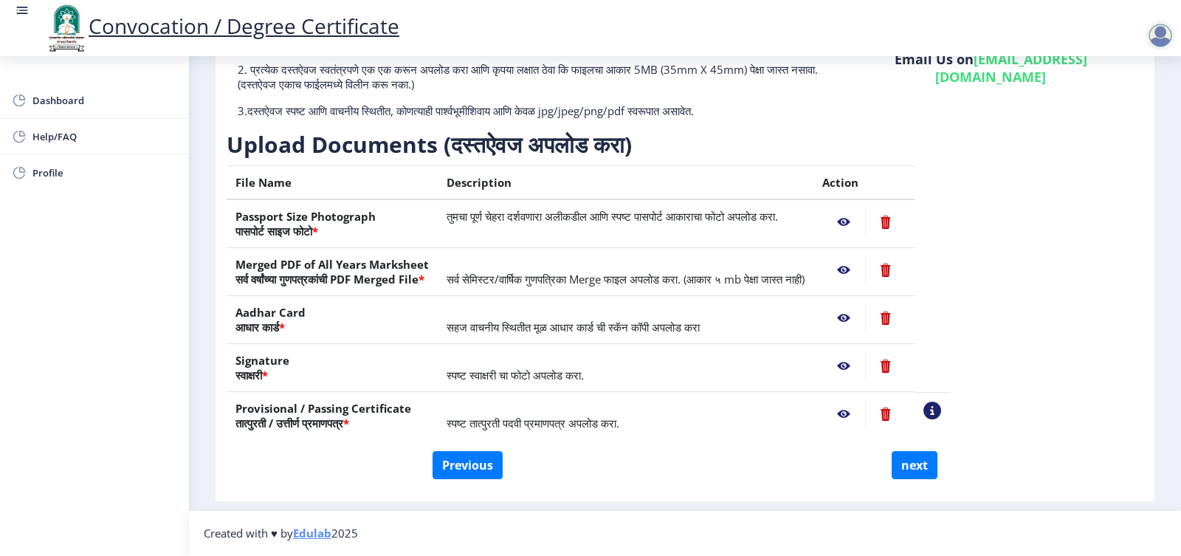
click at [865, 320] on nb-action at bounding box center [843, 318] width 43 height 27
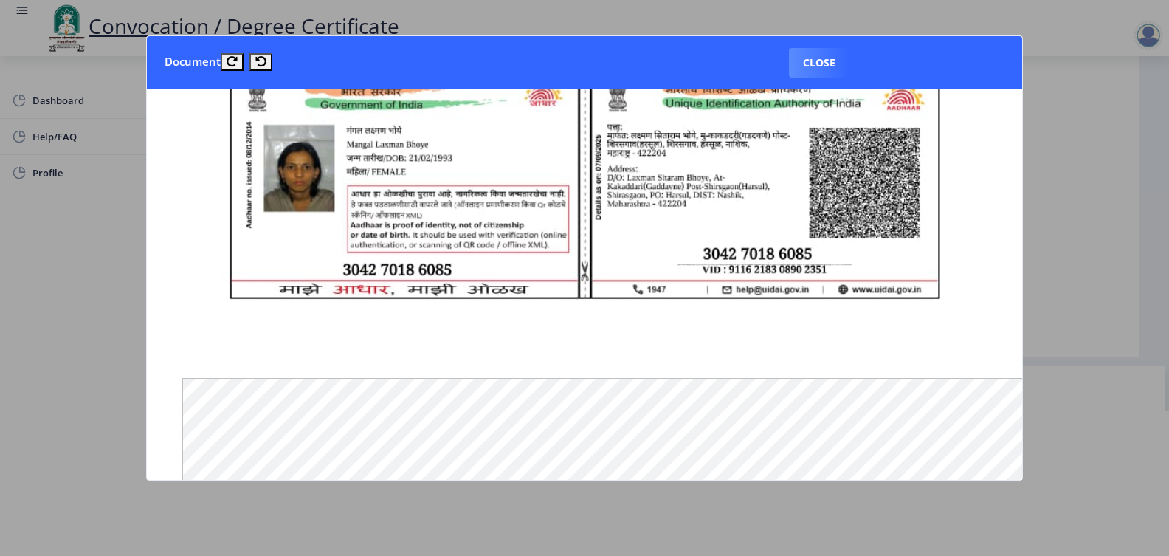
scroll to position [738, 0]
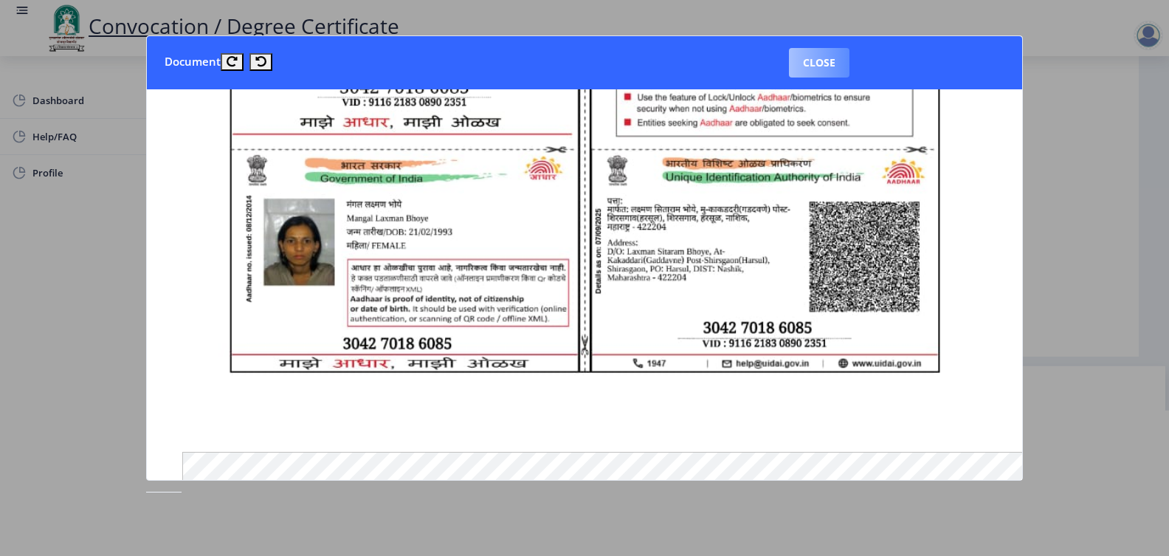
click at [817, 63] on button "Close" at bounding box center [819, 63] width 61 height 30
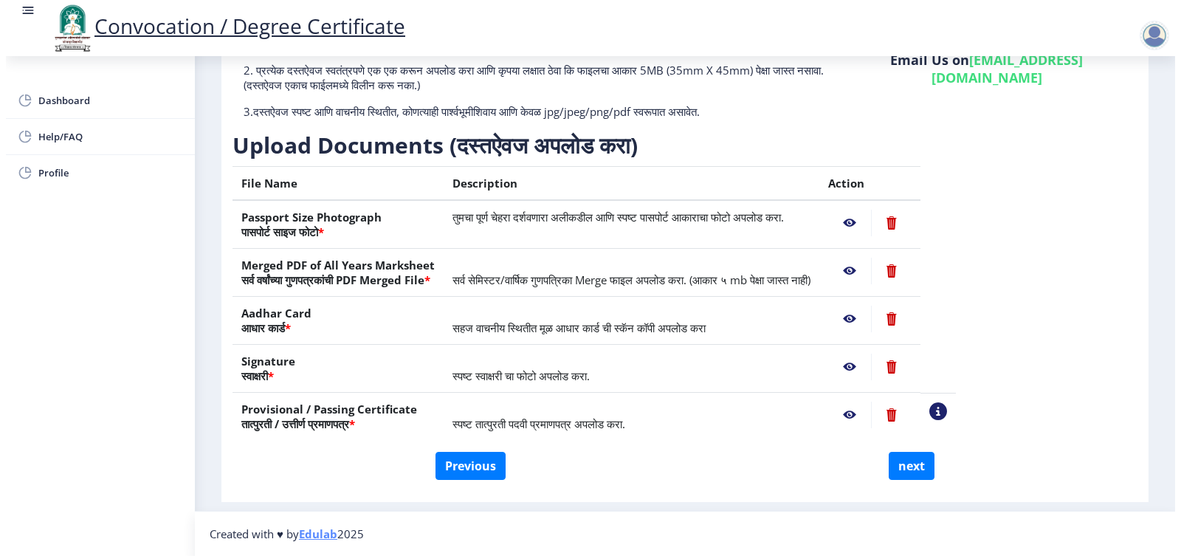
scroll to position [1, 0]
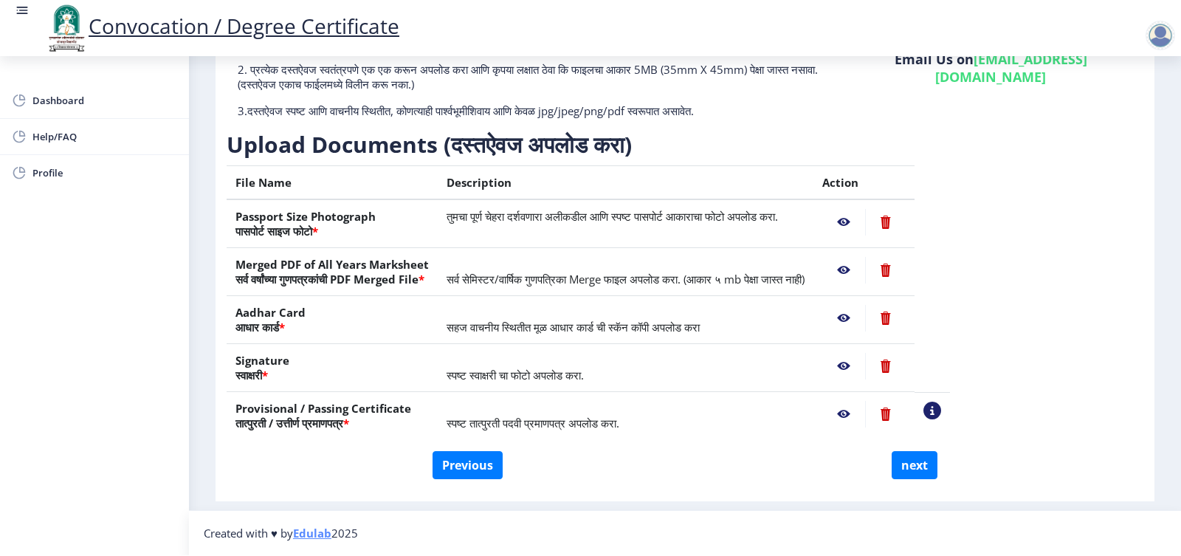
click at [865, 362] on nb-action at bounding box center [843, 366] width 43 height 27
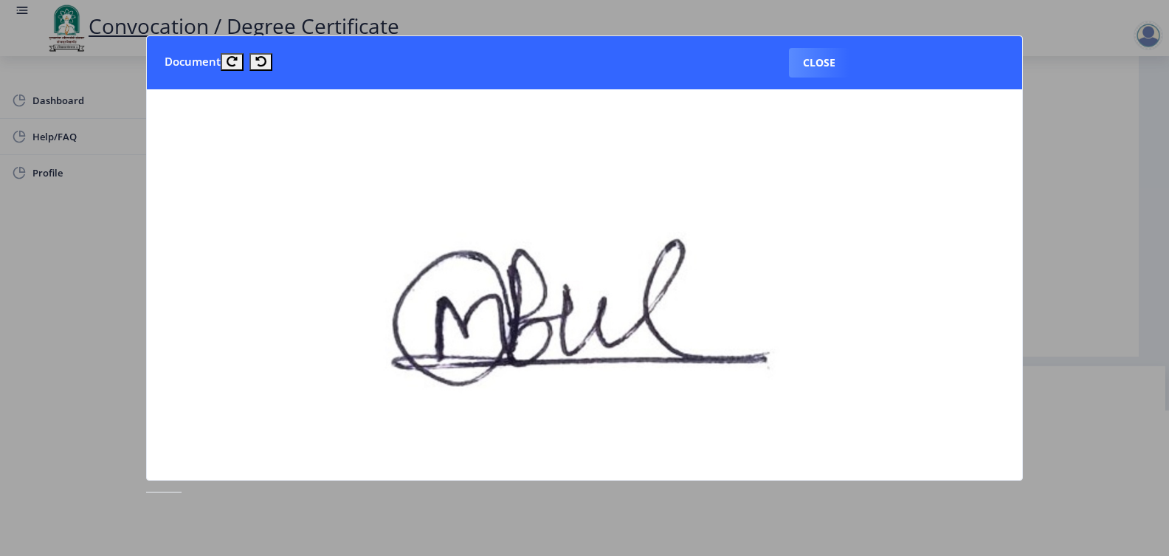
scroll to position [0, 0]
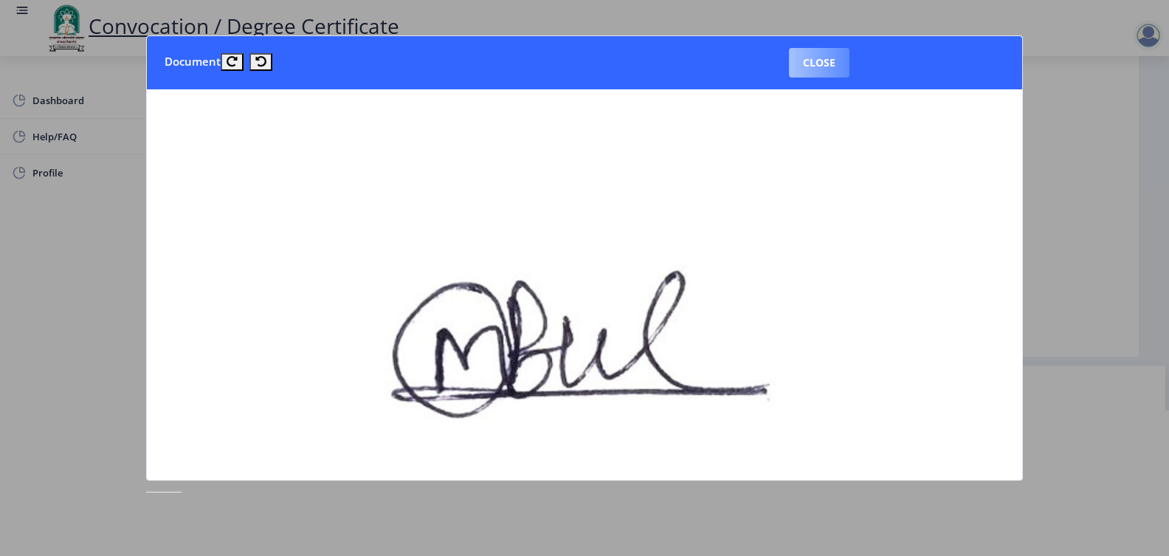
click at [813, 64] on button "Close" at bounding box center [819, 63] width 61 height 30
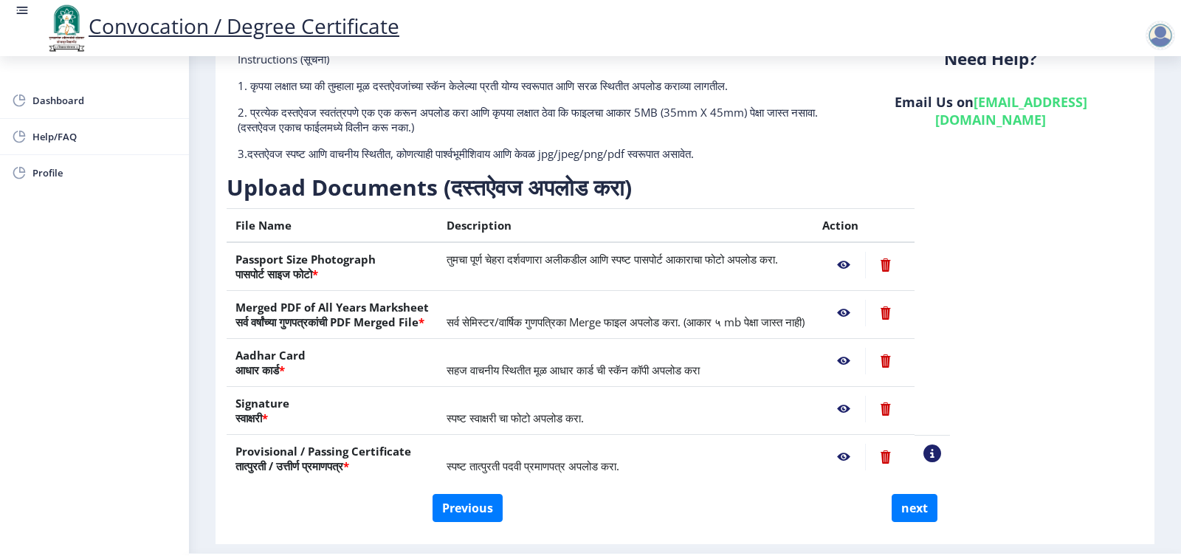
scroll to position [145, 0]
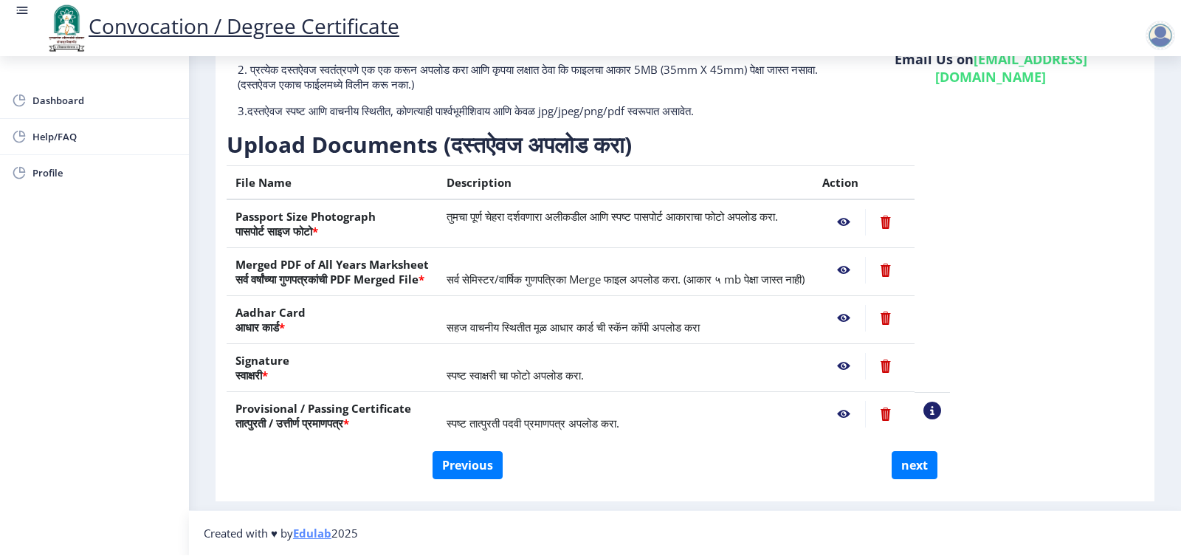
click at [865, 410] on nb-action at bounding box center [843, 414] width 43 height 27
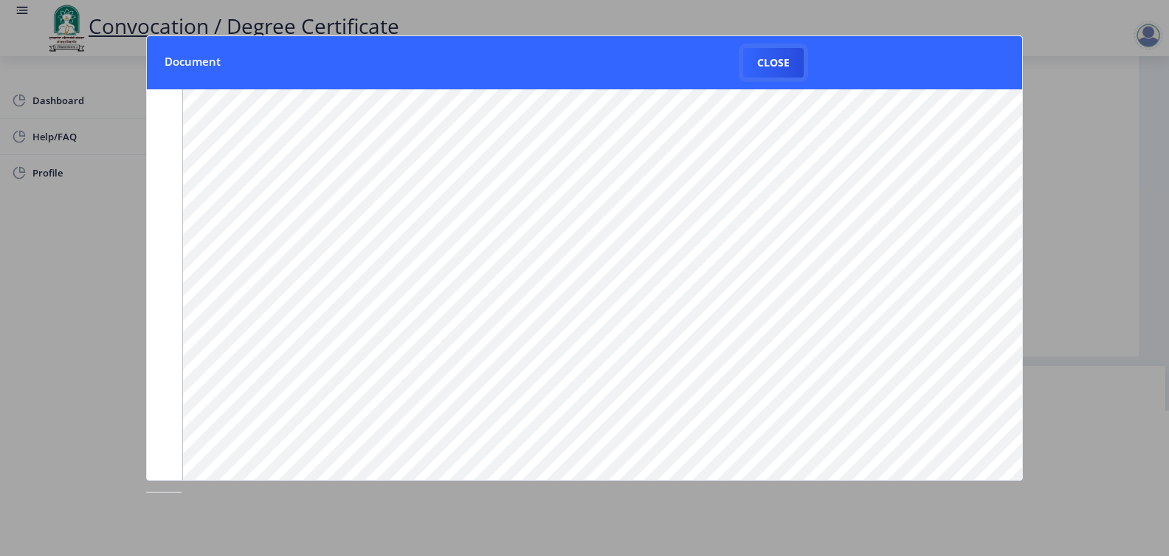
scroll to position [74, 0]
click at [778, 53] on button "Close" at bounding box center [773, 63] width 61 height 30
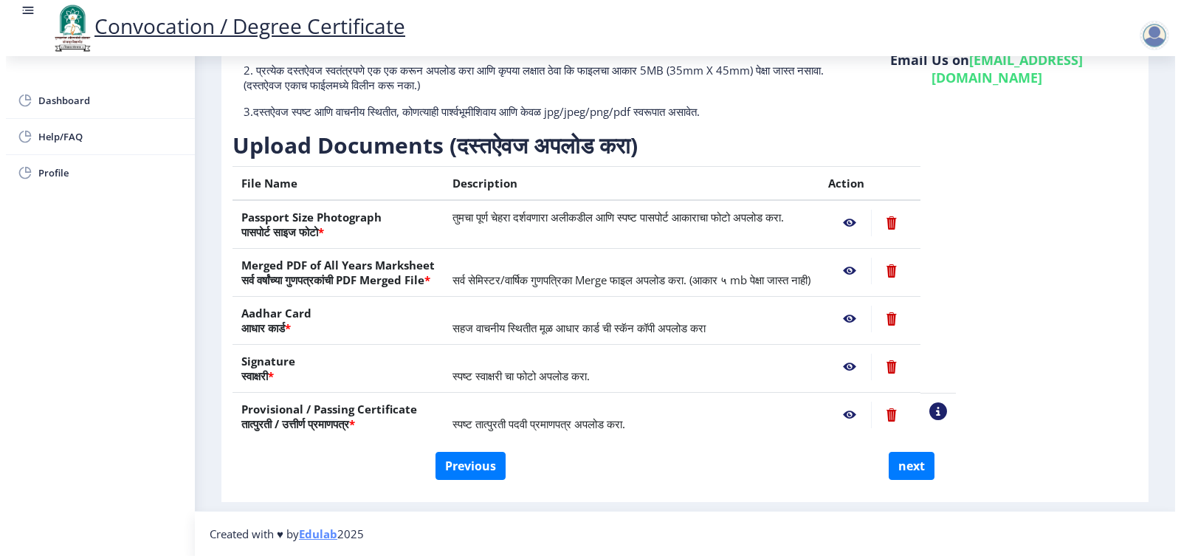
scroll to position [1, 0]
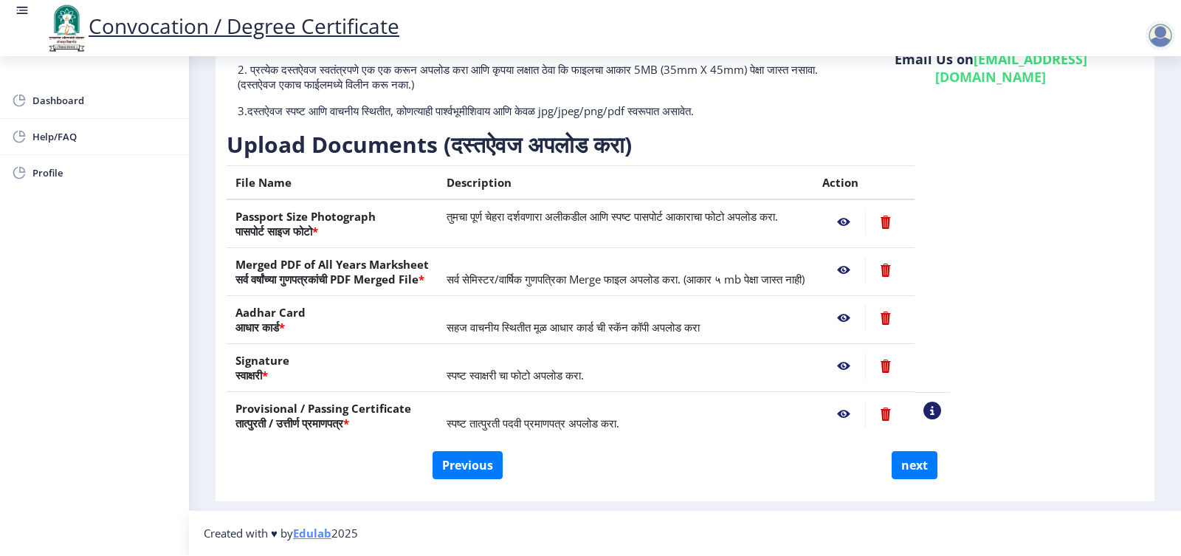
click at [906, 413] on nb-action at bounding box center [885, 414] width 41 height 27
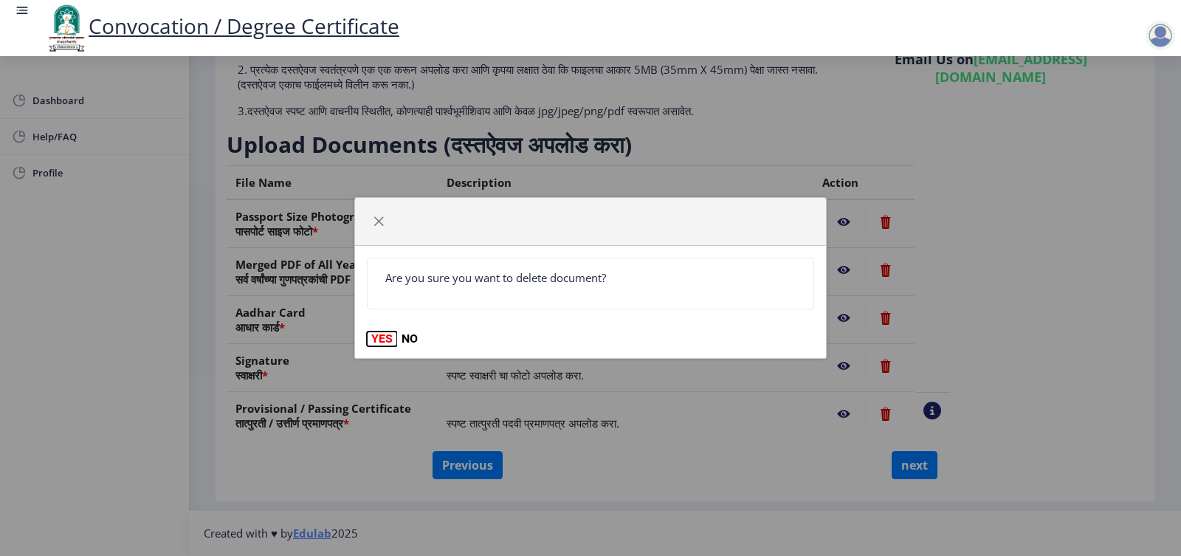
click at [376, 341] on button "YES" at bounding box center [382, 338] width 30 height 15
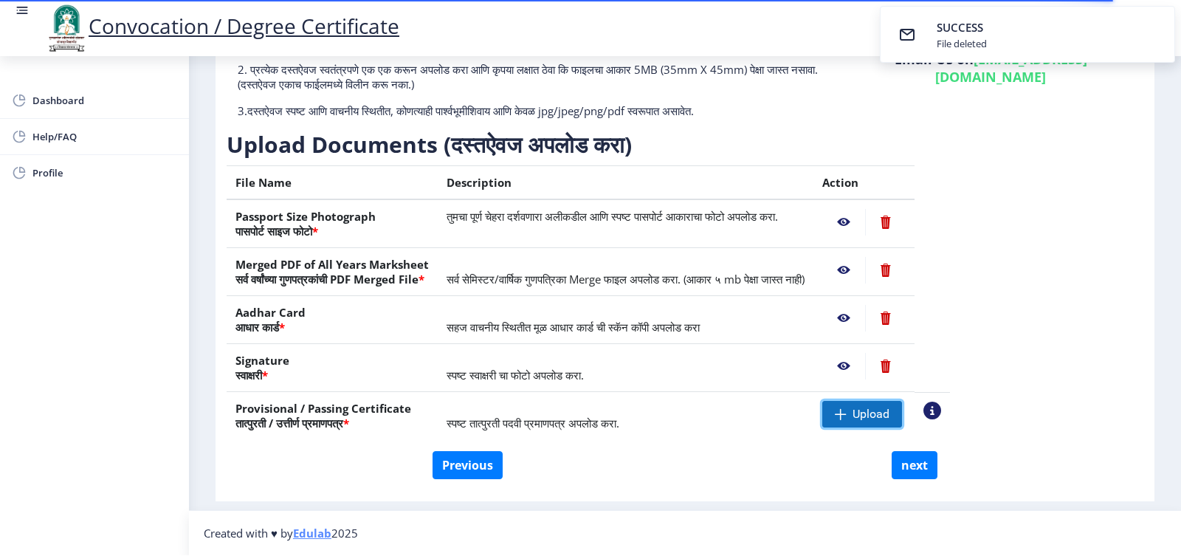
click at [889, 415] on span "Upload" at bounding box center [870, 414] width 37 height 15
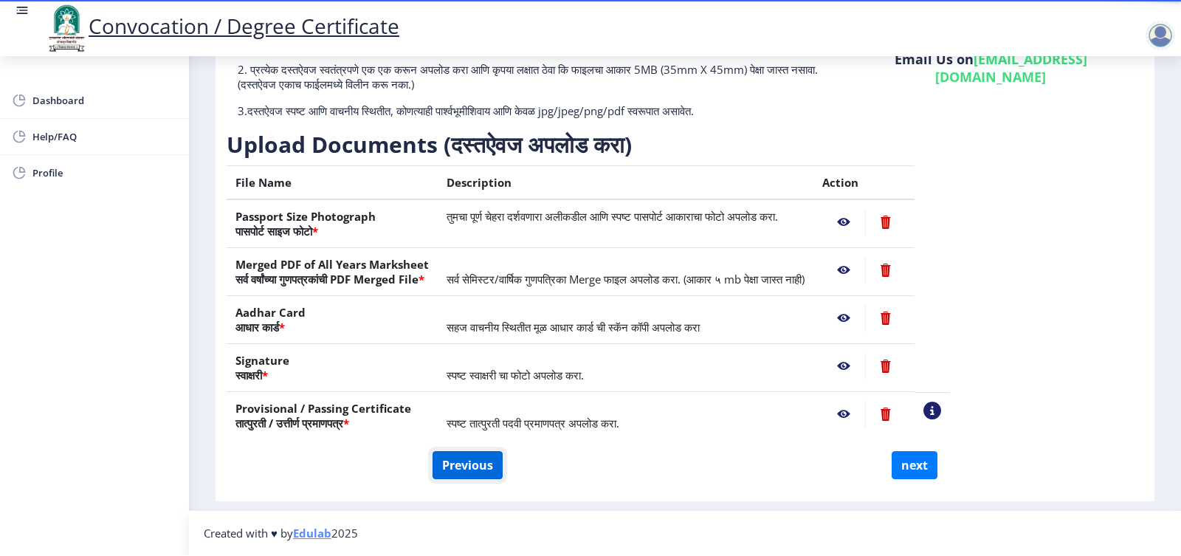
click at [489, 472] on button "Previous" at bounding box center [467, 465] width 70 height 28
select select "Regular"
select select "2021"
select select "March"
select select "Grade A+"
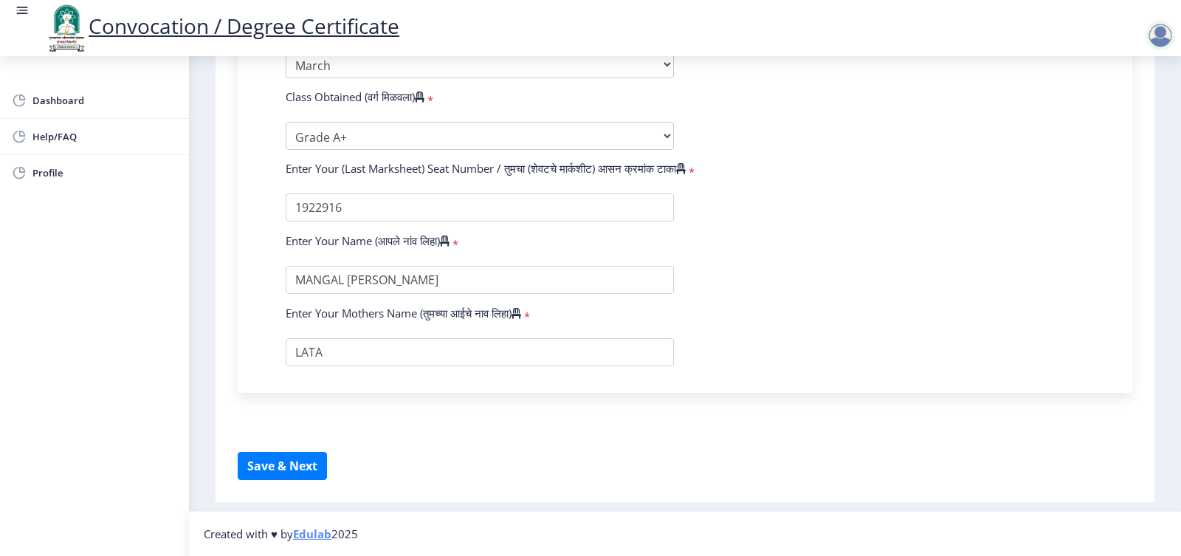
scroll to position [836, 0]
click at [283, 463] on button "Save & Next" at bounding box center [282, 466] width 89 height 28
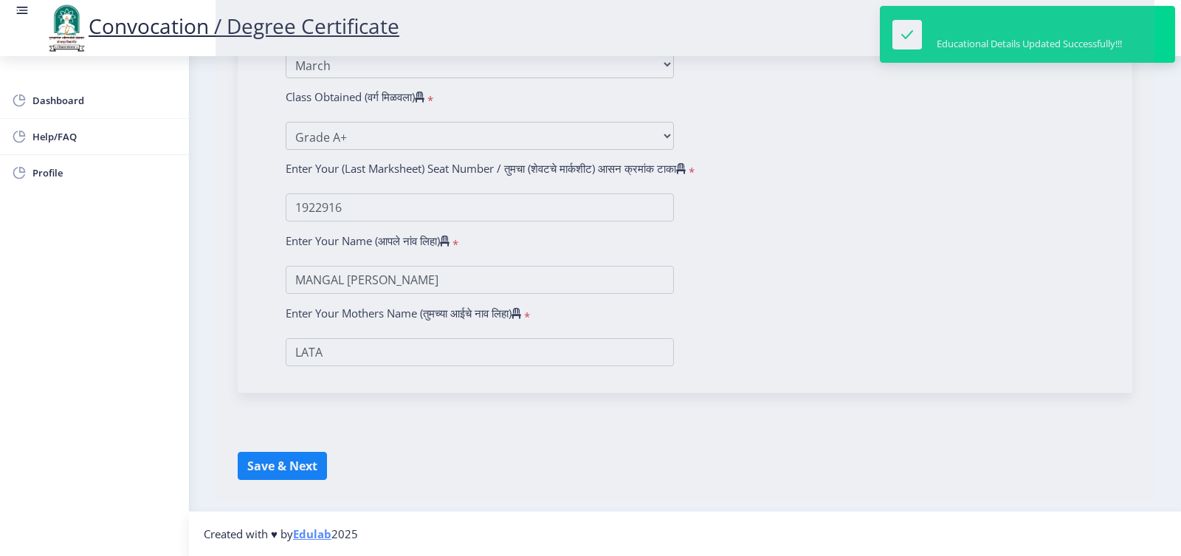
select select
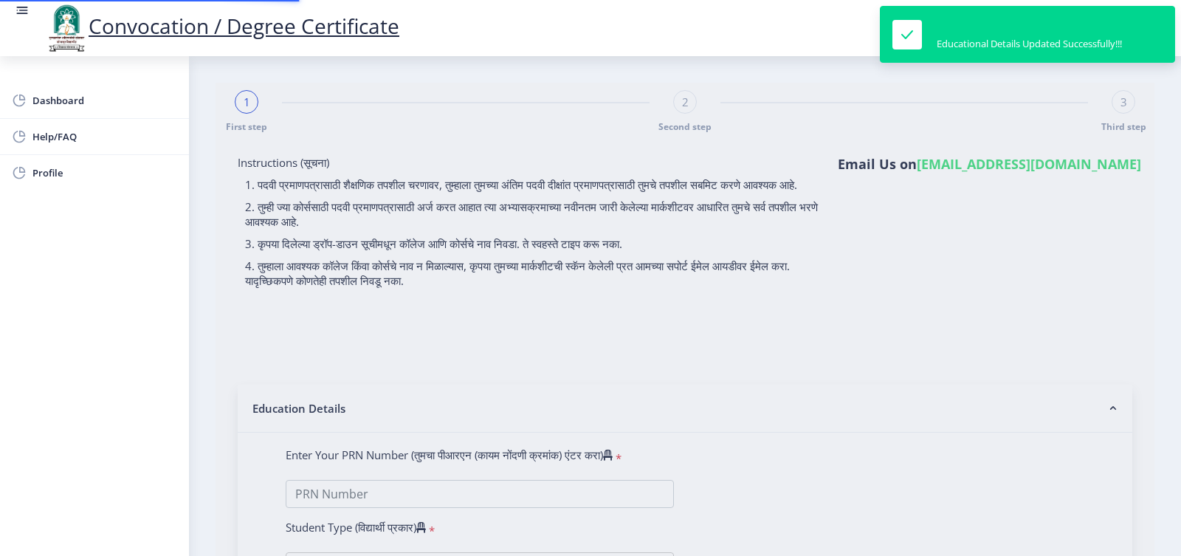
type input "MANGAL [PERSON_NAME]"
type input "LATA"
type input "2019032500229162"
select select "Regular"
select select "2021"
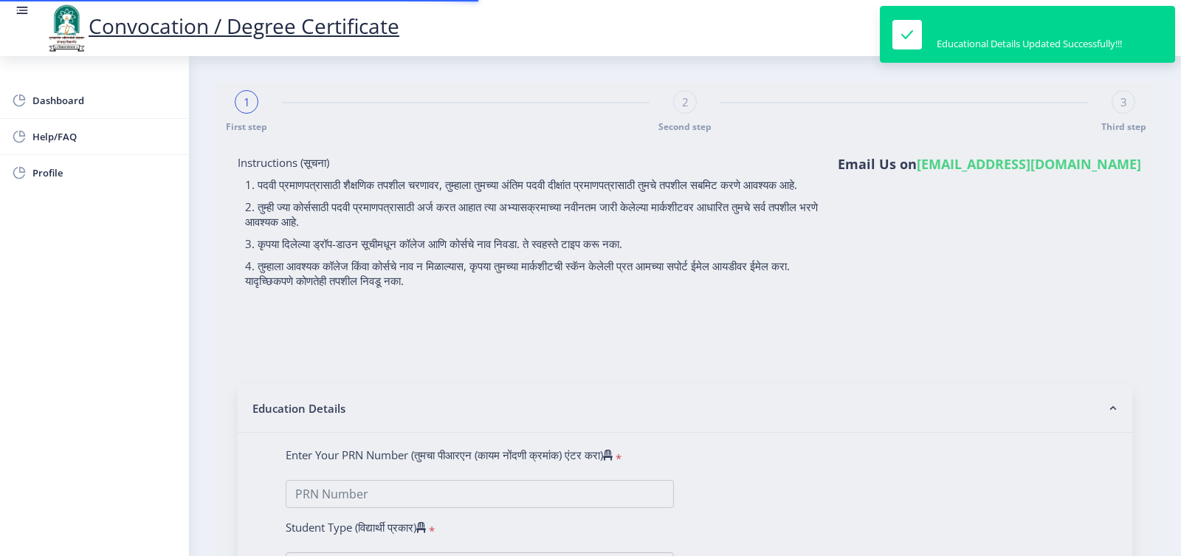
select select "March"
select select "Grade A+"
type input "1922916"
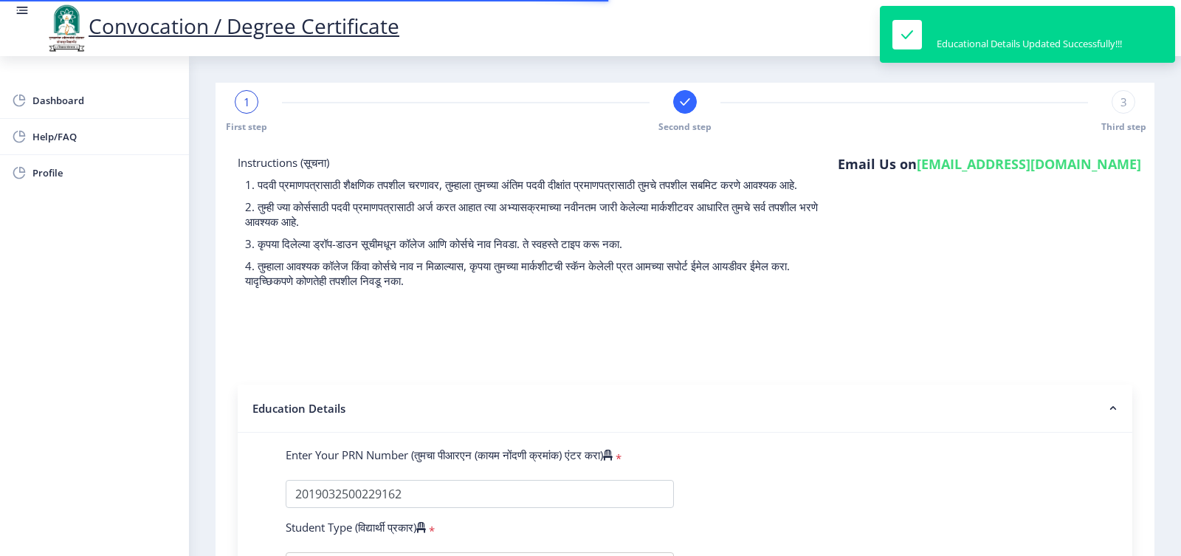
select select
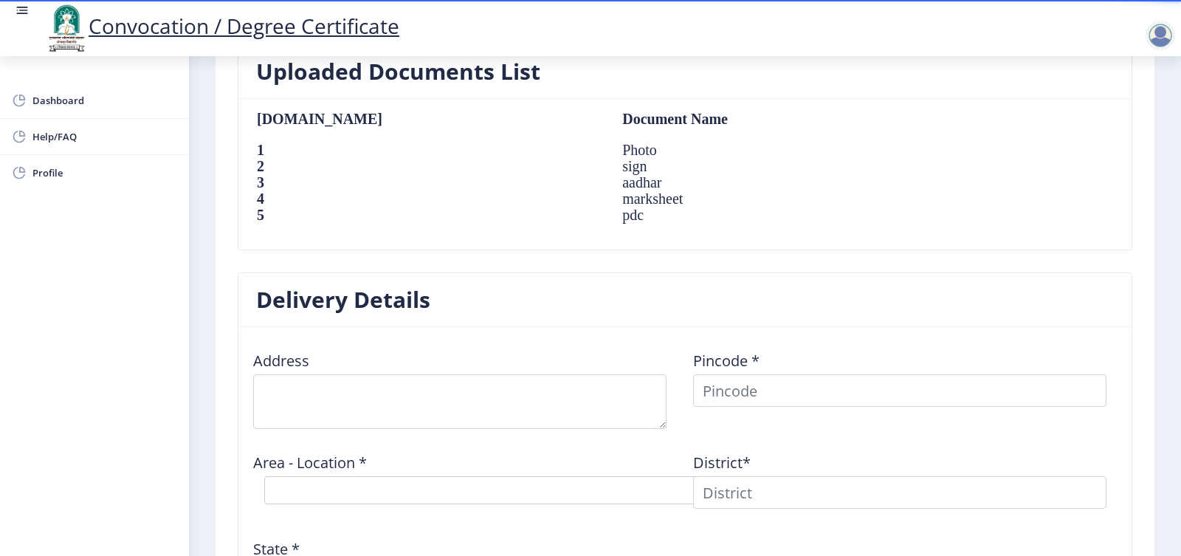
scroll to position [959, 0]
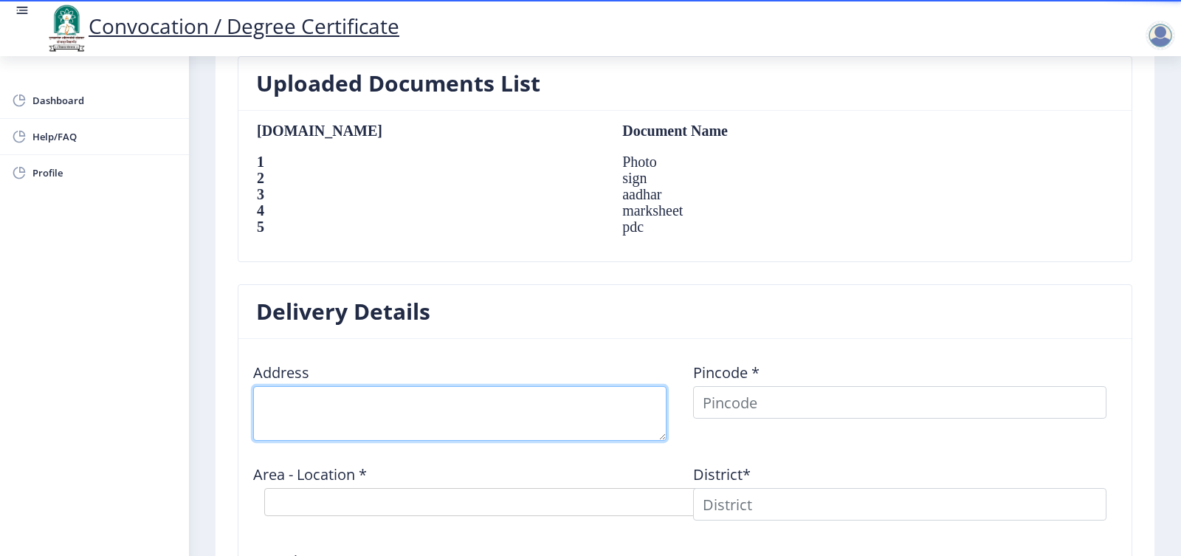
click at [359, 396] on textarea at bounding box center [459, 413] width 413 height 55
type textarea "M"
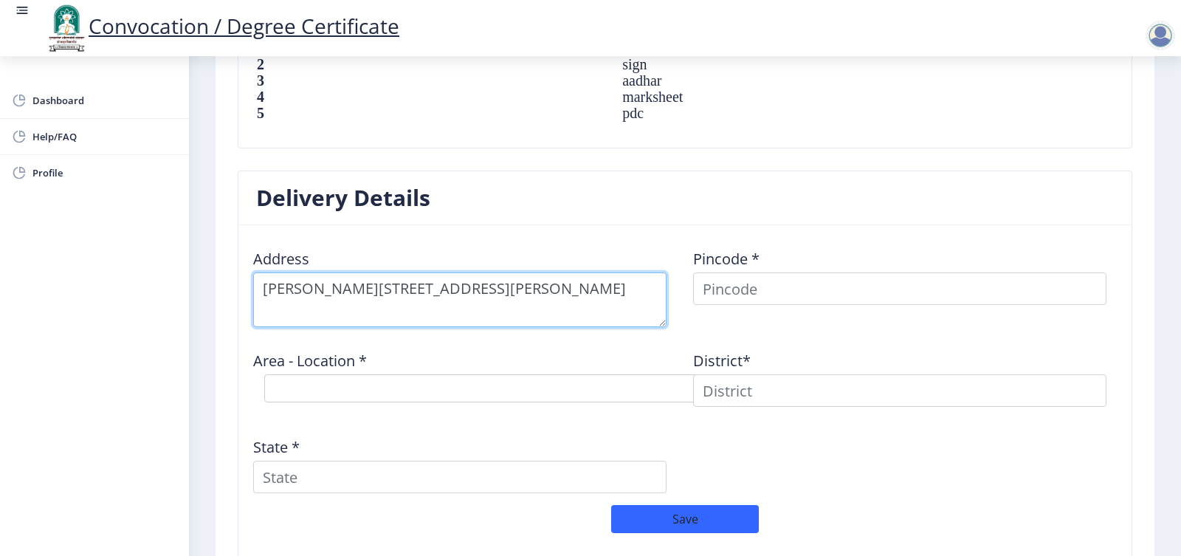
scroll to position [1107, 0]
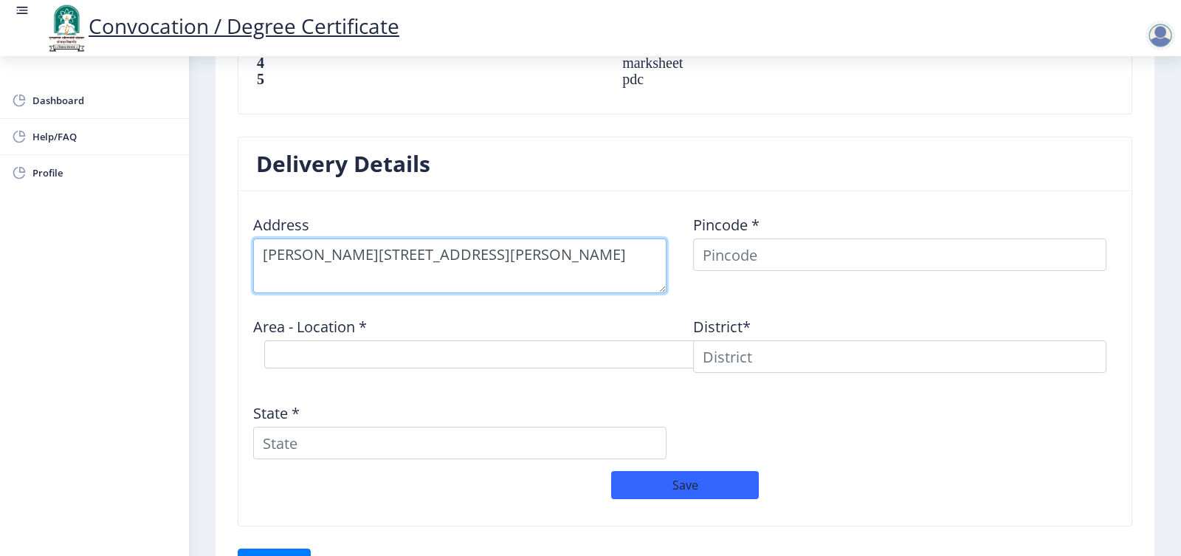
type textarea "Mahale Sadan,852/26/1 Punmiya Plot,Alipur Road,Barshi Tal Barshi Dist Solapur 4…"
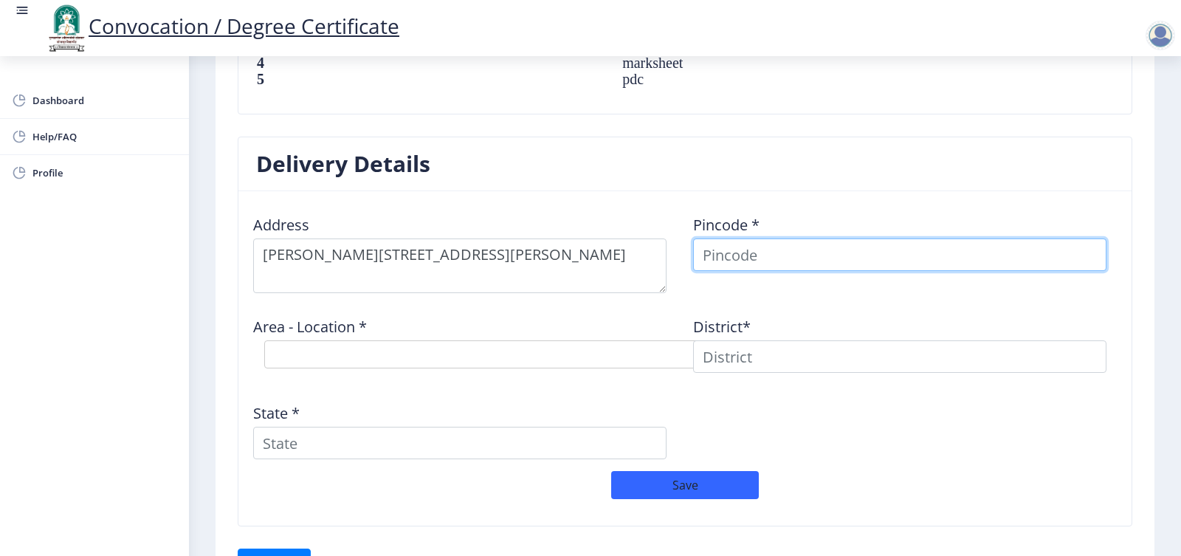
click at [725, 244] on input at bounding box center [899, 254] width 413 height 32
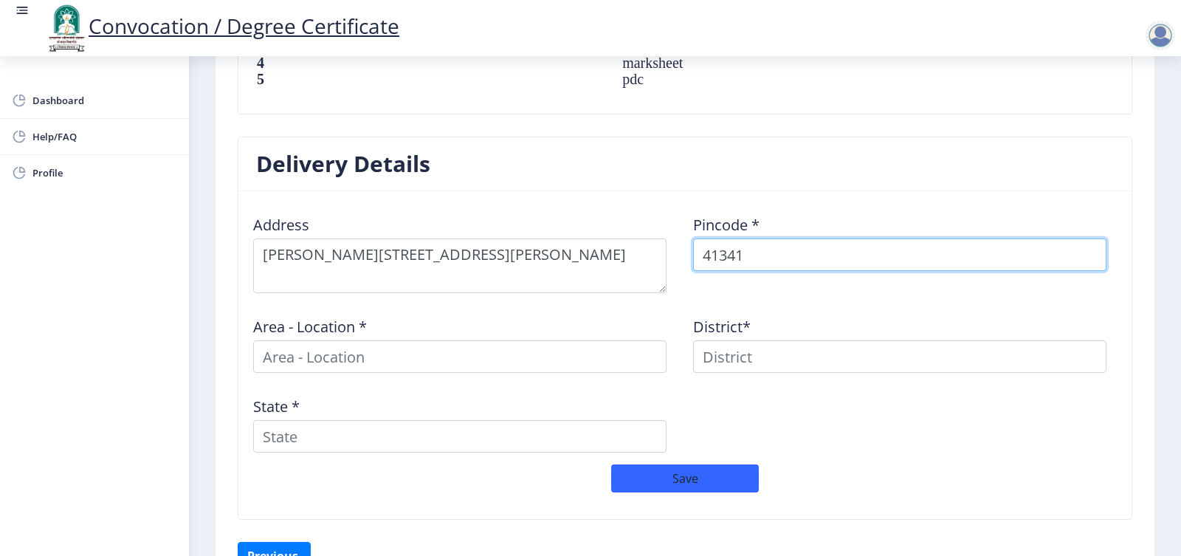
type input "413411"
select select
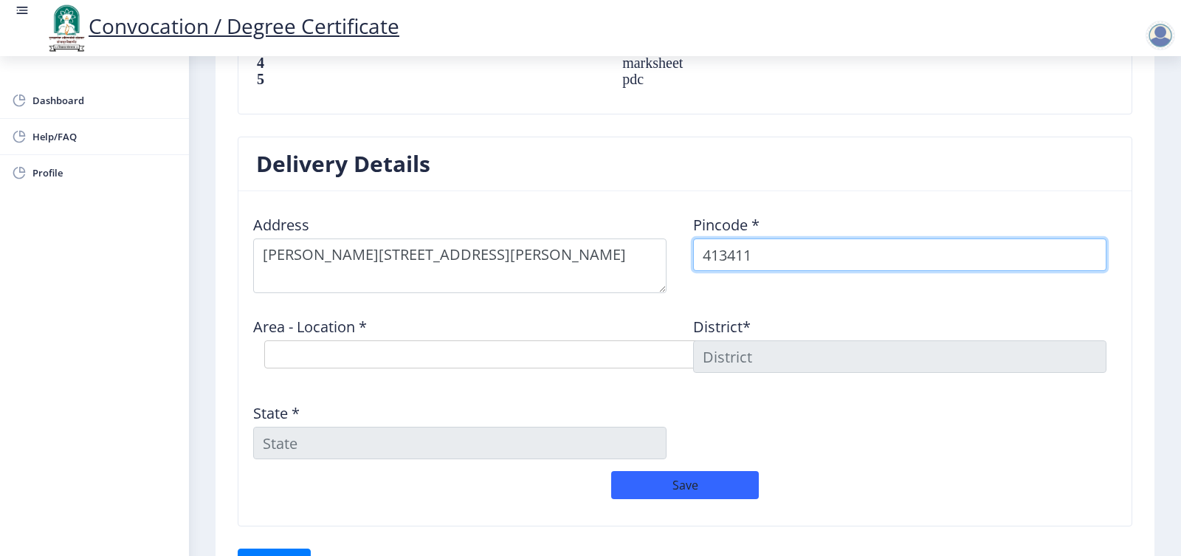
type input "413411"
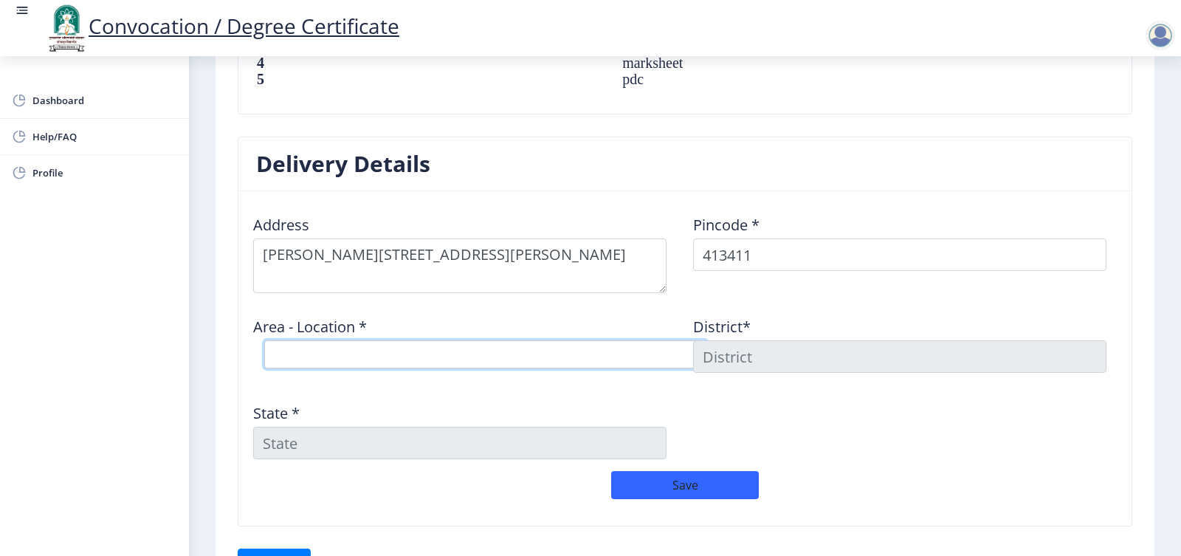
click at [340, 340] on select "Select Area Location K.V.Nagar Barshi S.O" at bounding box center [485, 354] width 443 height 28
select select "1: Object"
click at [264, 340] on select "Select Area Location K.V.Nagar Barshi S.O" at bounding box center [485, 354] width 443 height 28
type input "SOLAPUR"
type input "Maharashtra"
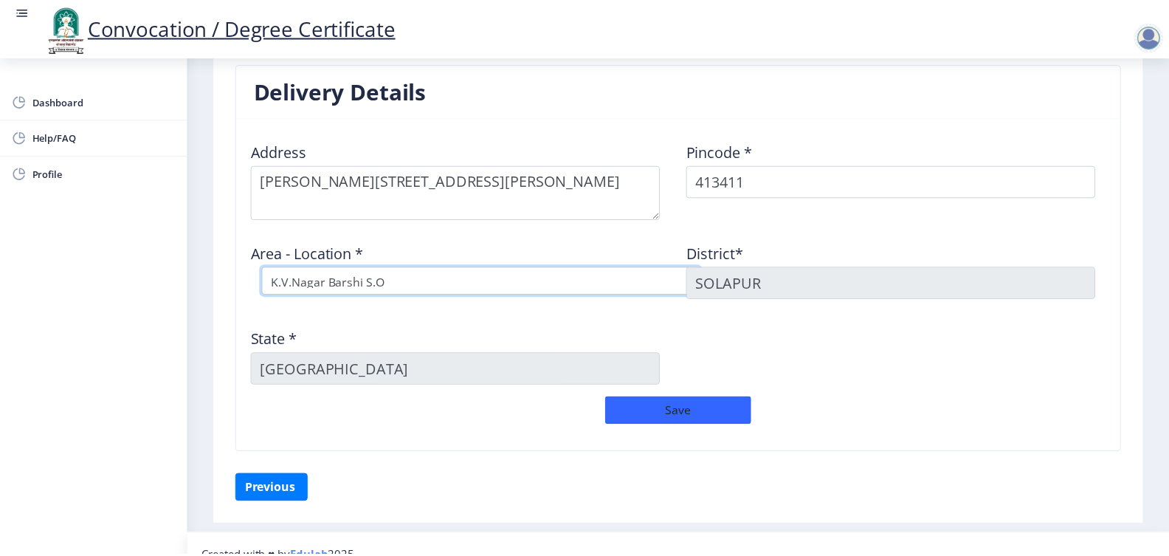
scroll to position [1189, 0]
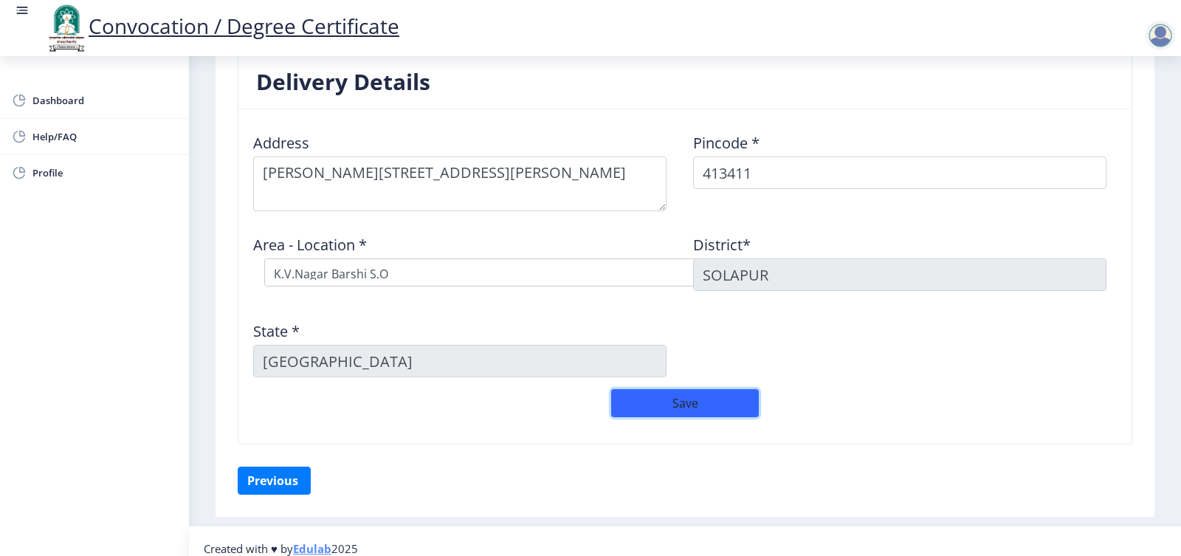
click at [656, 393] on button "Save" at bounding box center [685, 403] width 148 height 28
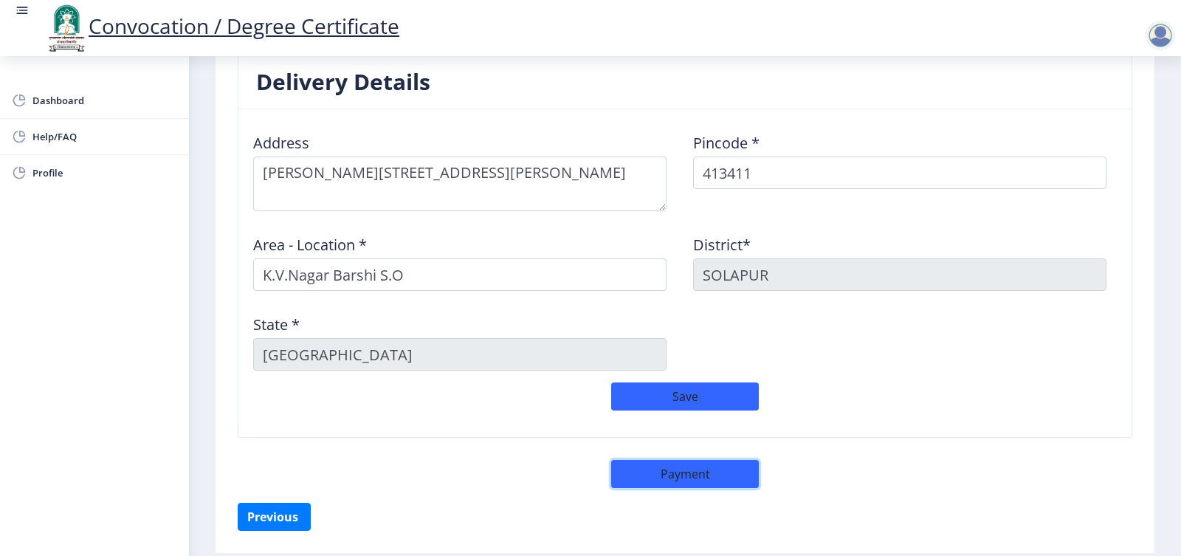
click at [672, 462] on button "Payment" at bounding box center [685, 474] width 148 height 28
select select "sealed"
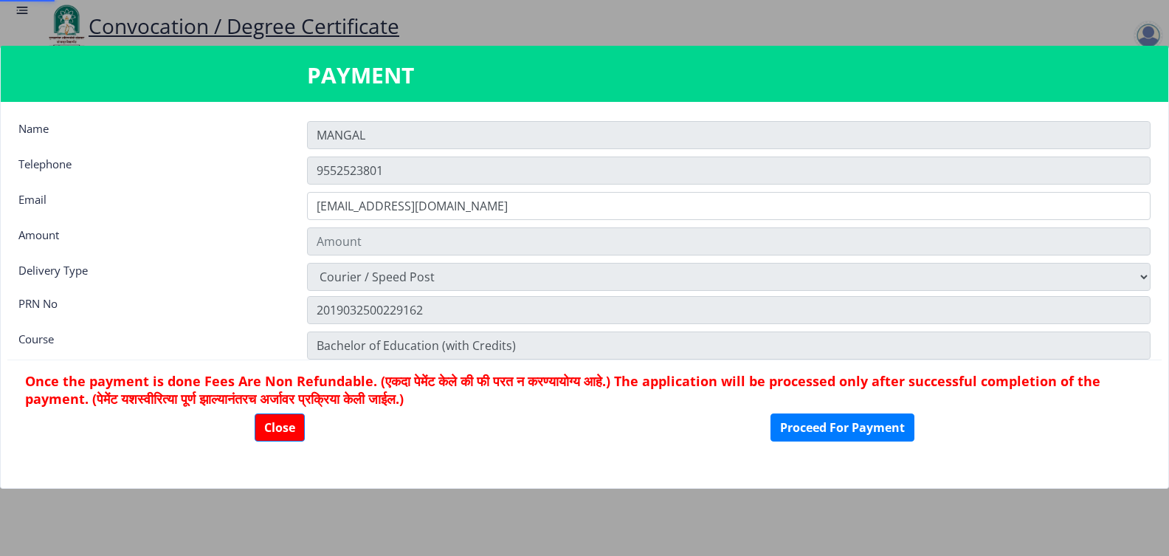
type input "2885"
click at [843, 430] on button "Proceed For Payment" at bounding box center [842, 427] width 144 height 28
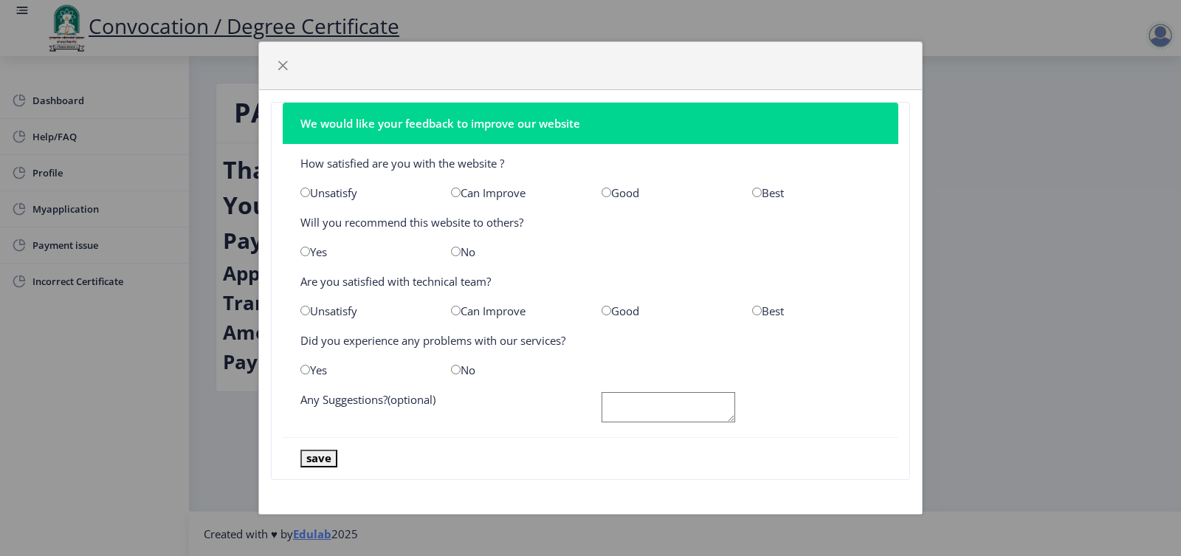
click at [759, 196] on input "radio" at bounding box center [757, 192] width 10 height 10
radio input "true"
click at [455, 254] on input "radio" at bounding box center [456, 251] width 10 height 10
radio input "true"
click at [308, 253] on input "radio" at bounding box center [305, 251] width 10 height 10
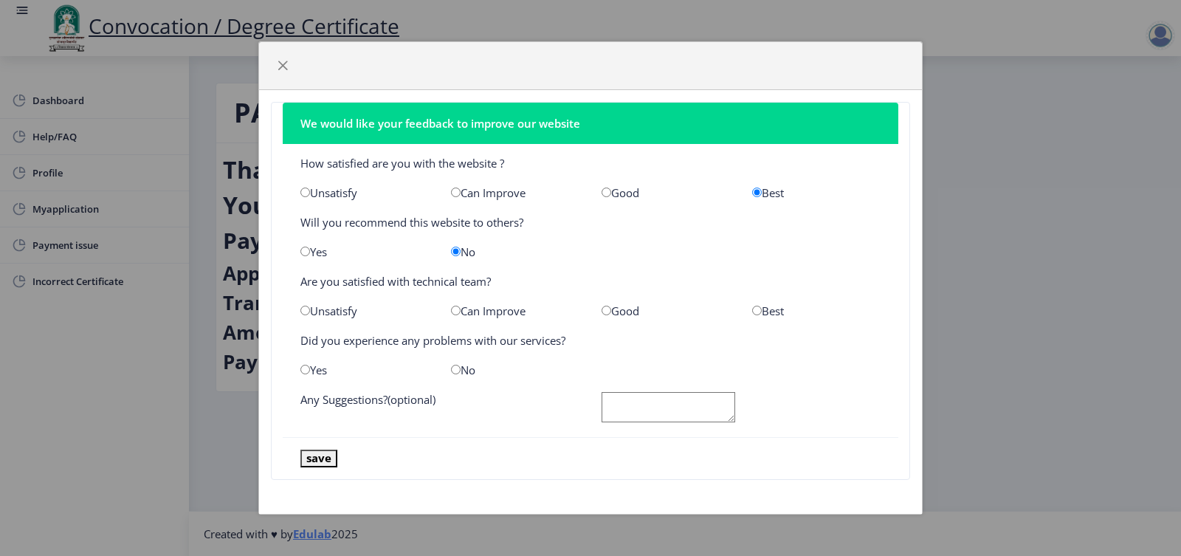
radio input "true"
click at [608, 310] on input "radio" at bounding box center [606, 311] width 10 height 10
radio input "true"
click at [458, 368] on input "radio" at bounding box center [456, 370] width 10 height 10
radio input "true"
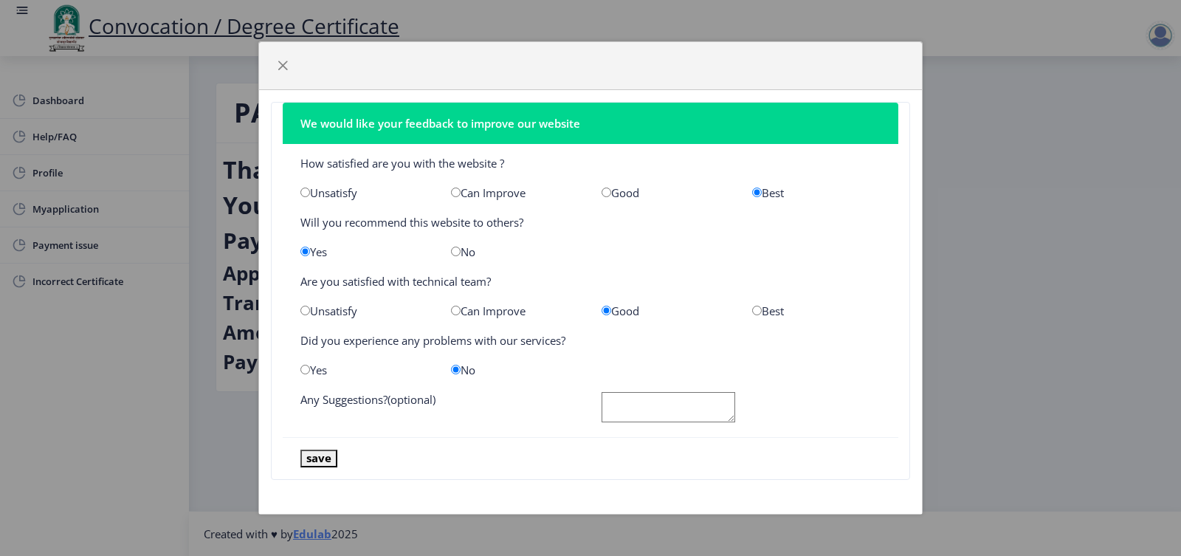
click at [638, 411] on textarea at bounding box center [668, 407] width 134 height 30
type textarea "Best"
click at [322, 458] on button "save" at bounding box center [318, 457] width 37 height 17
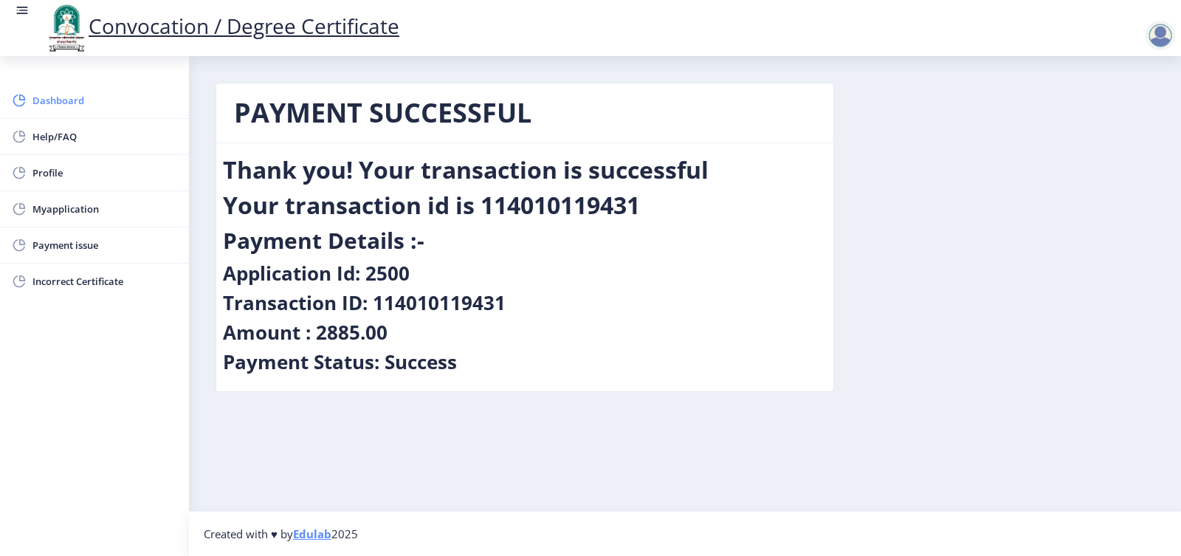
click at [57, 104] on span "Dashboard" at bounding box center [104, 101] width 145 height 18
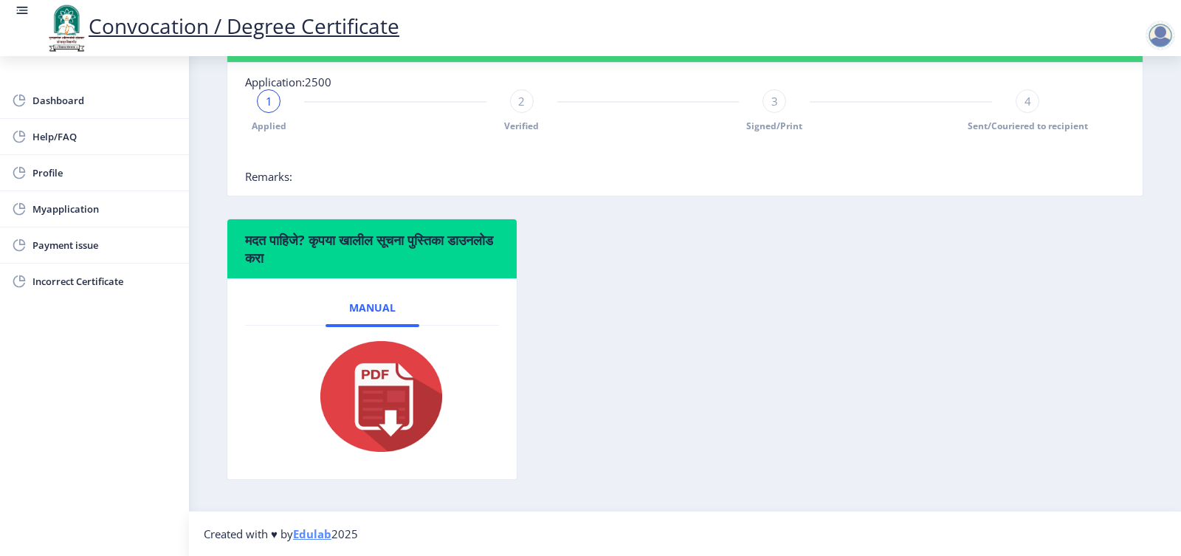
scroll to position [290, 0]
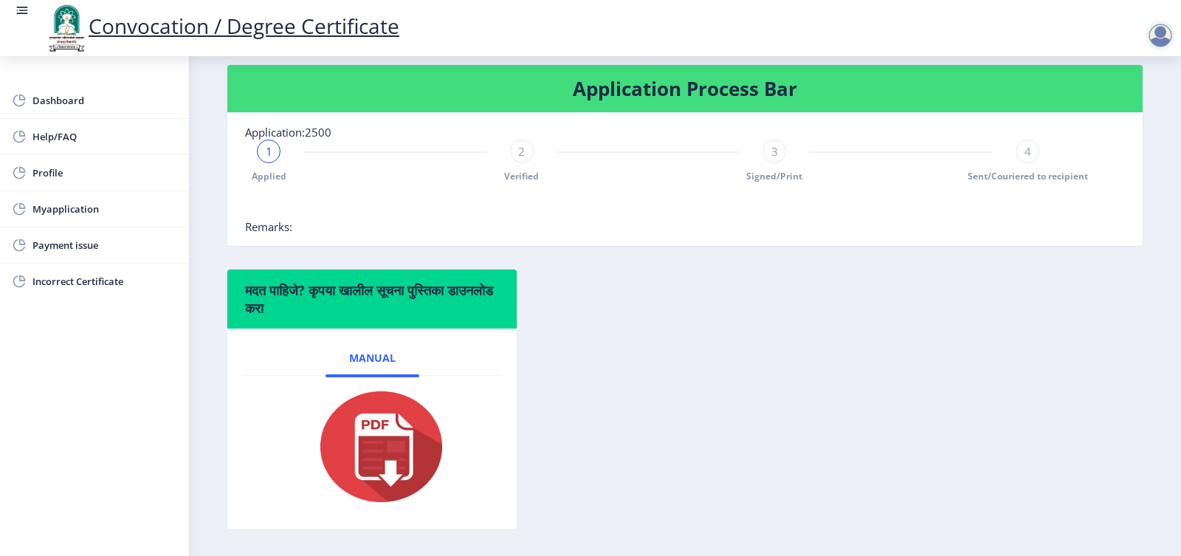
click at [522, 159] on span "2" at bounding box center [521, 151] width 7 height 15
click at [533, 179] on div "Applied 2 Verified 3 Signed/Print 4 Sent/Couriered to recipient" at bounding box center [648, 160] width 806 height 43
click at [527, 163] on div "2" at bounding box center [522, 151] width 24 height 24
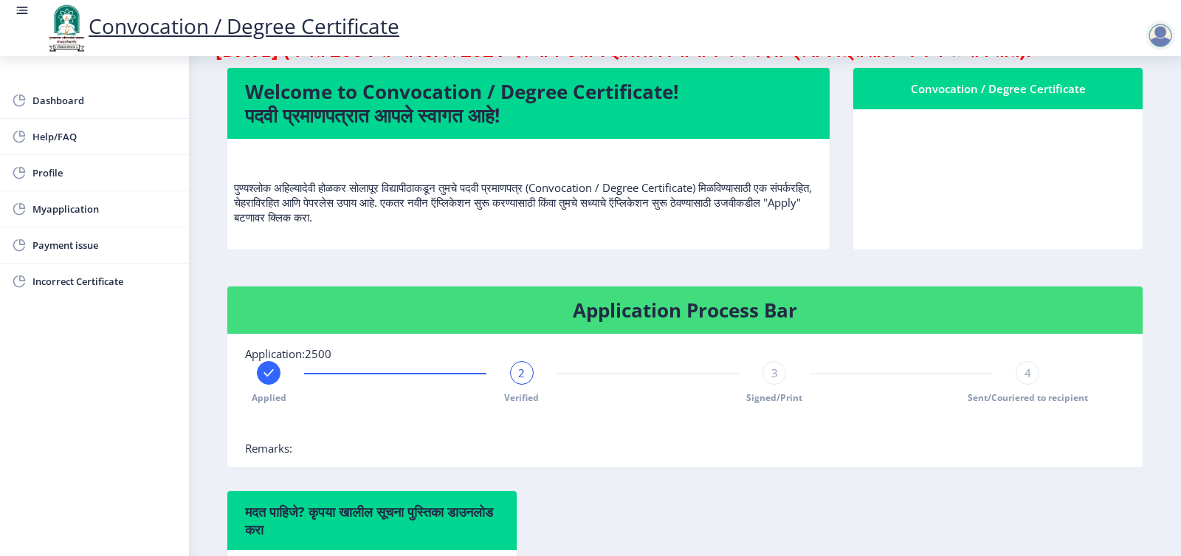
scroll to position [0, 0]
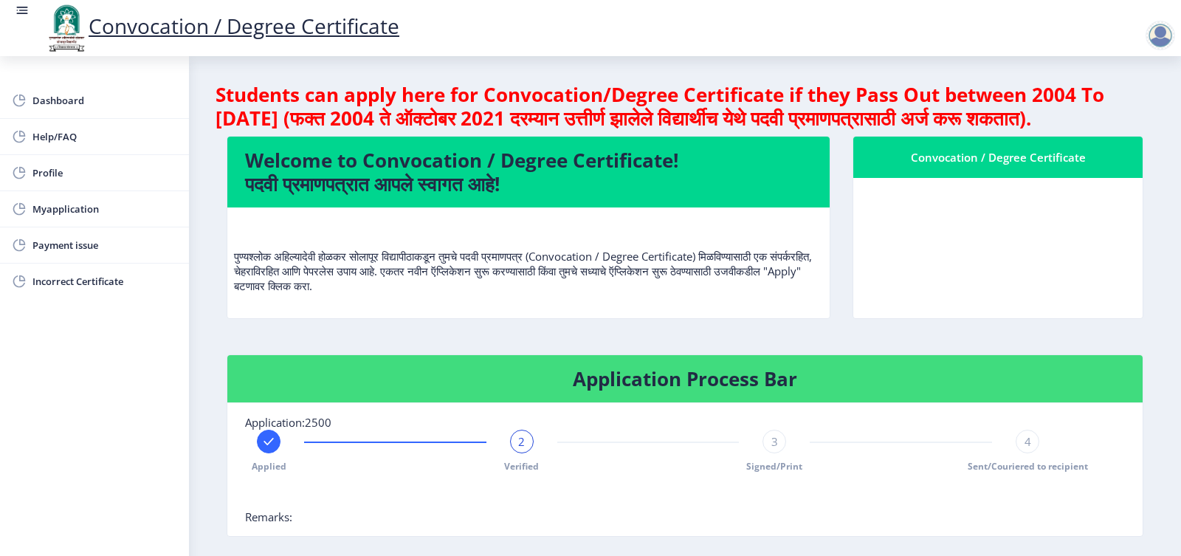
click at [937, 166] on div "Convocation / Degree Certificate" at bounding box center [998, 157] width 254 height 18
click at [48, 173] on span "Profile" at bounding box center [104, 173] width 145 height 18
select select
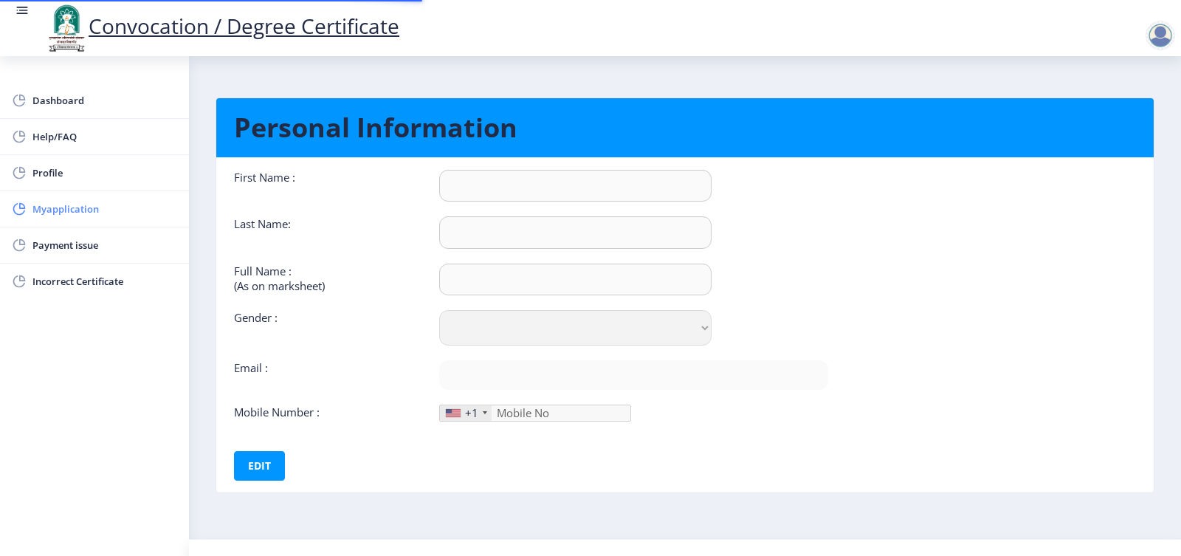
type input "MANGAL"
type input "[PERSON_NAME]"
type input "MANGAL [PERSON_NAME]"
select select "[DEMOGRAPHIC_DATA]"
type input "[EMAIL_ADDRESS][DOMAIN_NAME]"
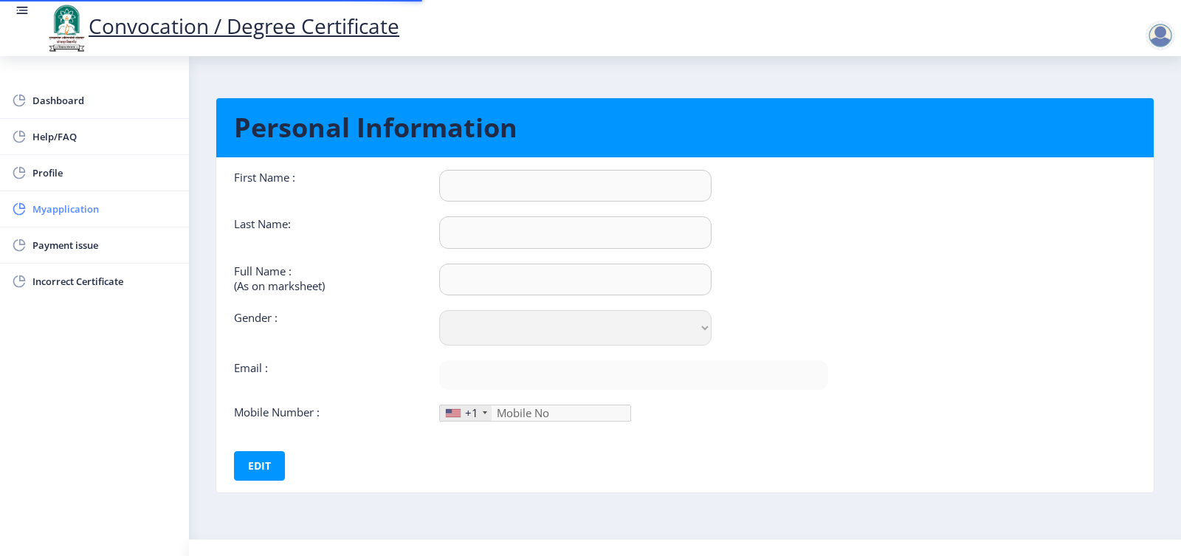
type input "9552523801"
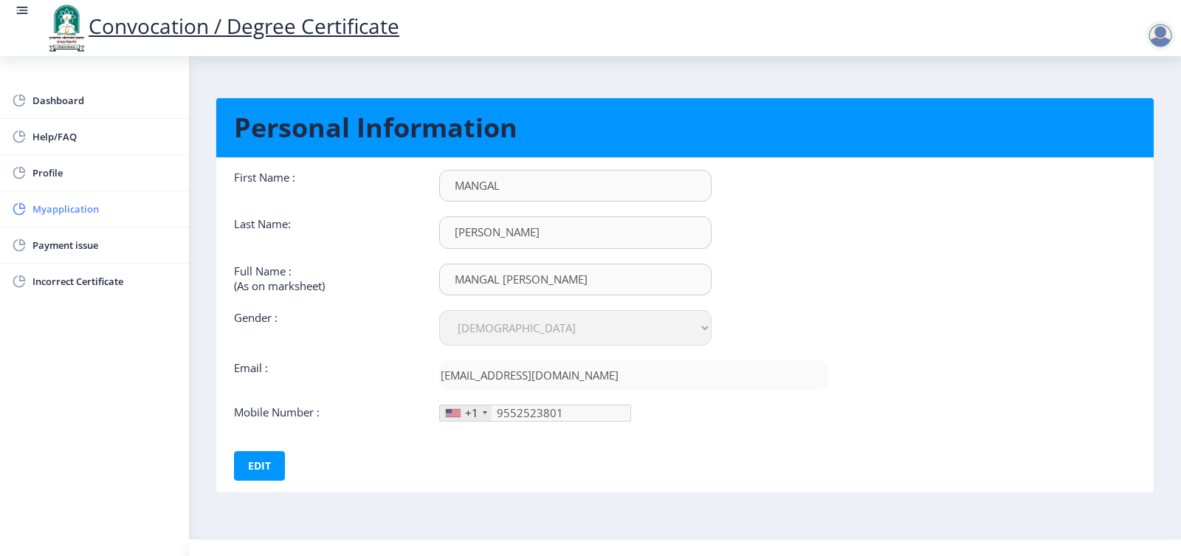
click at [63, 216] on span "Myapplication" at bounding box center [104, 209] width 145 height 18
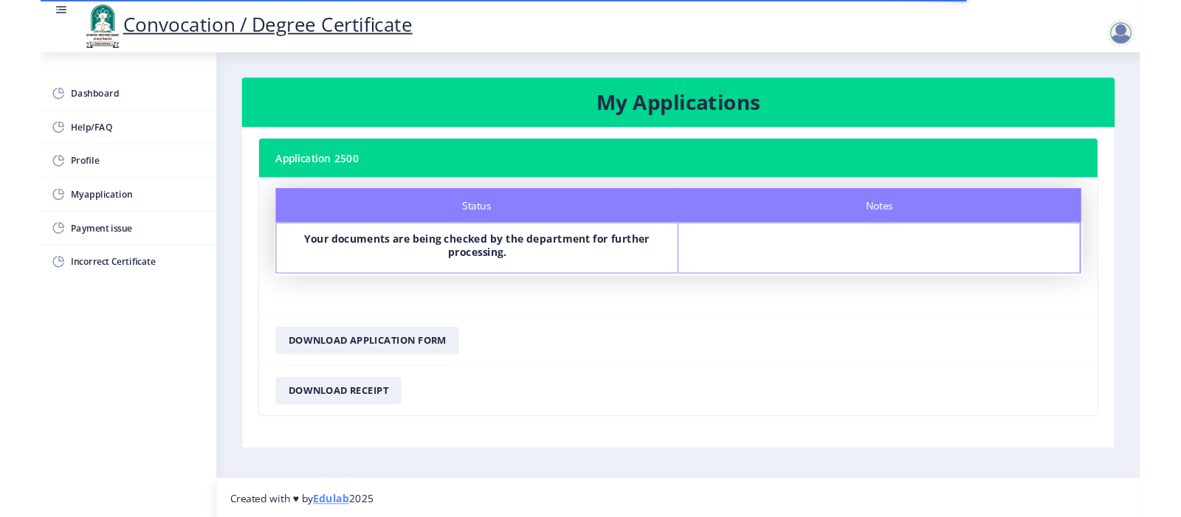
scroll to position [2, 0]
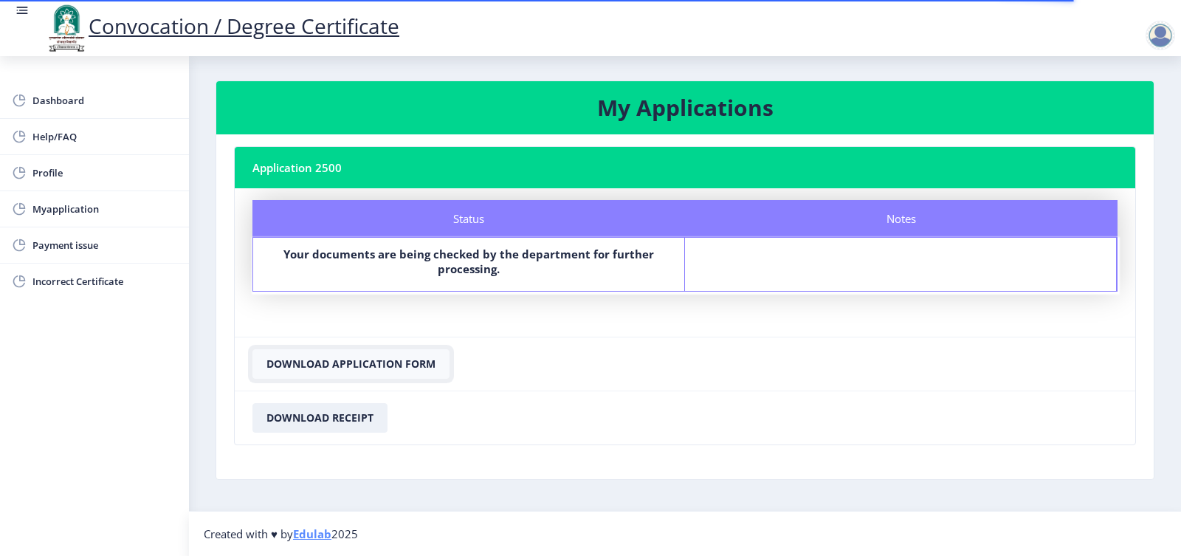
click at [405, 368] on button "Download Application Form" at bounding box center [350, 364] width 197 height 30
